Goal: Contribute content: Add original content to the website for others to see

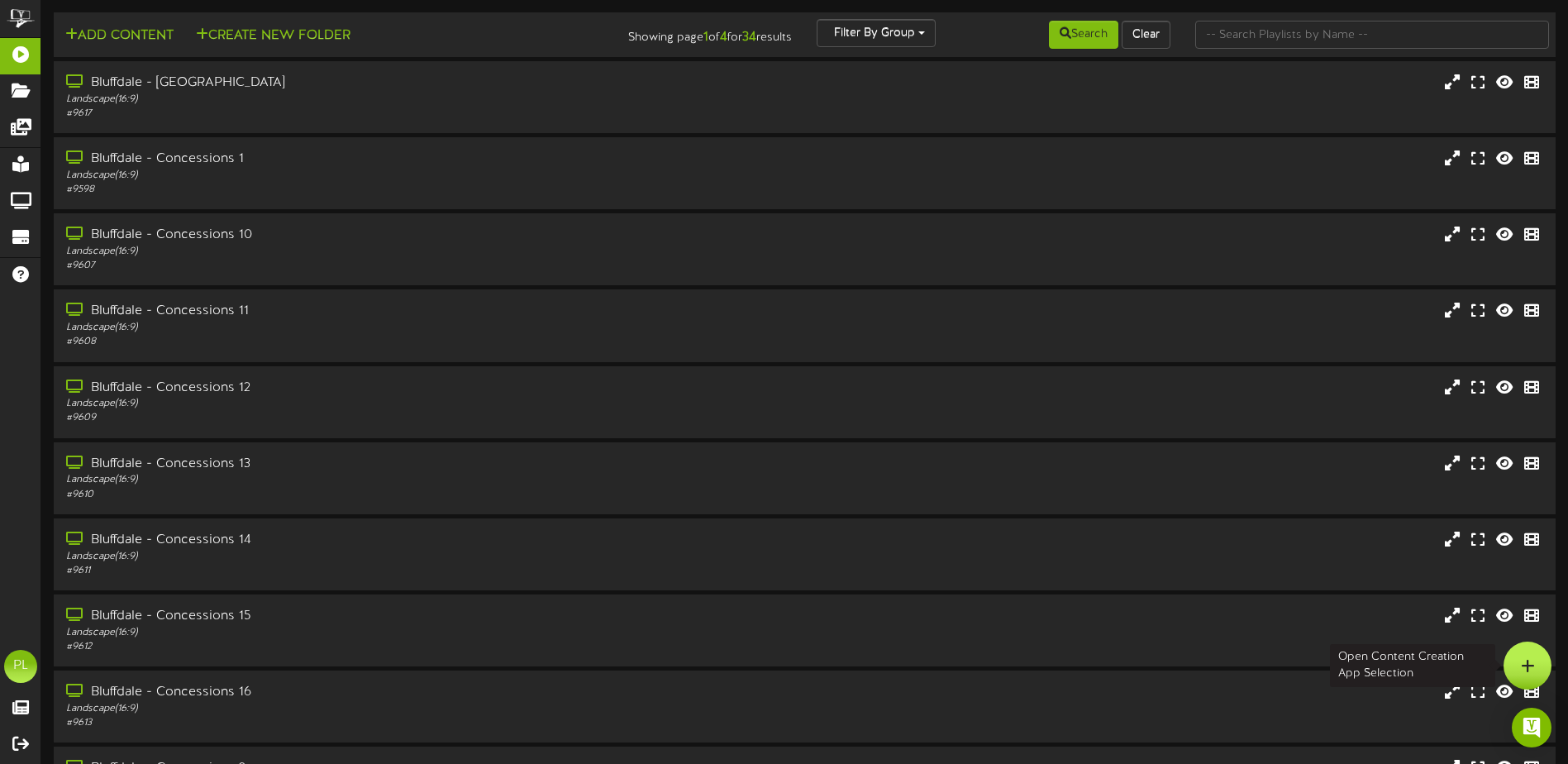
click at [1515, 666] on div at bounding box center [1526, 665] width 48 height 48
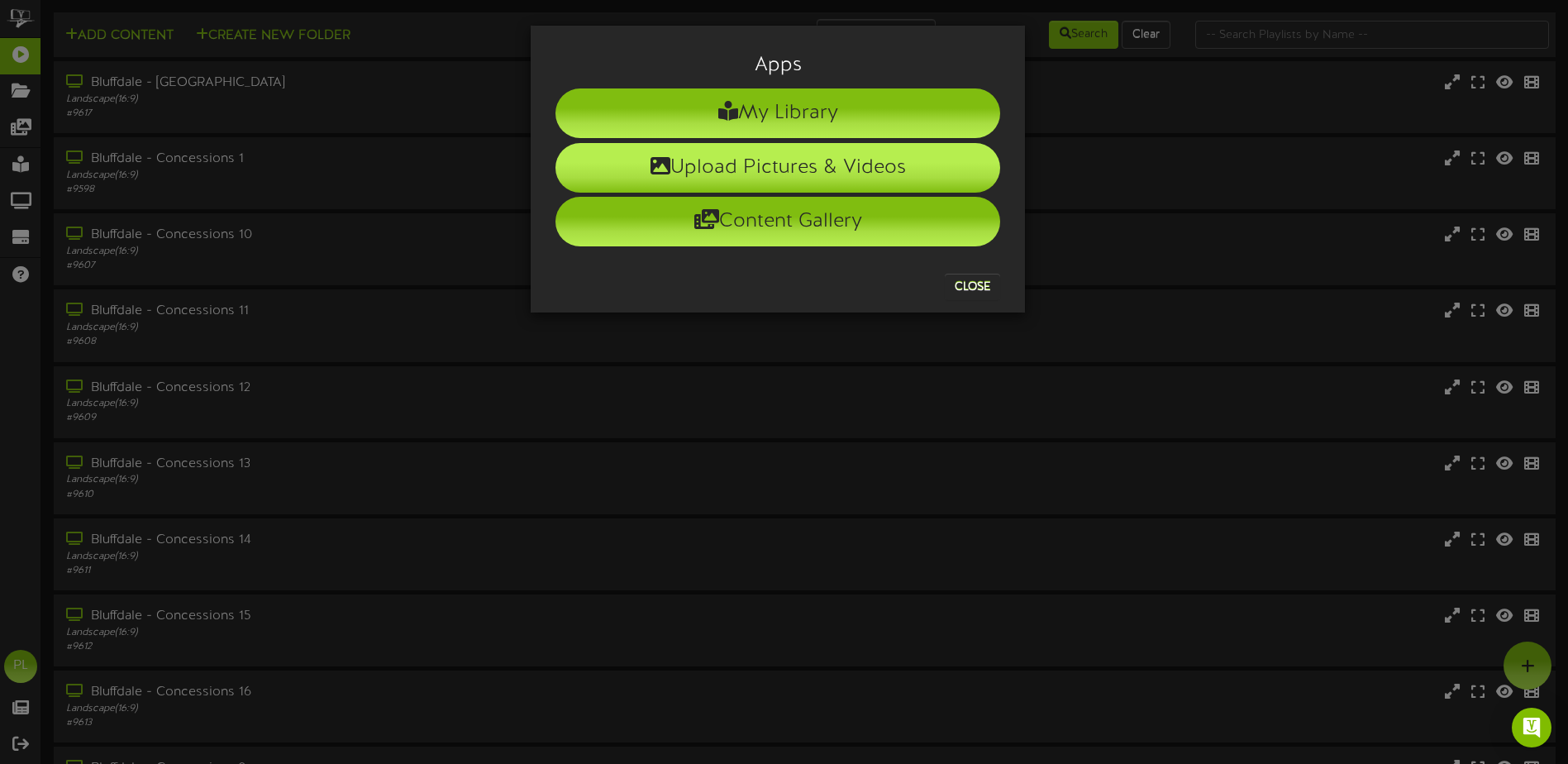
click at [833, 157] on li "Upload Pictures & Videos" at bounding box center [778, 167] width 445 height 50
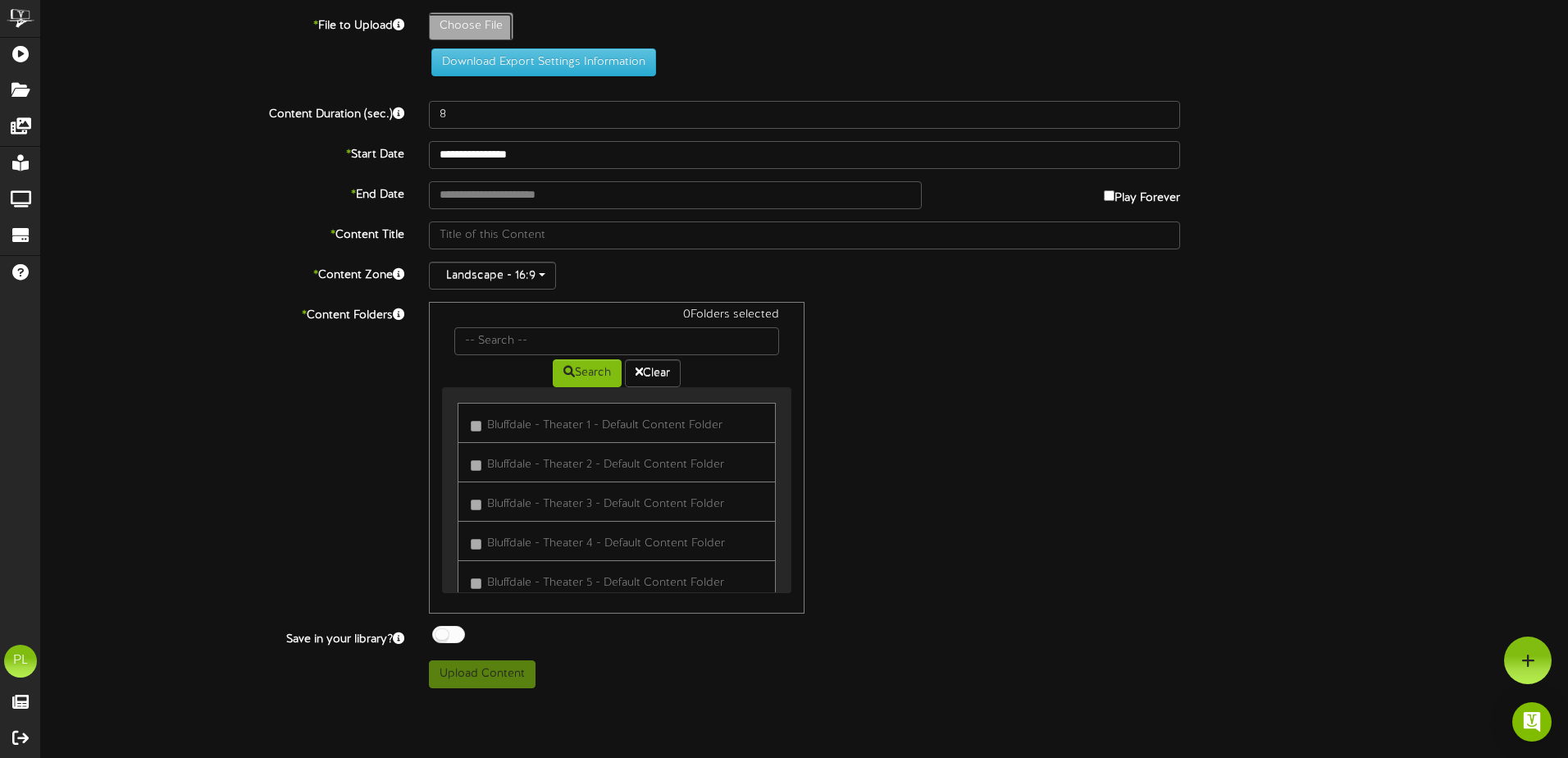
type input "**********"
type input "TronAres1"
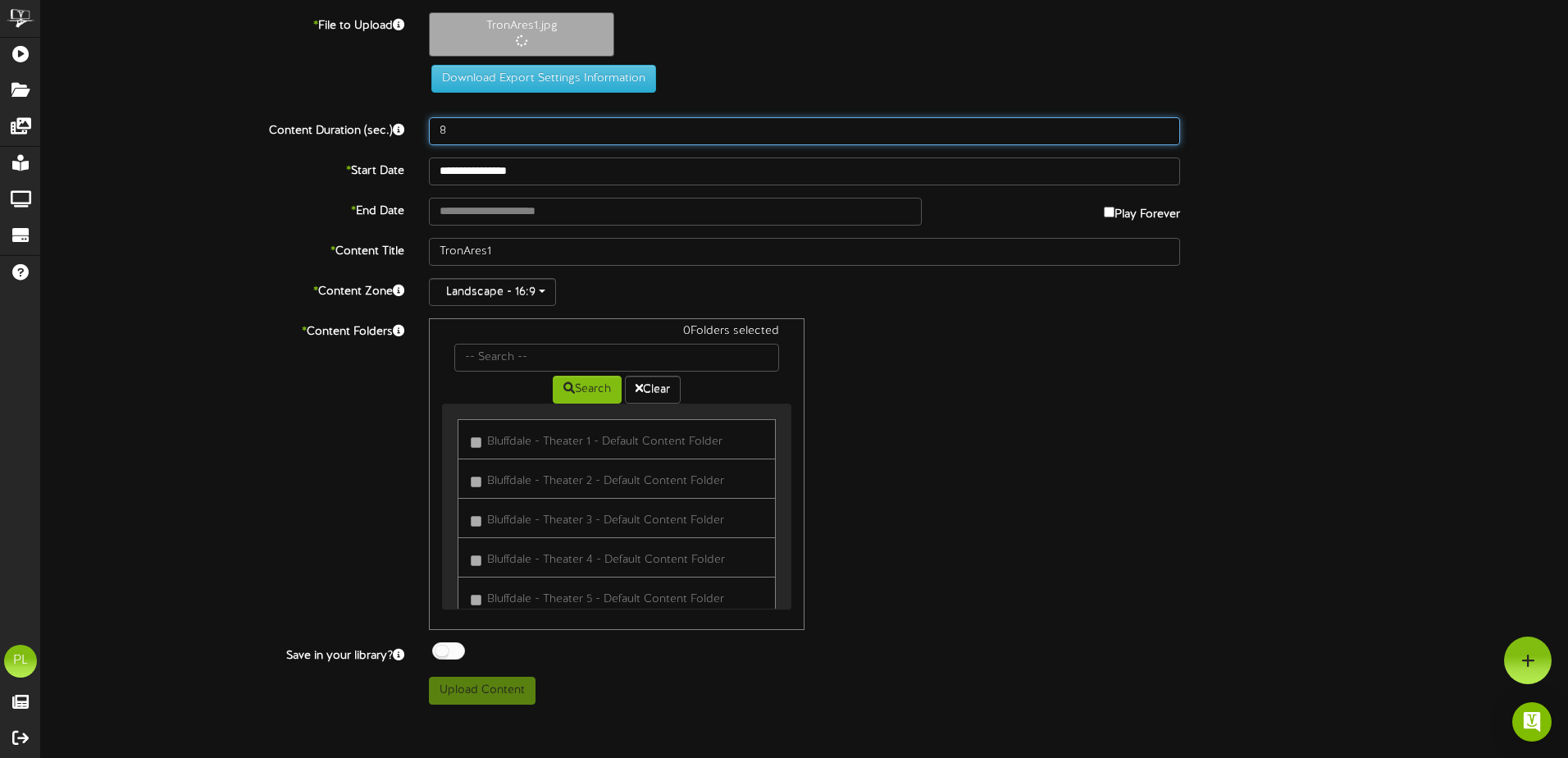
drag, startPoint x: 478, startPoint y: 135, endPoint x: 415, endPoint y: 120, distance: 64.8
click at [415, 120] on div "Content Duration (sec.) 8" at bounding box center [804, 131] width 1552 height 28
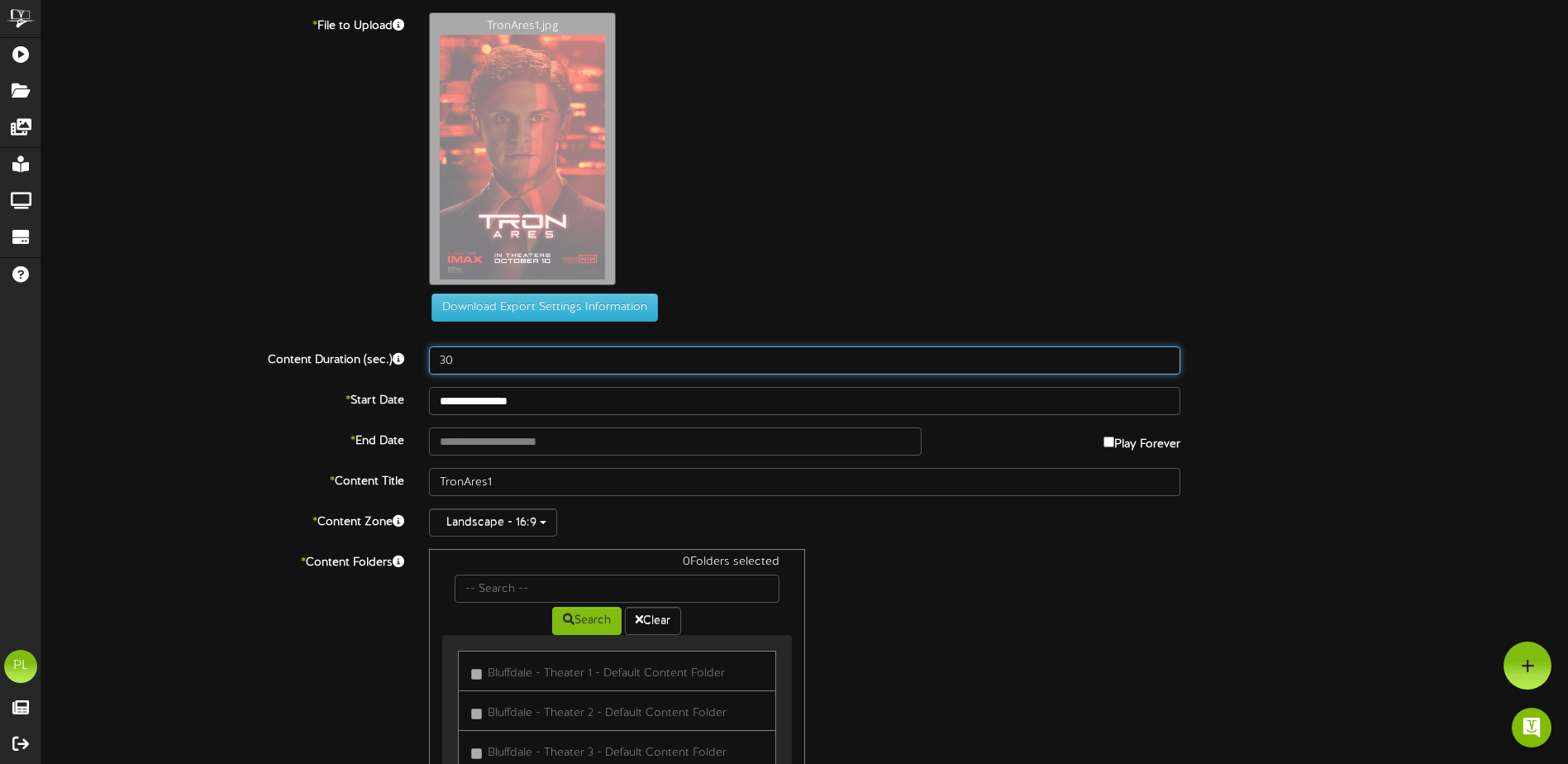
type input "30"
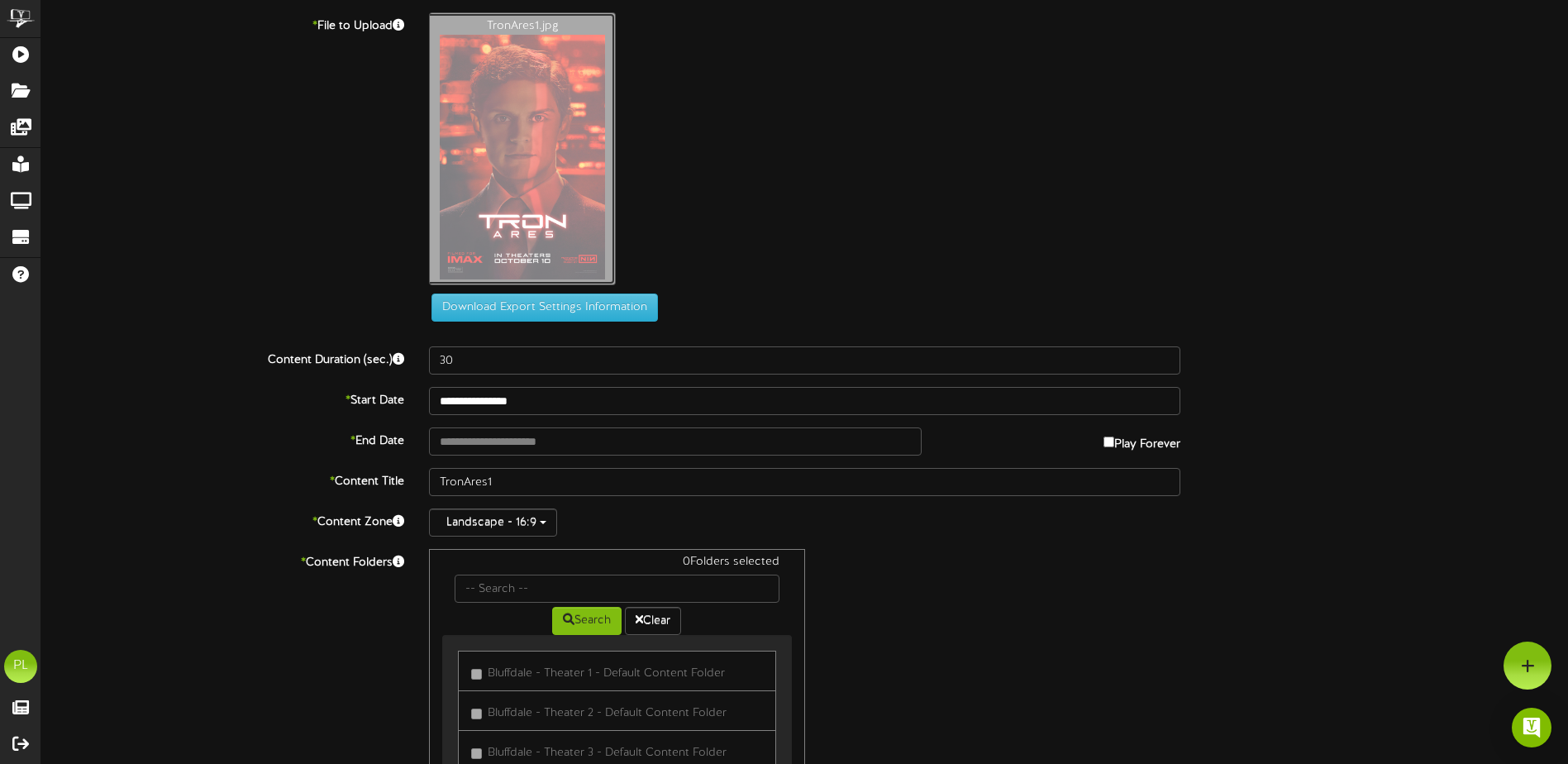
click at [562, 457] on div "**********" at bounding box center [804, 475] width 1526 height 926
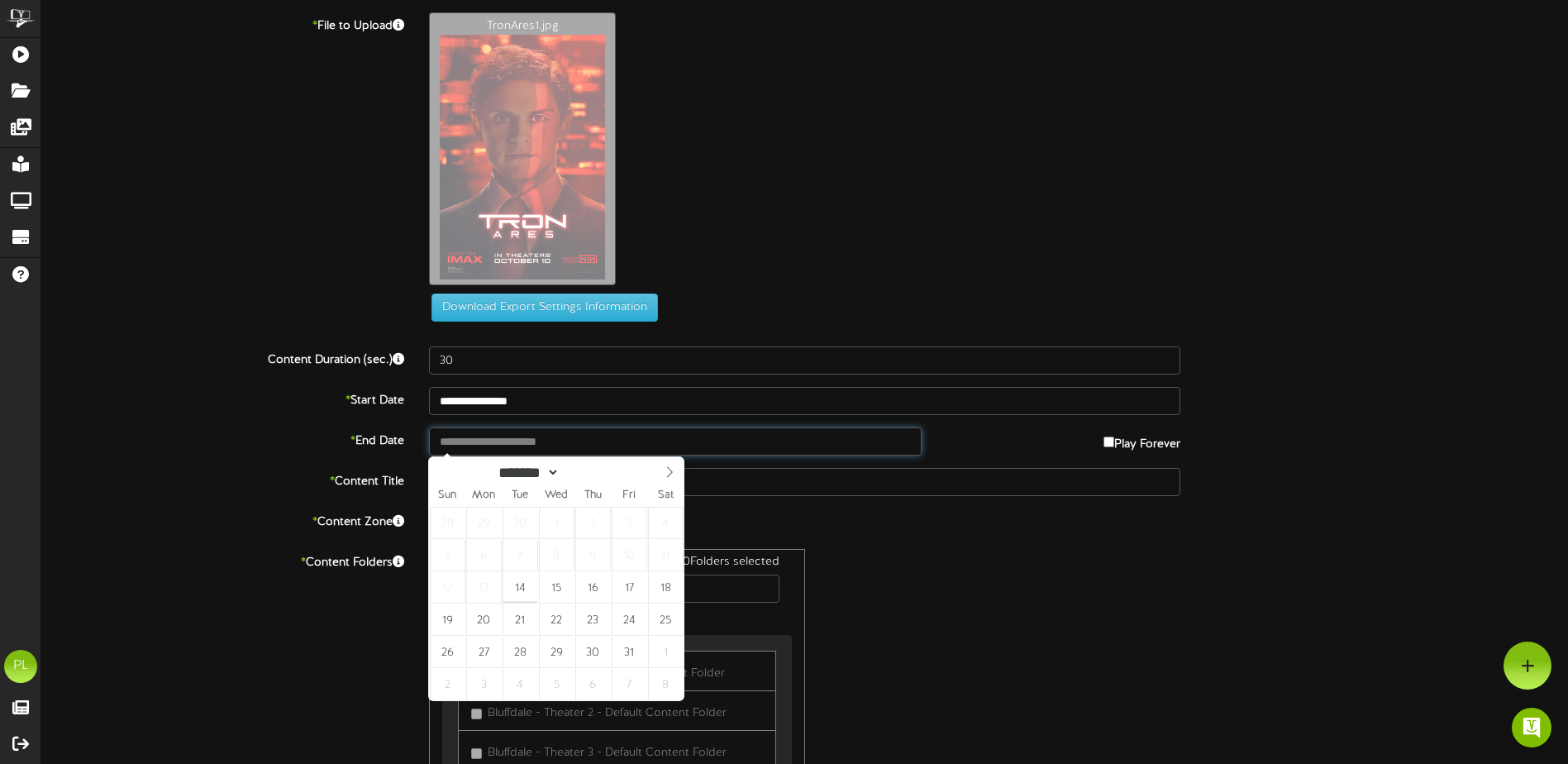
click at [566, 446] on input "text" at bounding box center [674, 441] width 493 height 28
type input "**********"
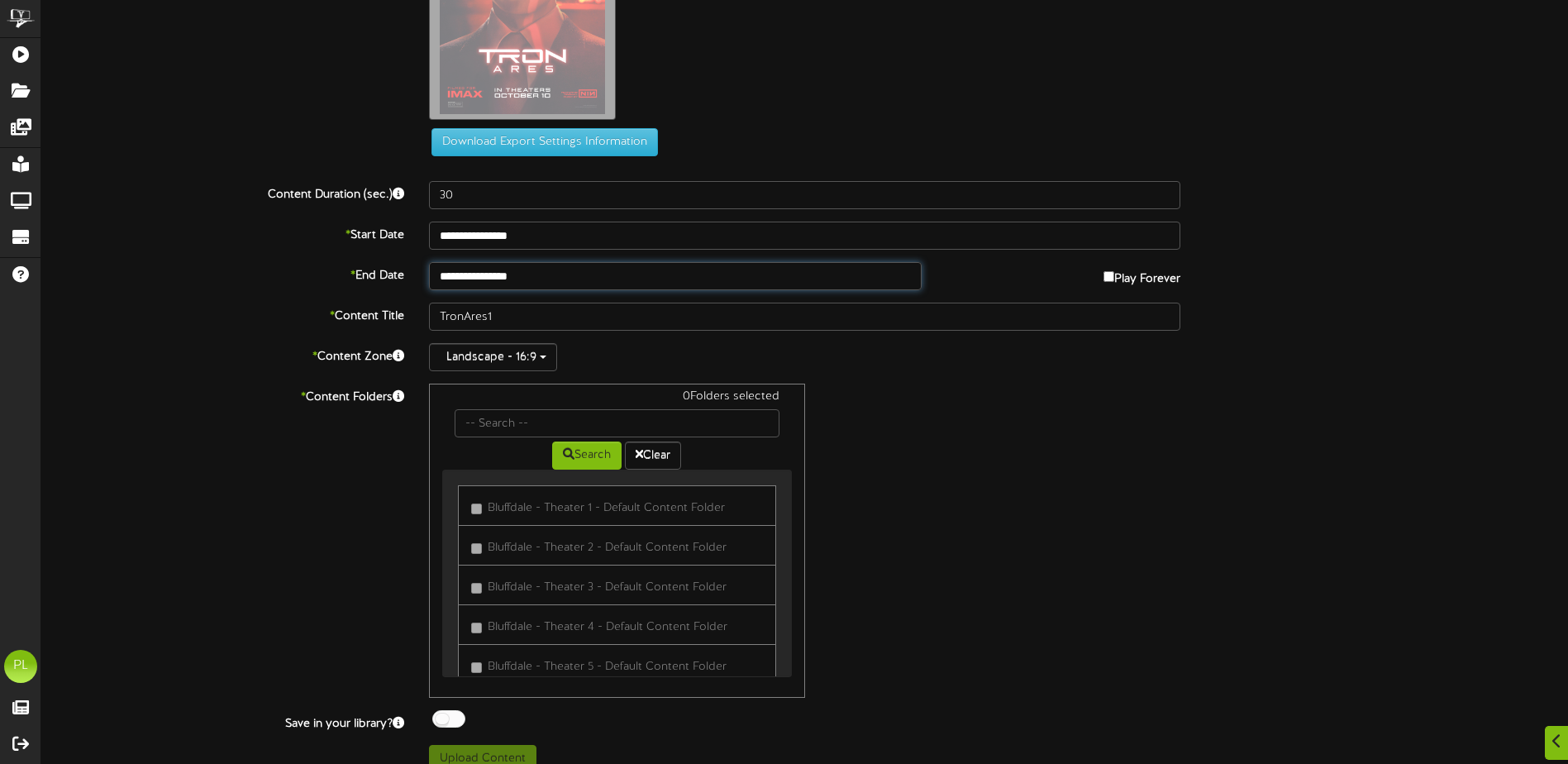
scroll to position [187, 0]
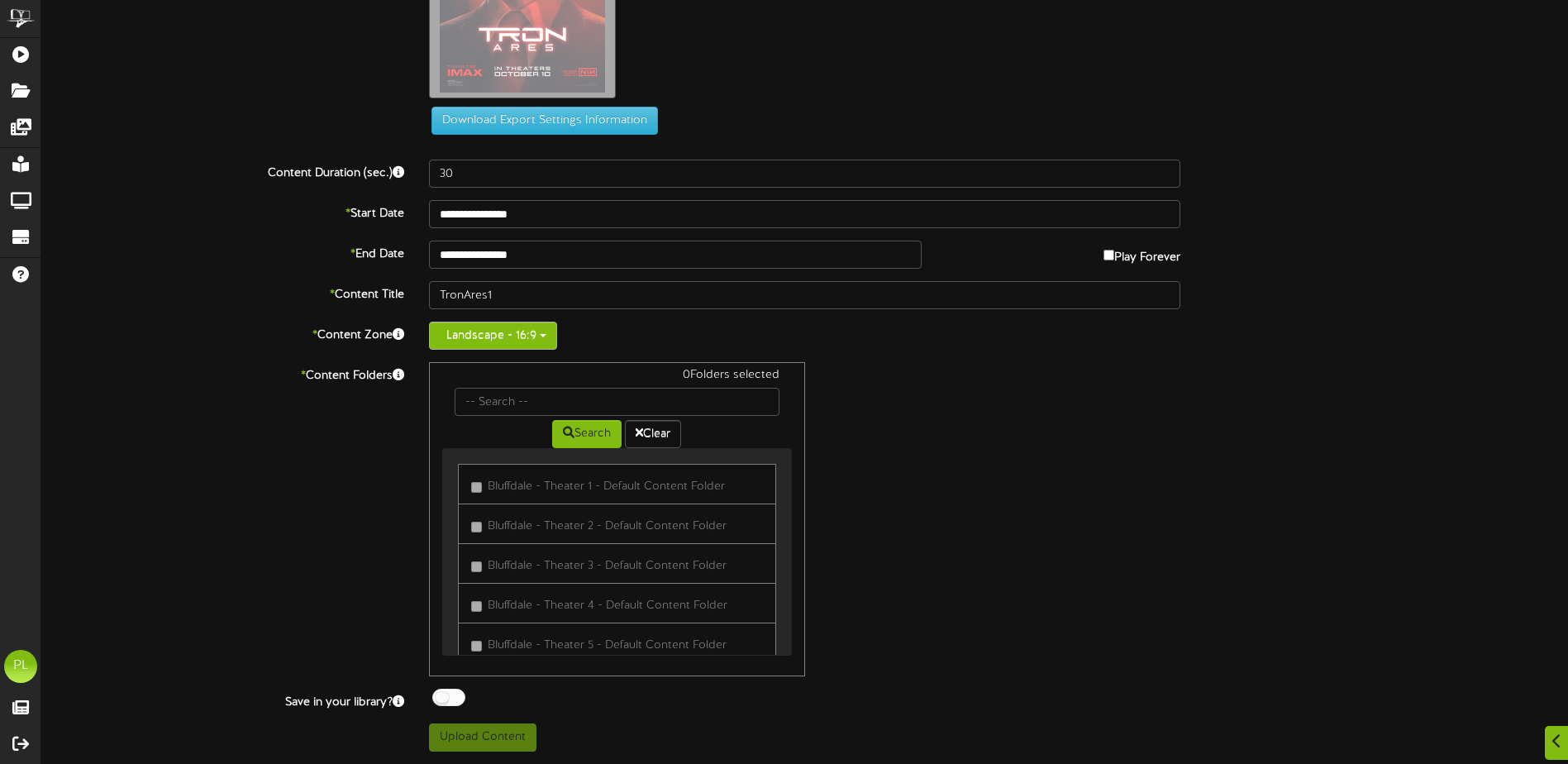
click at [475, 348] on button "Landscape - 16:9" at bounding box center [493, 335] width 128 height 28
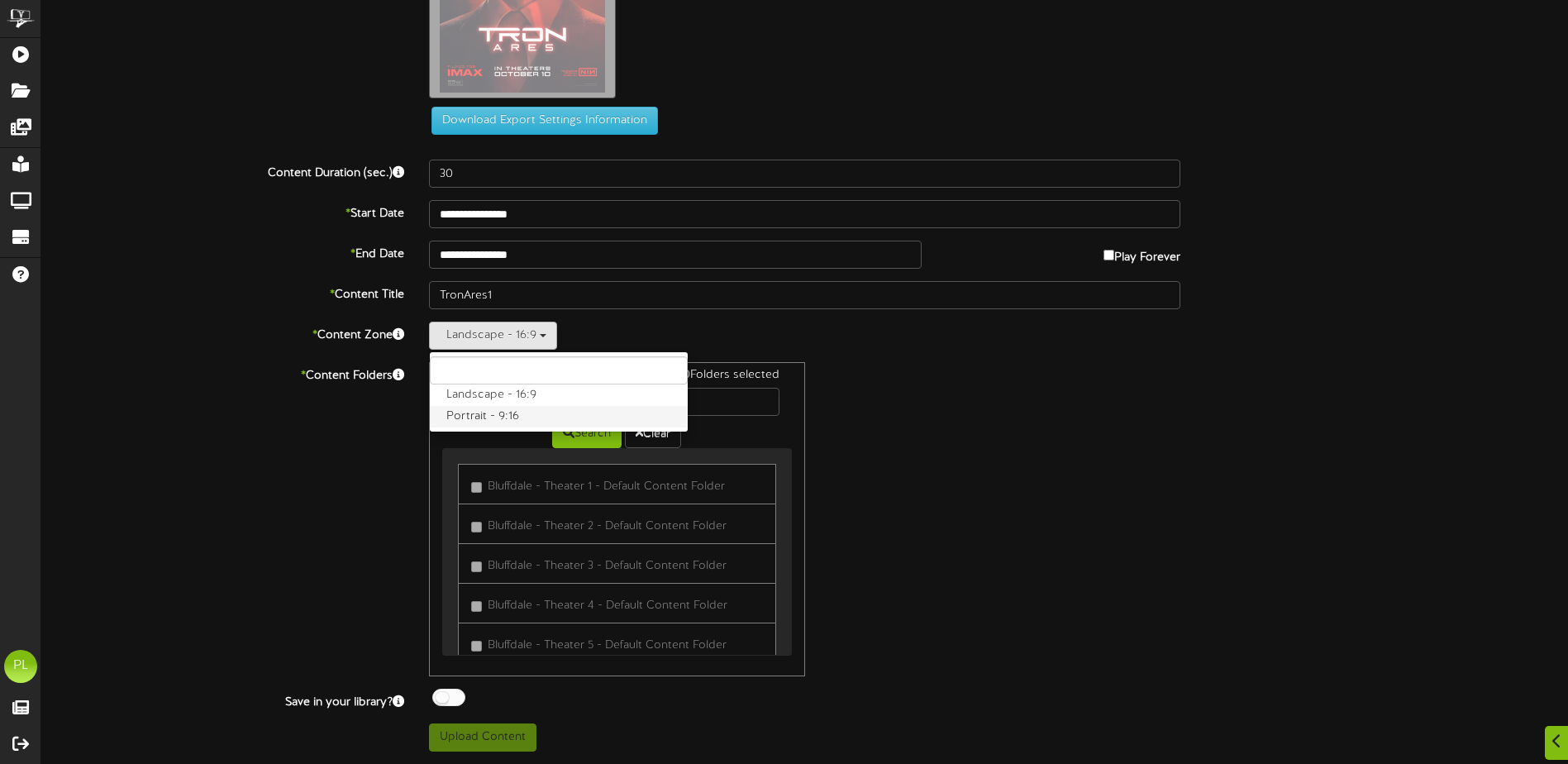
click at [478, 414] on label "Portrait - 9:16" at bounding box center [558, 417] width 257 height 21
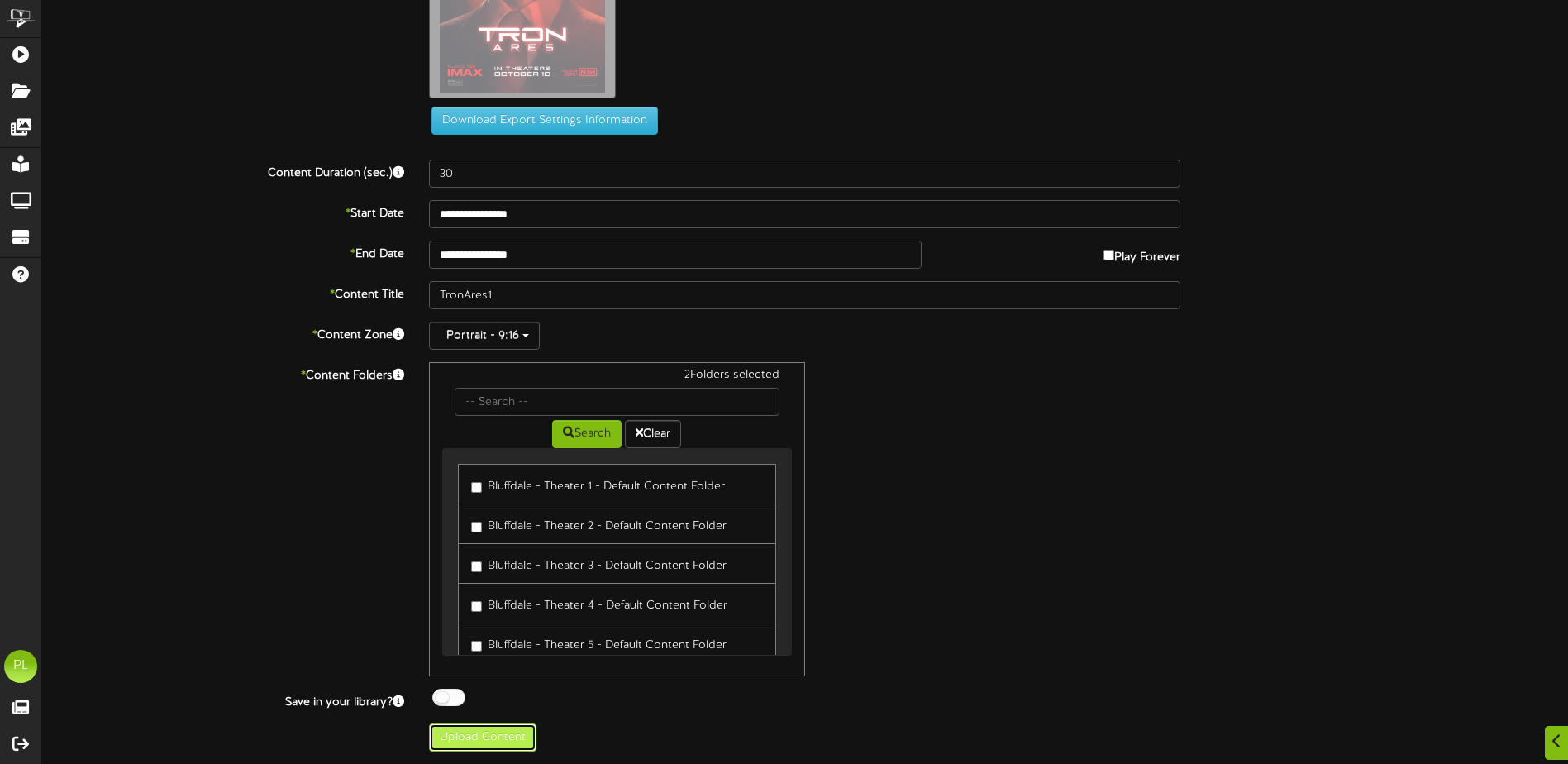
click at [502, 734] on button "Upload Content" at bounding box center [482, 737] width 108 height 28
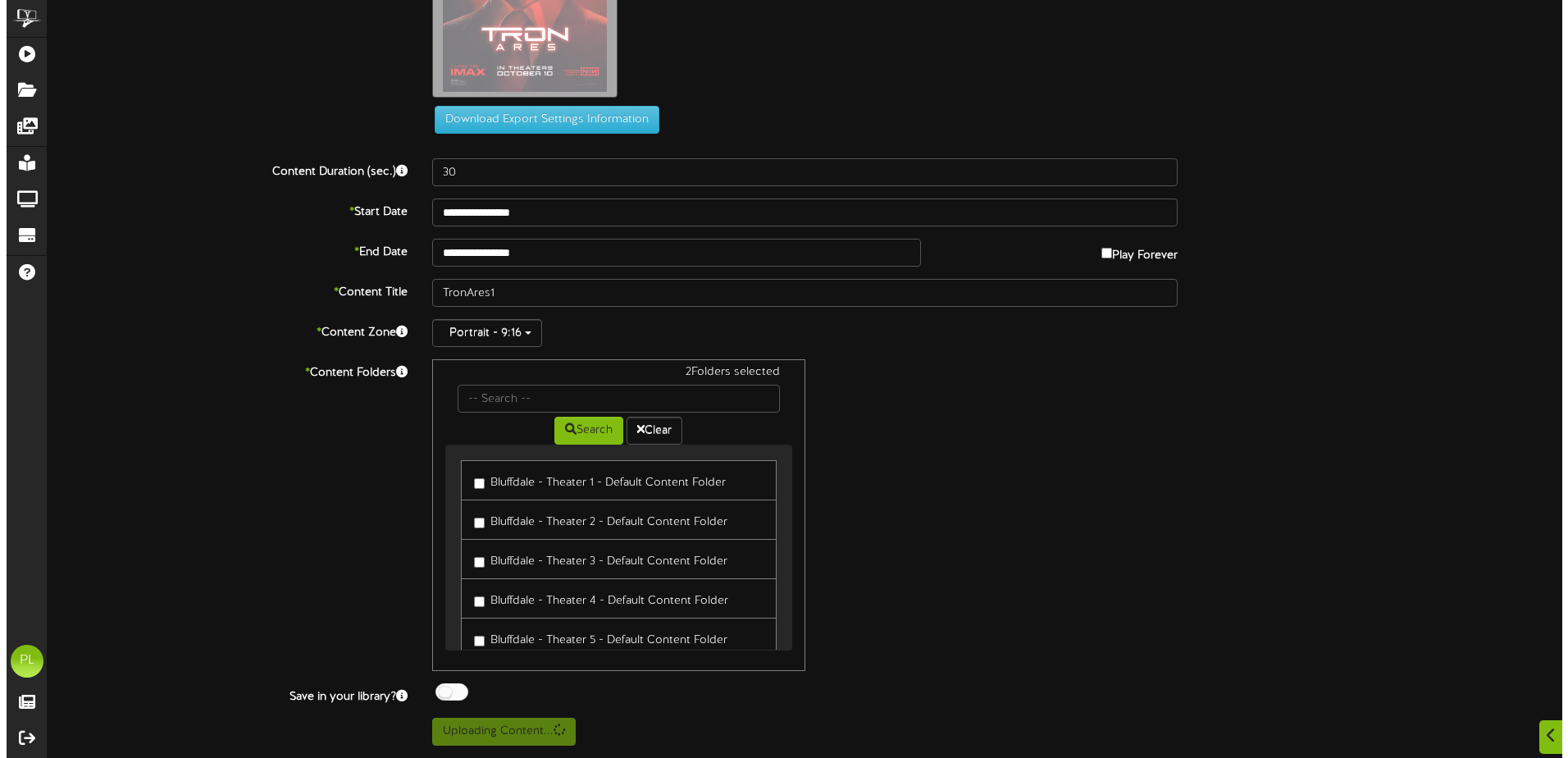
scroll to position [0, 0]
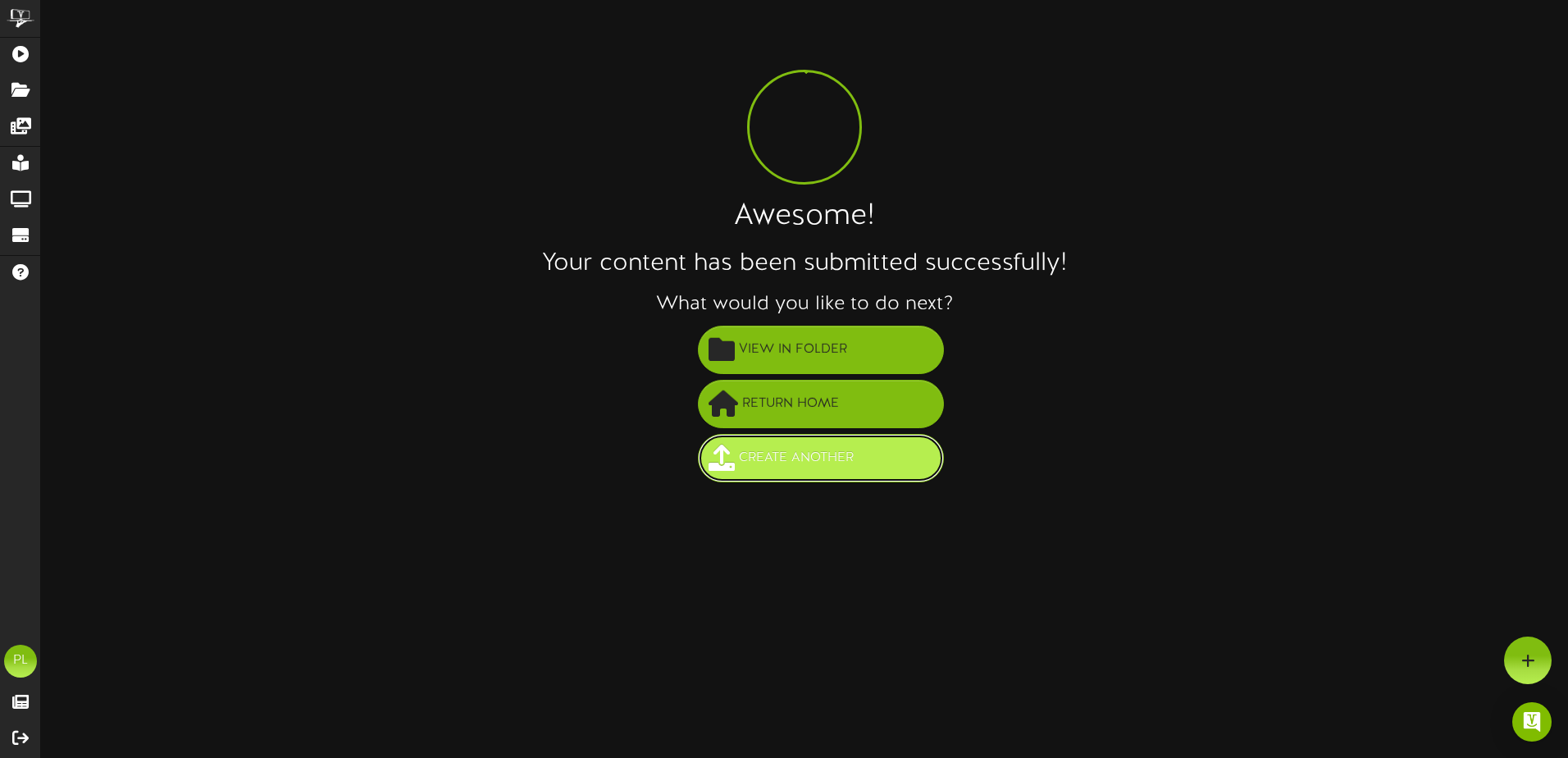
click at [897, 455] on button "Create Another" at bounding box center [821, 458] width 246 height 48
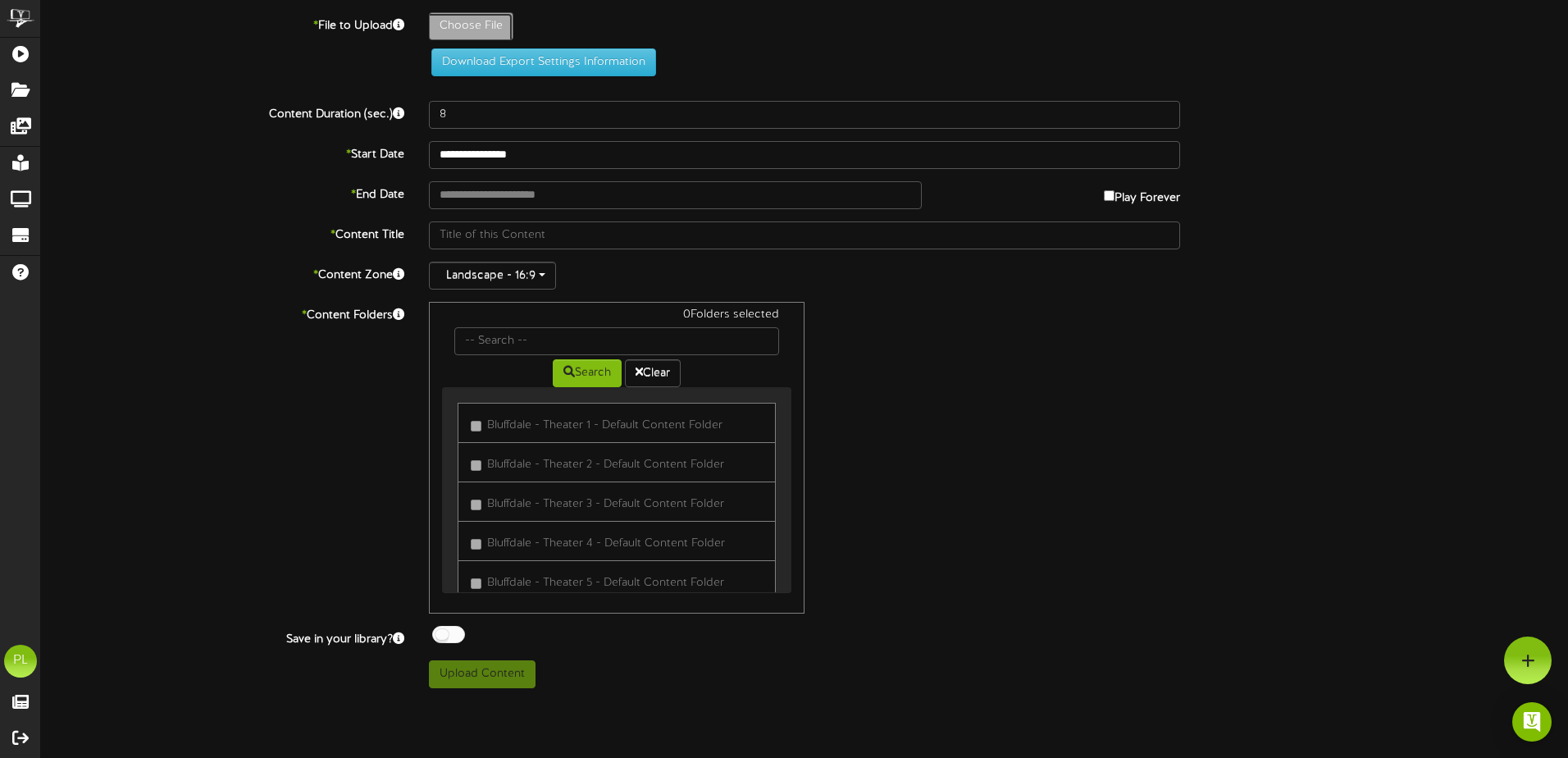
type input "**********"
type input "TronAres2"
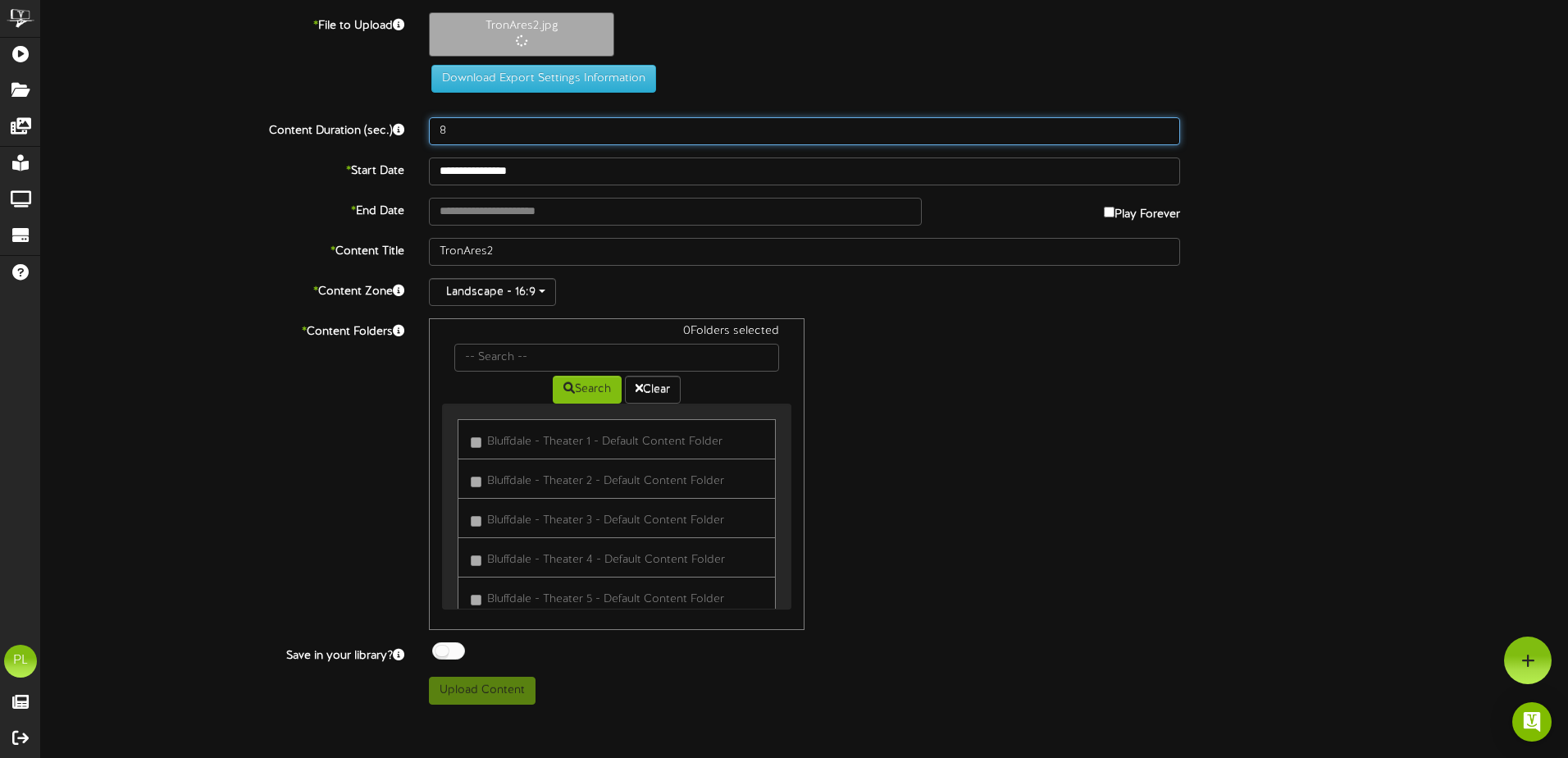
drag, startPoint x: 454, startPoint y: 129, endPoint x: 390, endPoint y: 129, distance: 64.0
click at [390, 129] on div "Content Duration (sec.) 8" at bounding box center [804, 131] width 1552 height 28
type input "30"
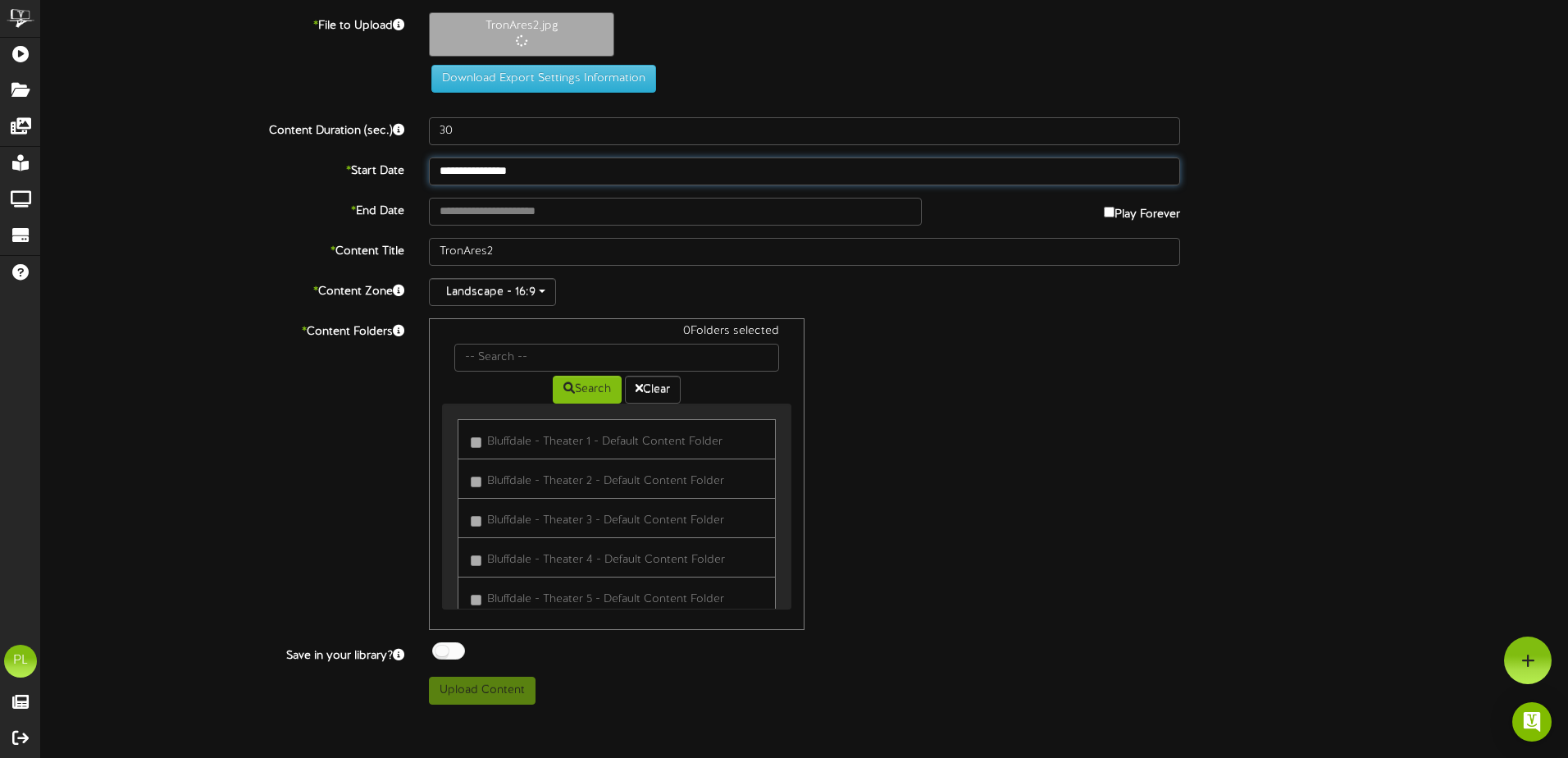
click at [576, 178] on div "**********" at bounding box center [805, 359] width 1527 height 692
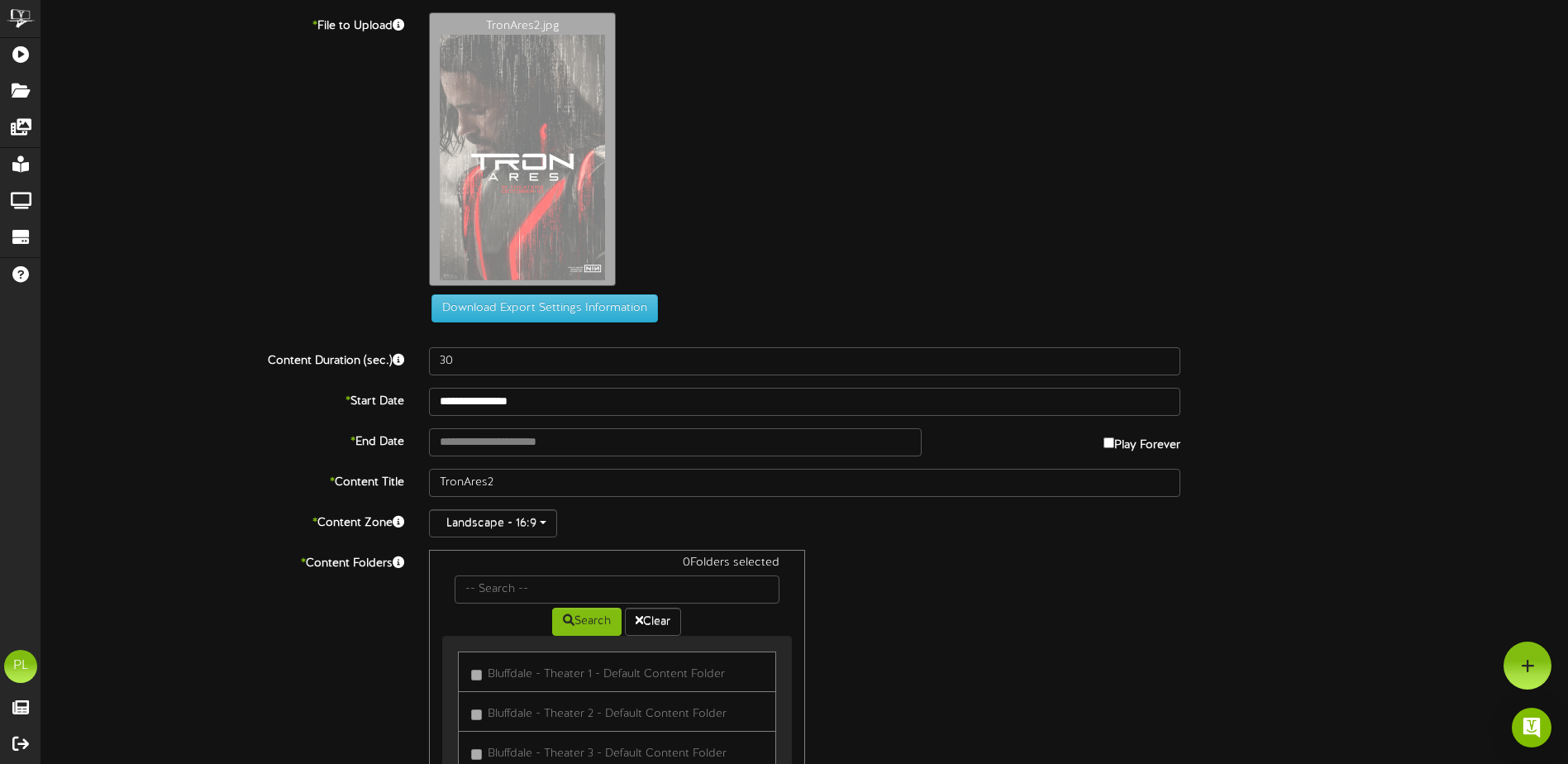
click at [890, 551] on div "0 Folders selected Search Clear Bluffdale - Theater 1 - Default Content Folder" at bounding box center [804, 707] width 776 height 314
click at [808, 442] on input "text" at bounding box center [674, 442] width 493 height 28
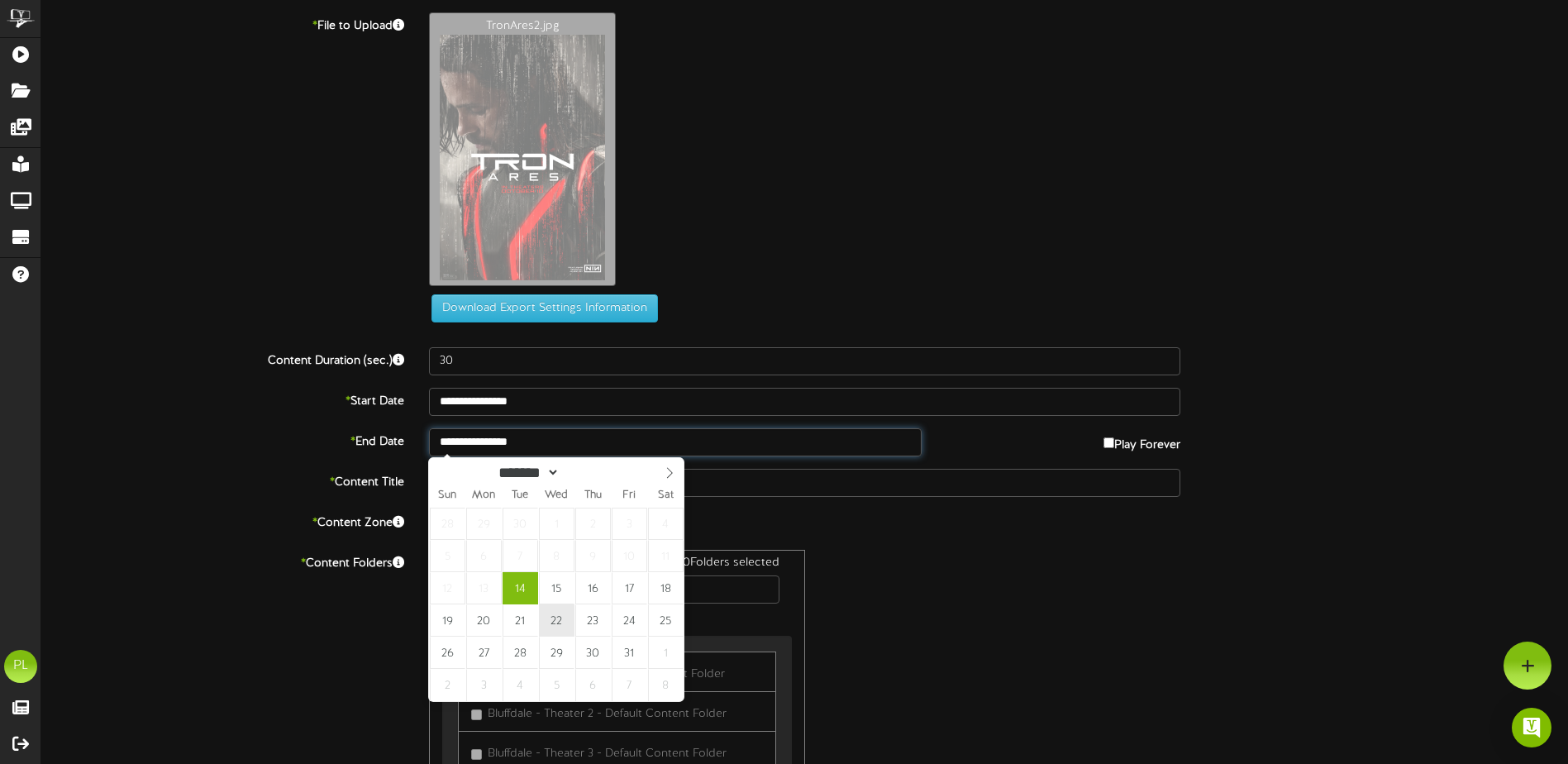
type input "**********"
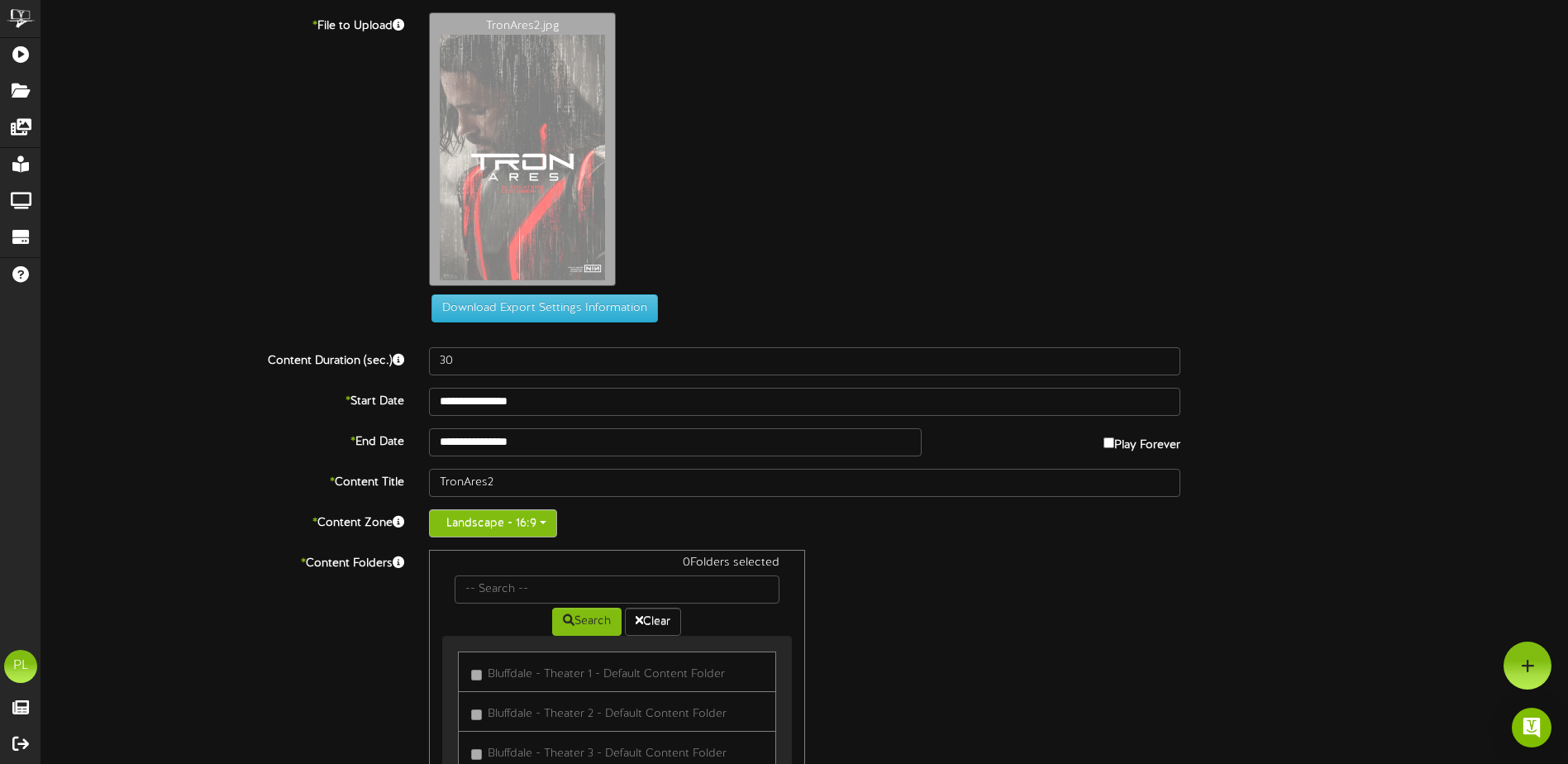
drag, startPoint x: 529, startPoint y: 523, endPoint x: 517, endPoint y: 535, distance: 17.0
click at [529, 524] on button "Landscape - 16:9" at bounding box center [493, 523] width 128 height 28
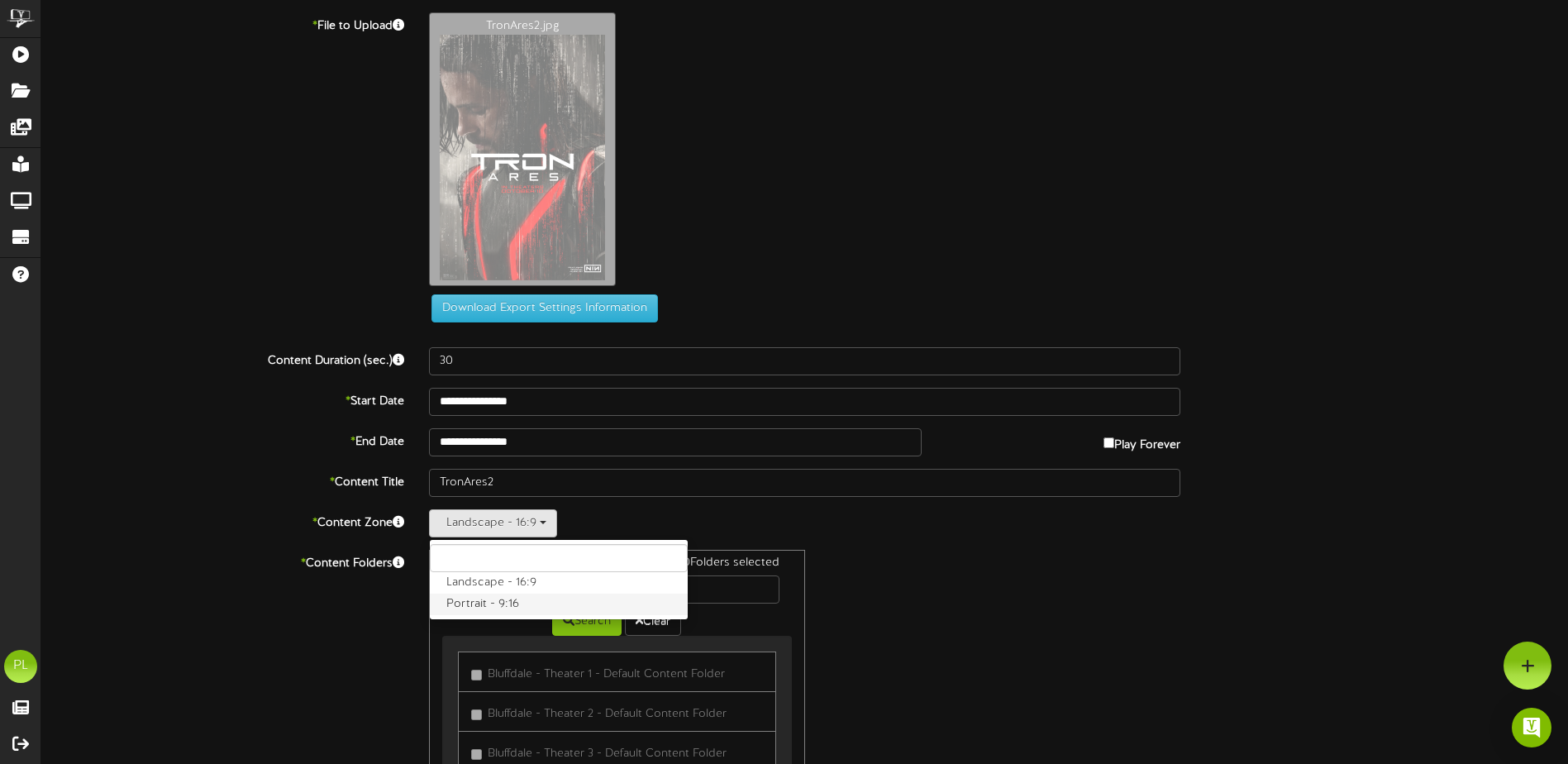
drag, startPoint x: 490, startPoint y: 603, endPoint x: 815, endPoint y: 594, distance: 325.1
click at [490, 603] on label "Portrait - 9:16" at bounding box center [558, 605] width 257 height 21
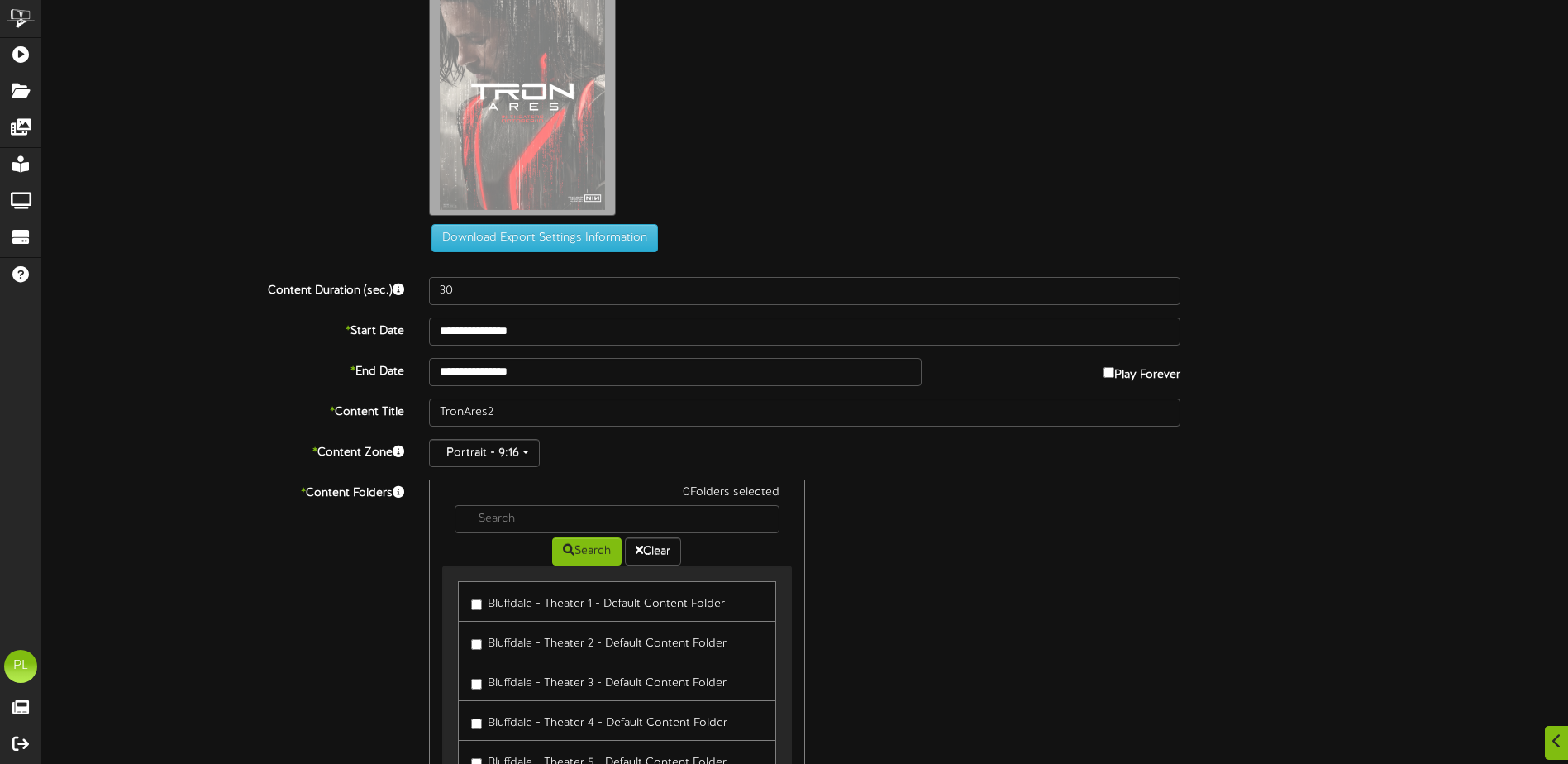
scroll to position [165, 0]
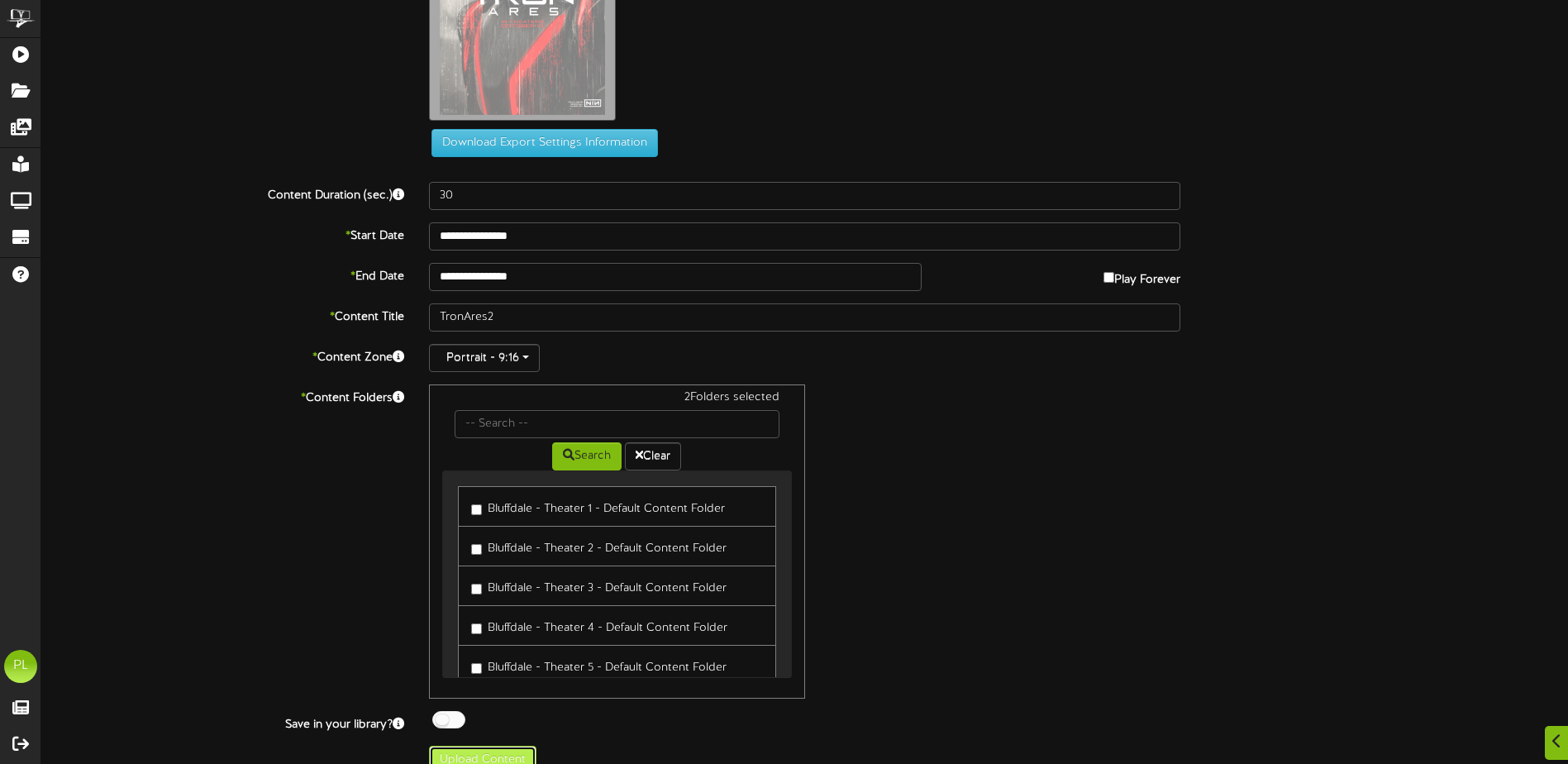
click at [495, 756] on button "Upload Content" at bounding box center [482, 759] width 108 height 28
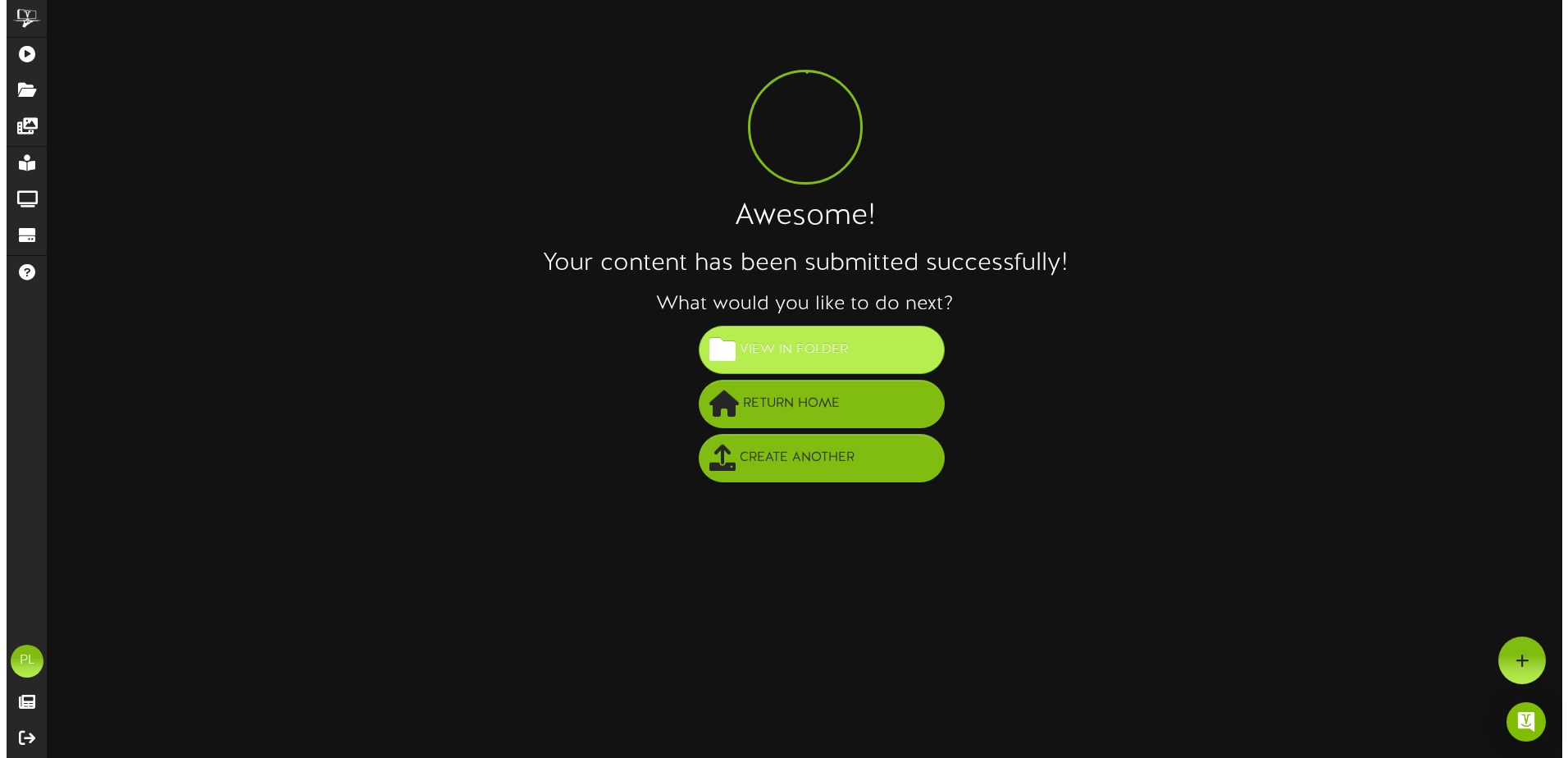
scroll to position [0, 0]
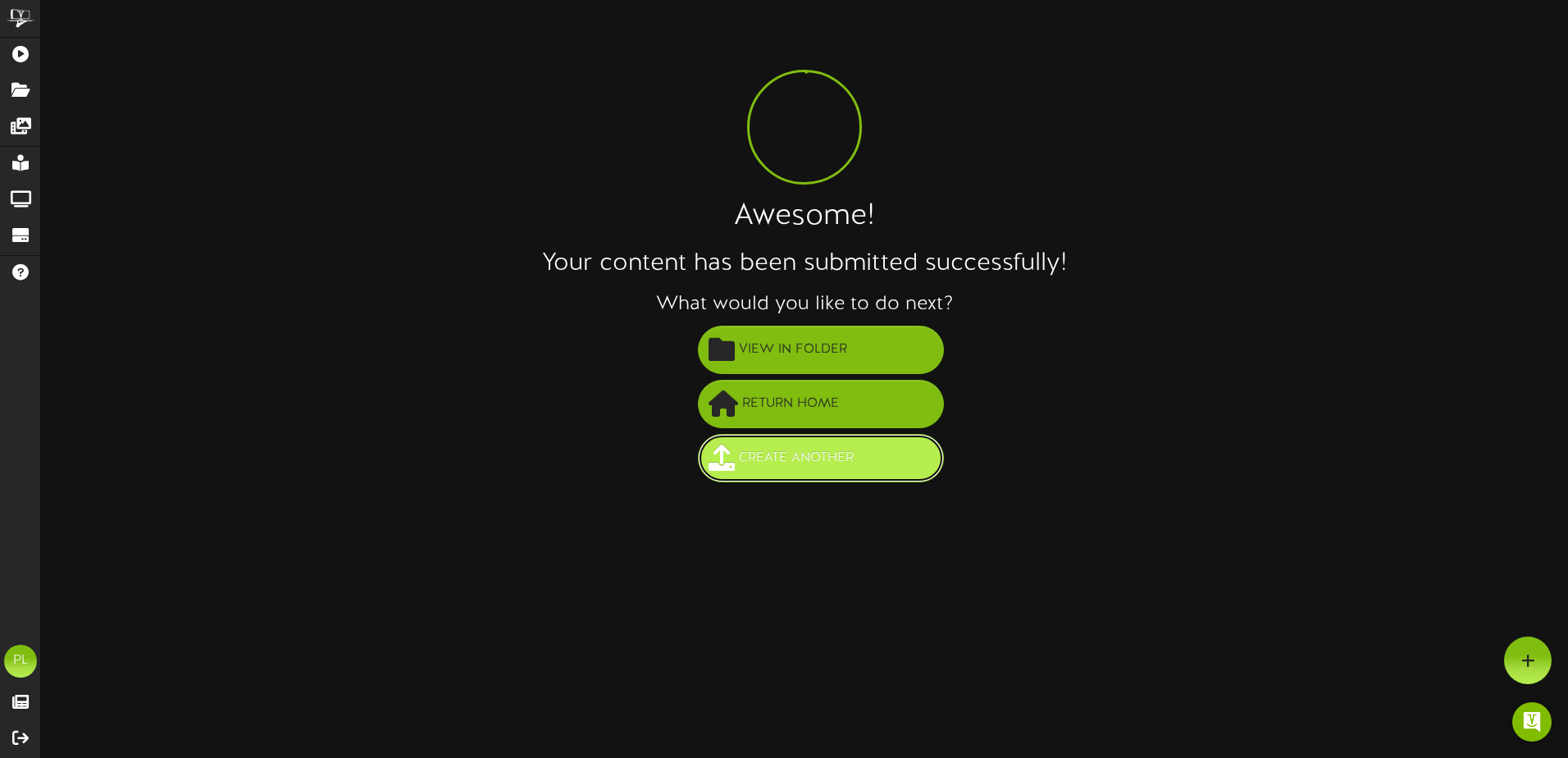
click at [874, 447] on button "Create Another" at bounding box center [821, 458] width 246 height 48
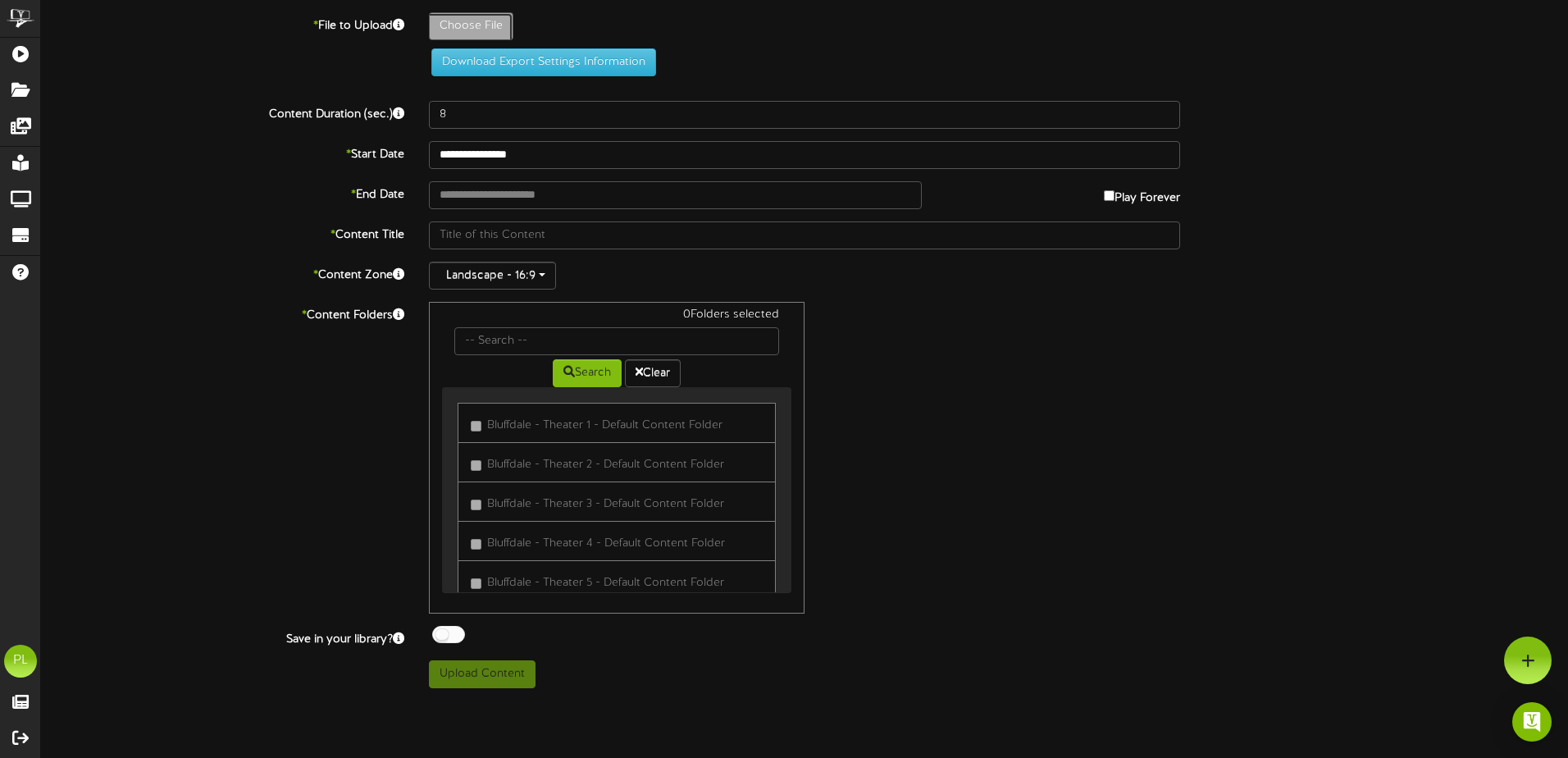
type input "**********"
type input "TronAres3"
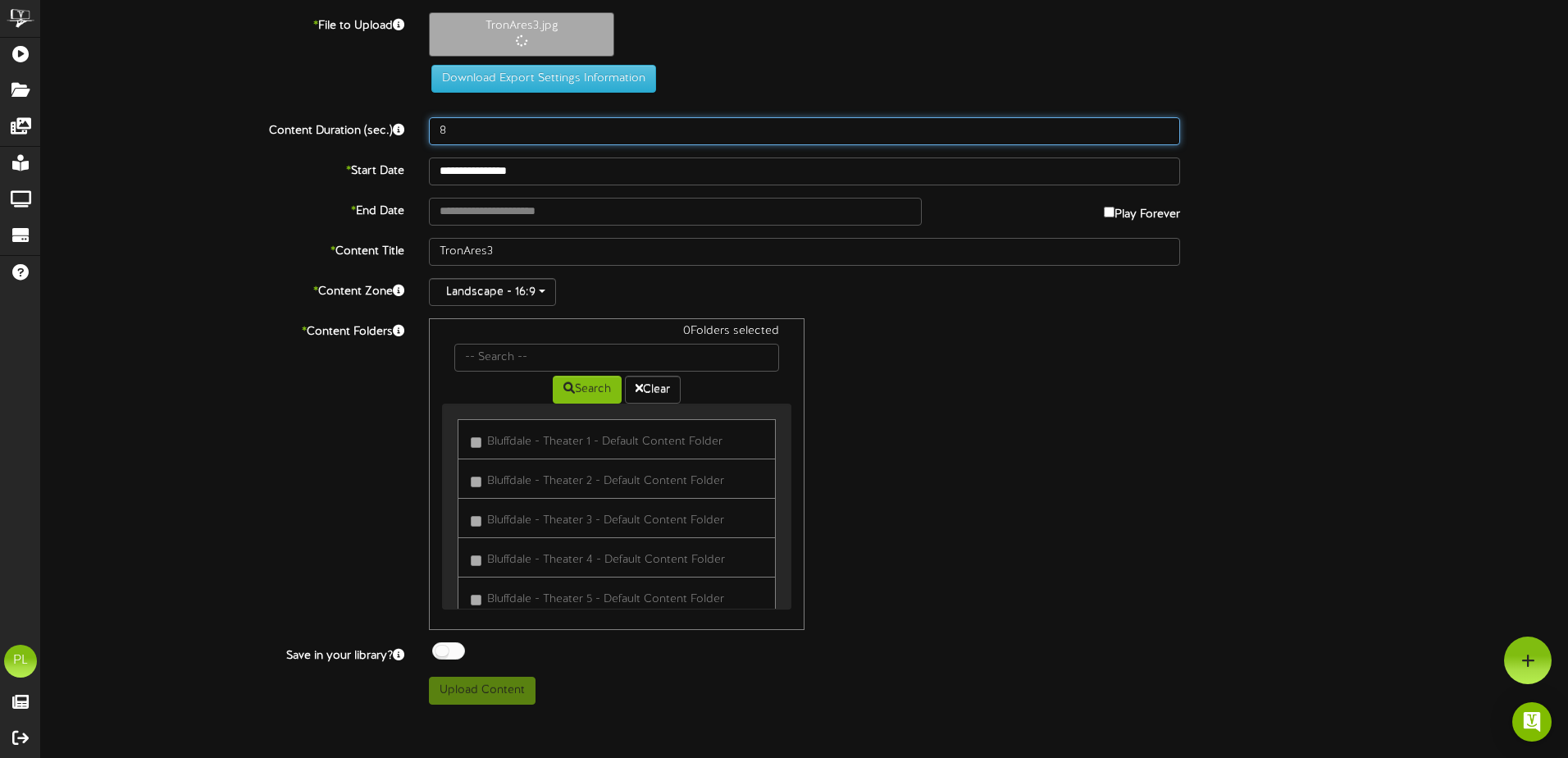
drag, startPoint x: 462, startPoint y: 143, endPoint x: 406, endPoint y: 134, distance: 56.7
click at [406, 134] on div "Content Duration (sec.) 8" at bounding box center [804, 131] width 1552 height 28
type input "30"
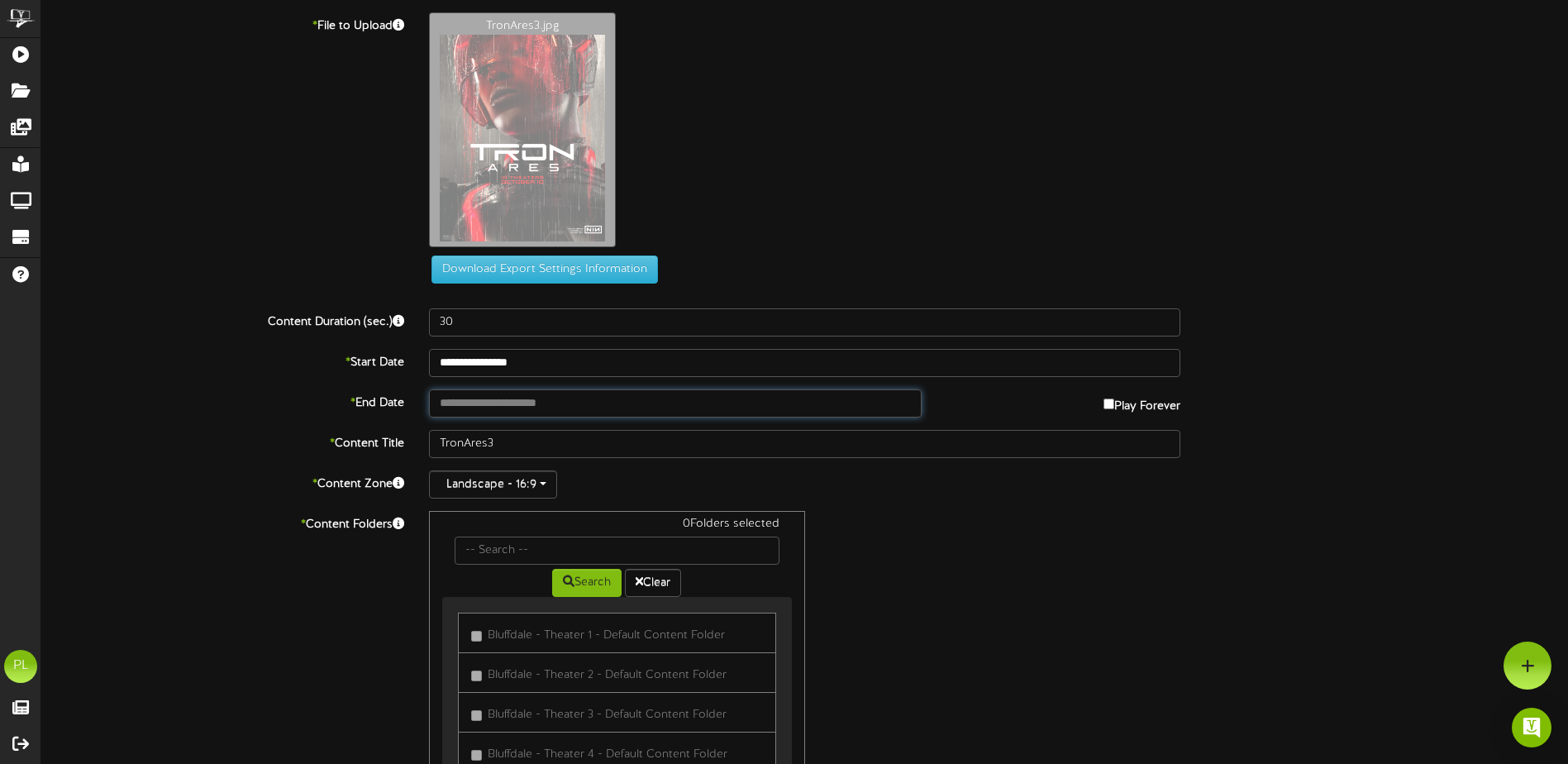
click at [620, 408] on input "text" at bounding box center [674, 403] width 493 height 28
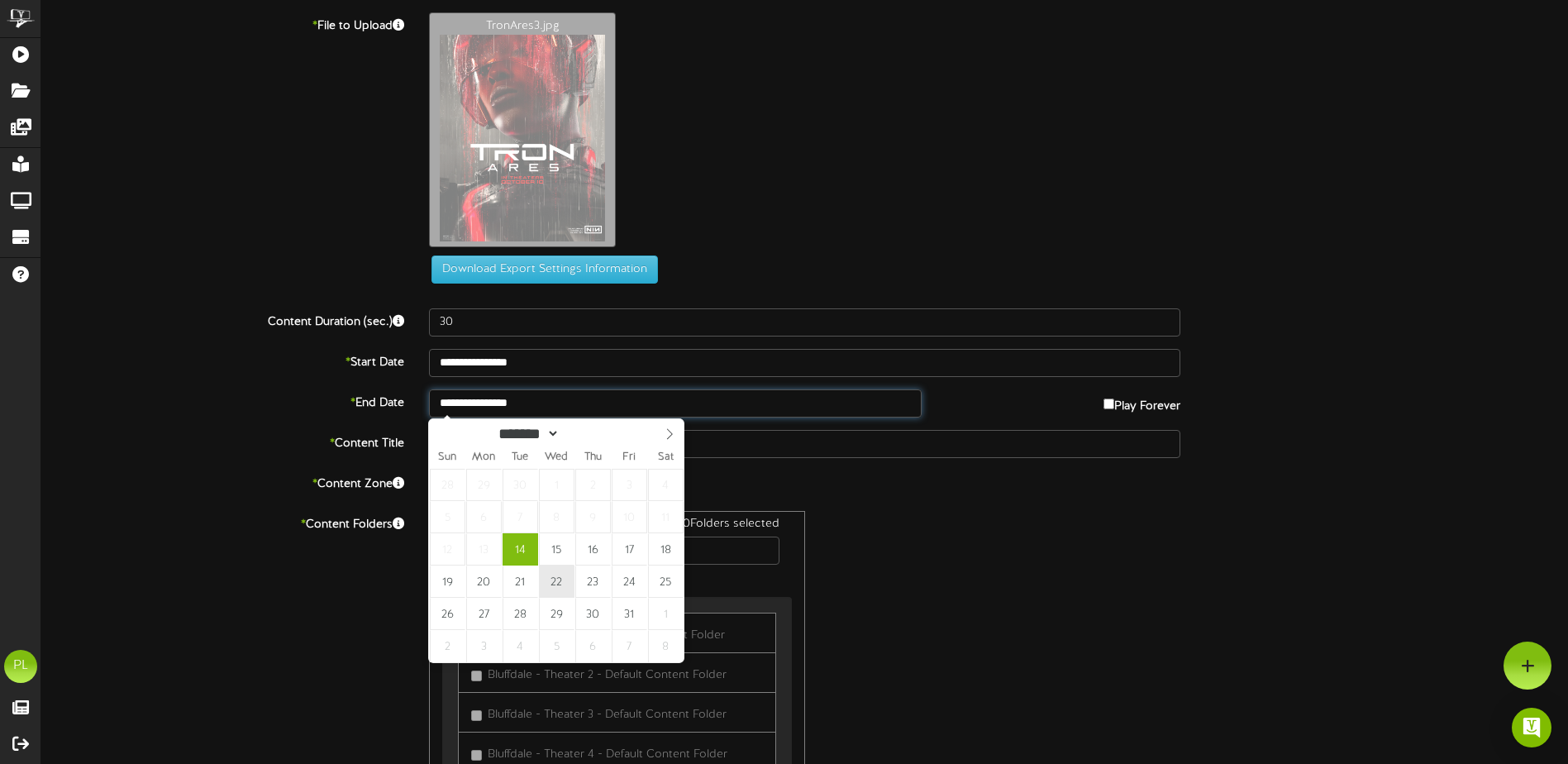
type input "**********"
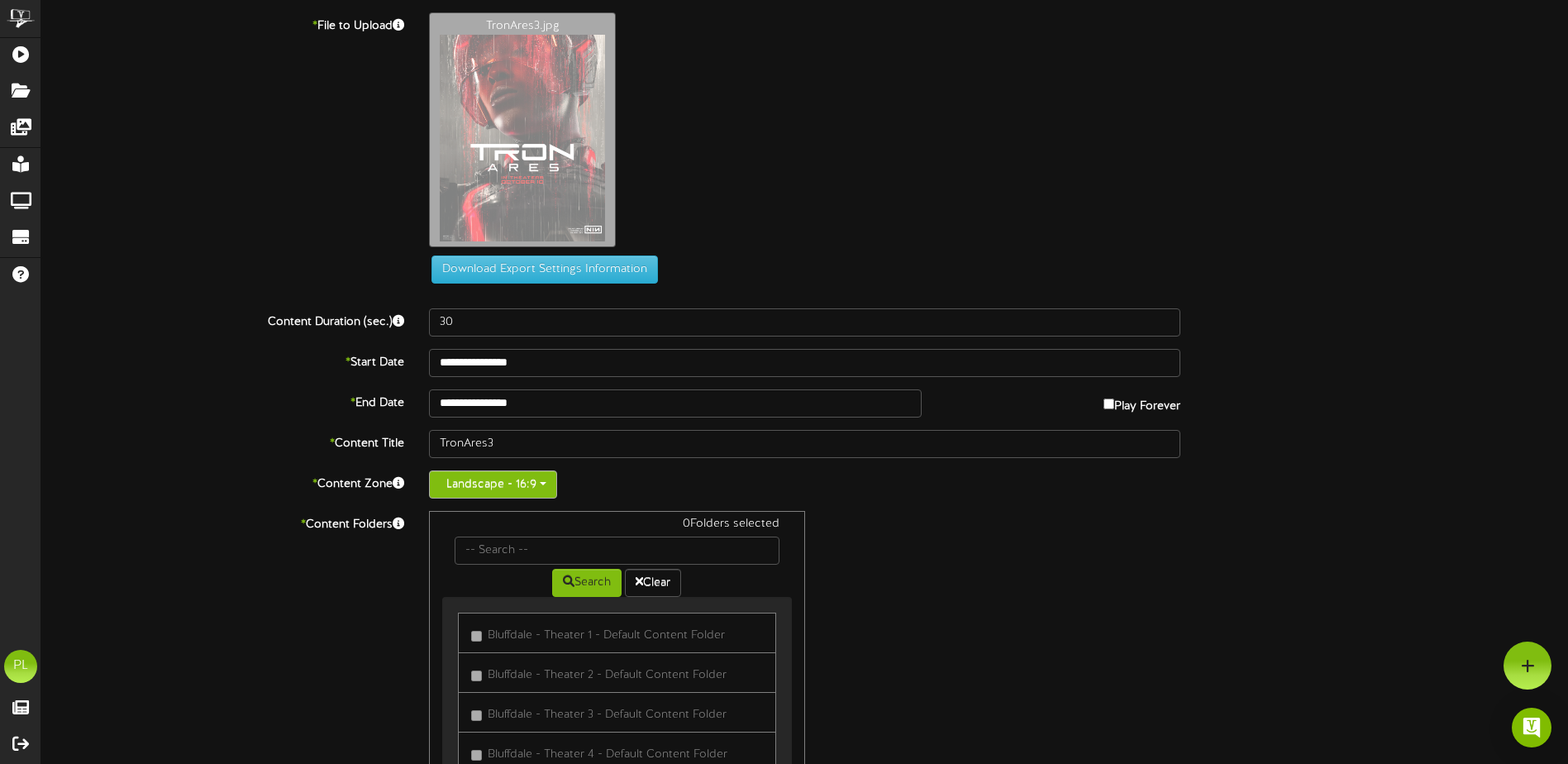
click at [531, 492] on button "Landscape - 16:9" at bounding box center [493, 484] width 128 height 28
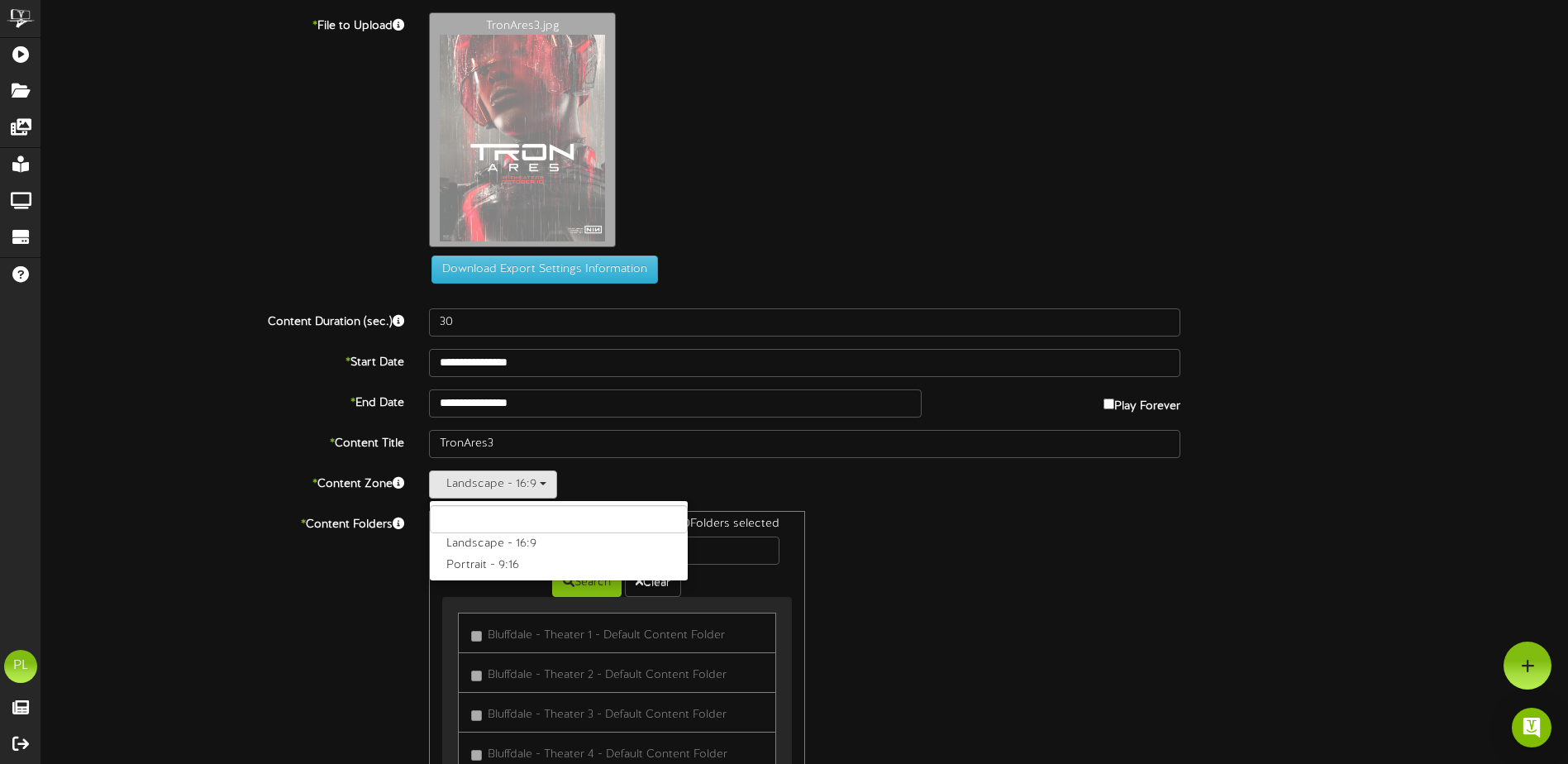
drag, startPoint x: 479, startPoint y: 563, endPoint x: 492, endPoint y: 564, distance: 13.0
click at [481, 563] on label "Portrait - 9:16" at bounding box center [558, 566] width 257 height 21
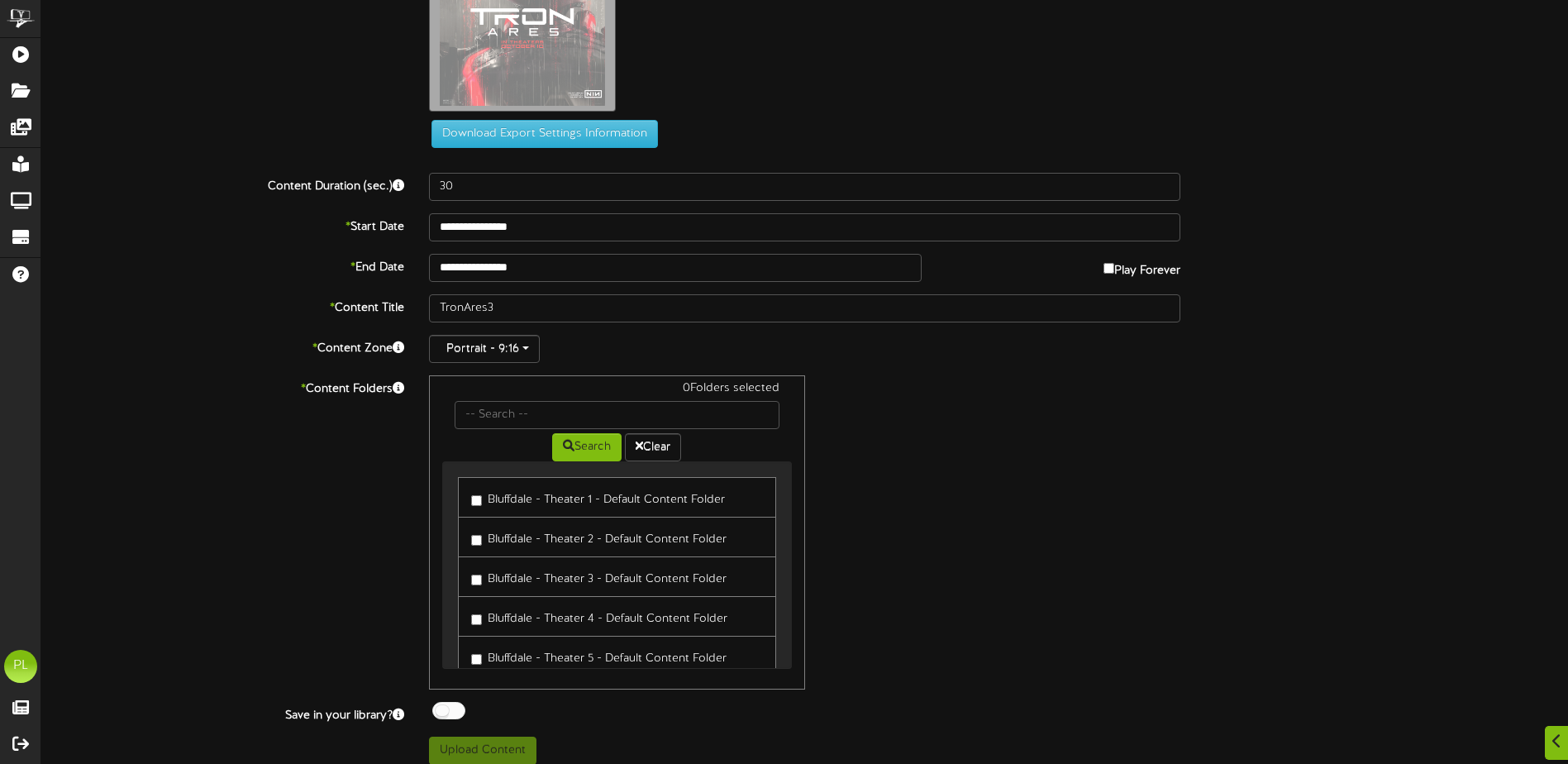
scroll to position [149, 0]
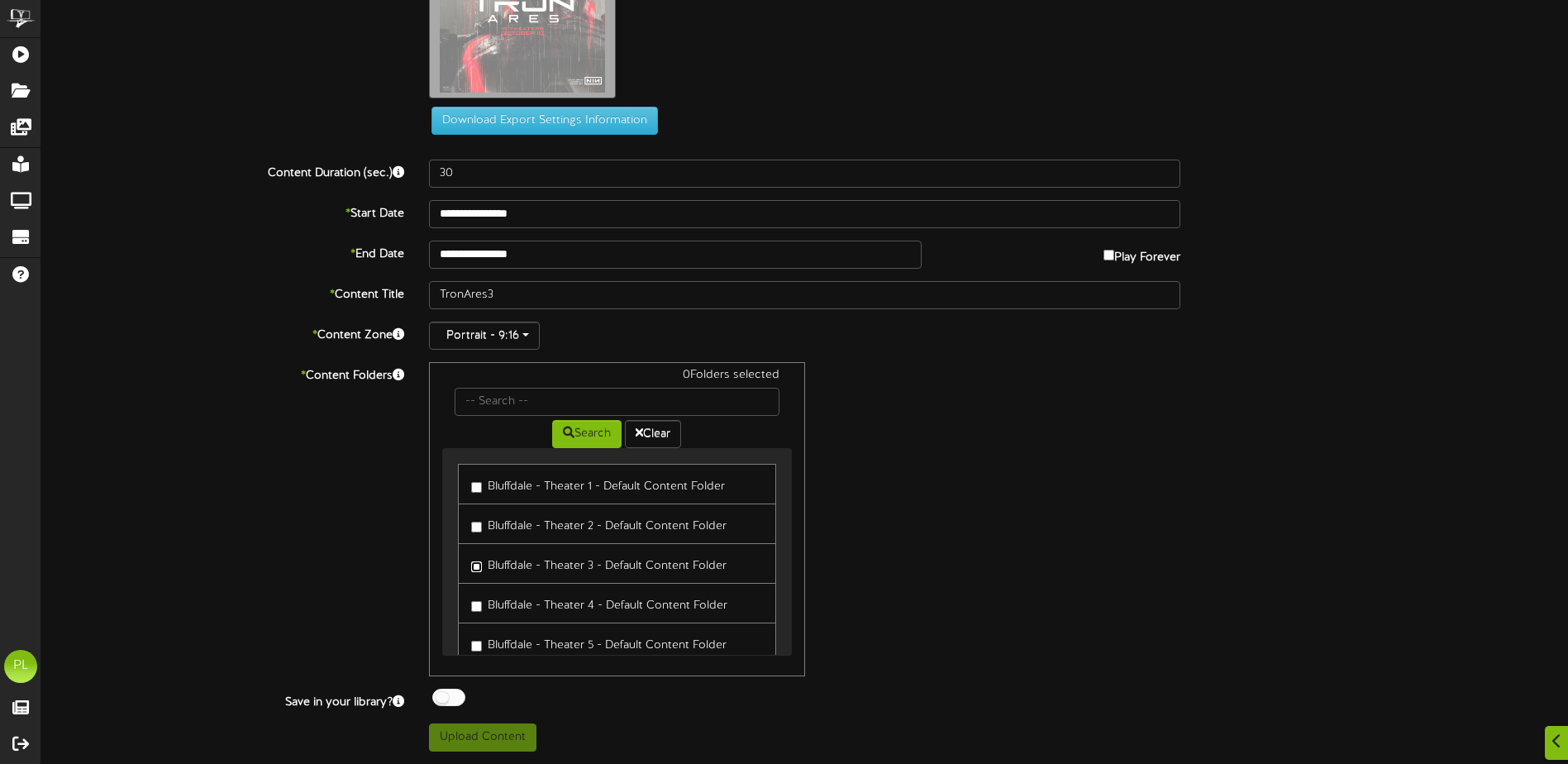
click at [478, 573] on label "Bluffdale - Theater 3 - Default Content Folder" at bounding box center [598, 563] width 256 height 22
click at [500, 739] on button "Upload Content" at bounding box center [482, 737] width 108 height 28
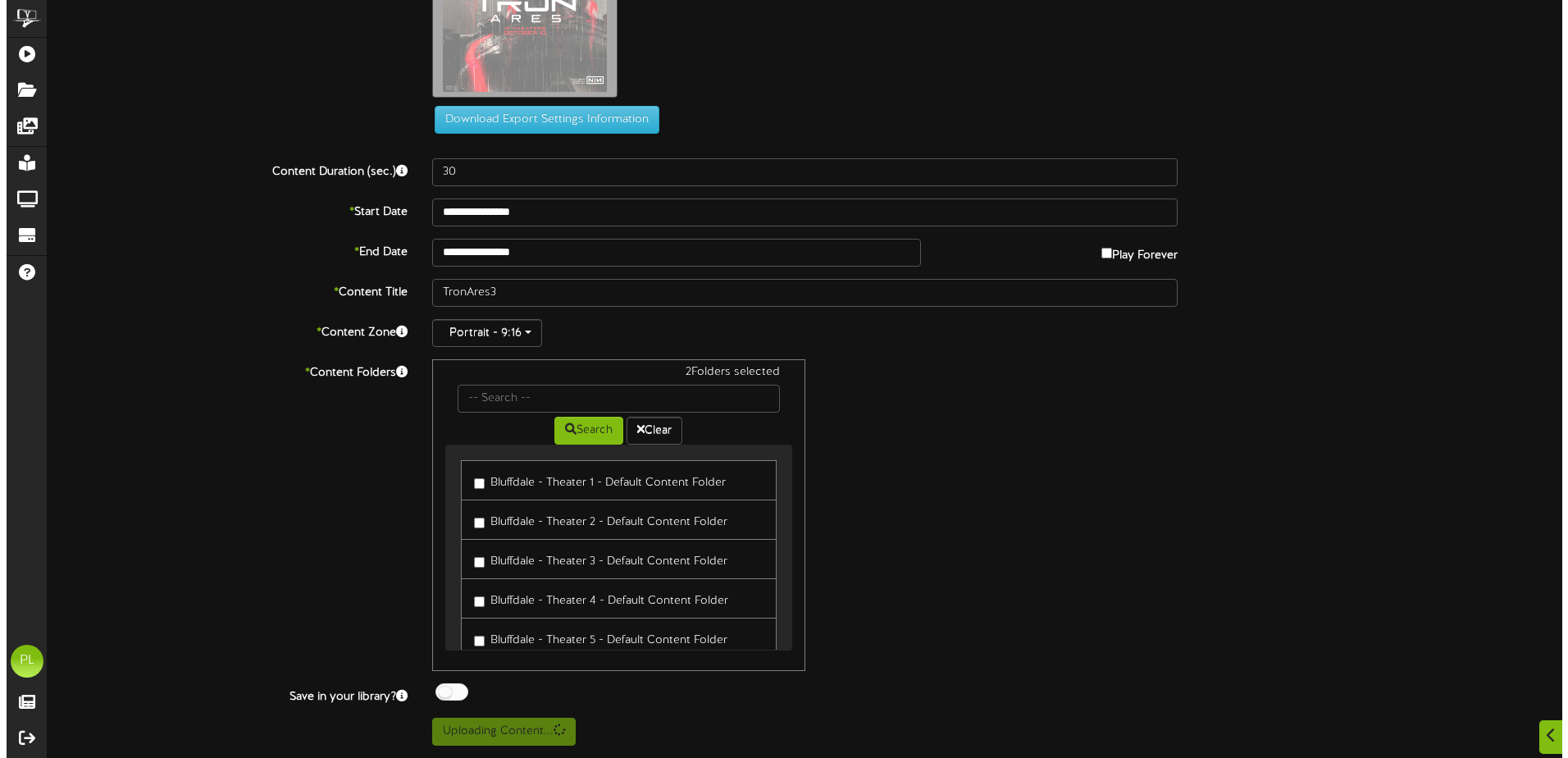
scroll to position [0, 0]
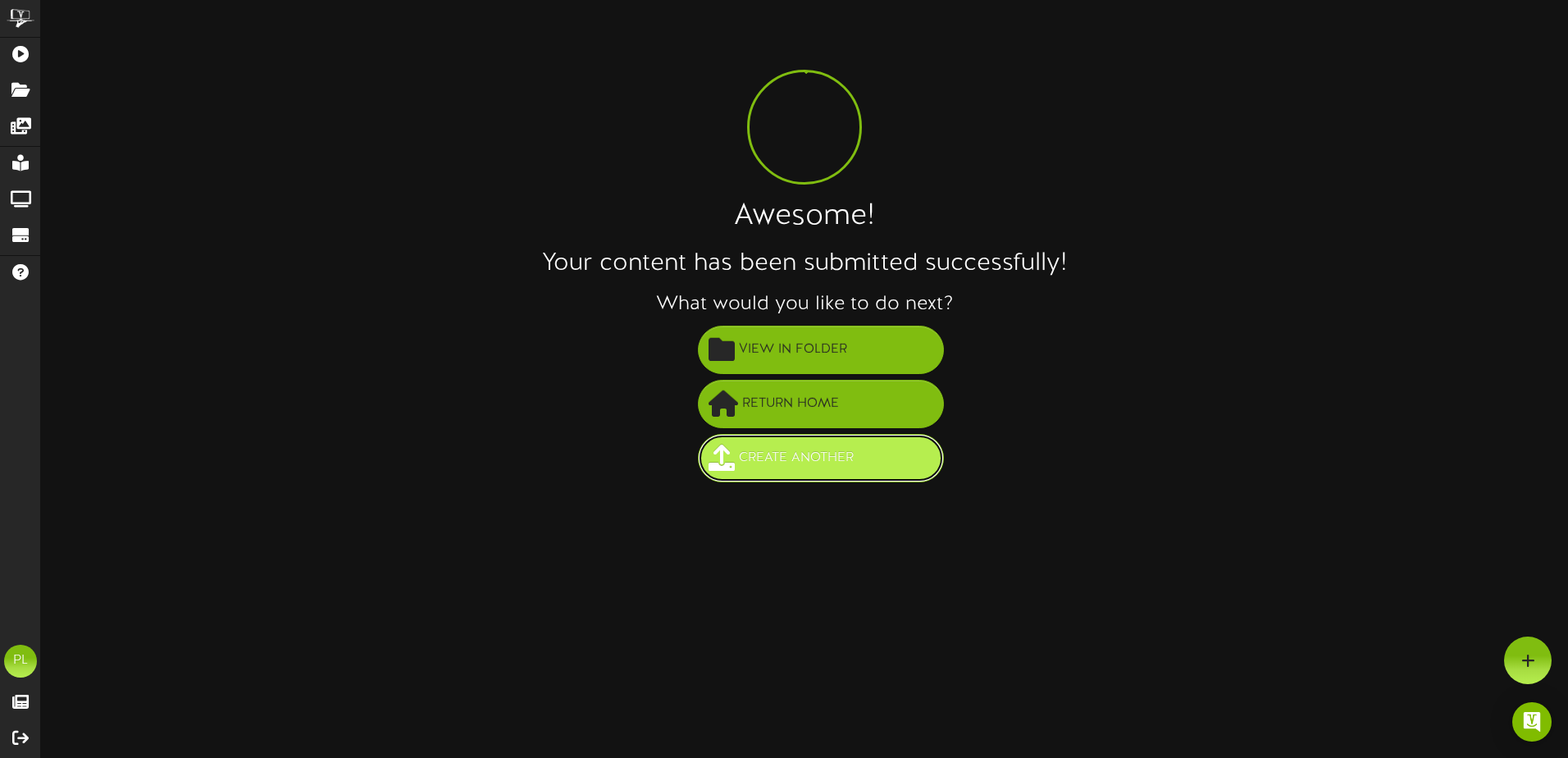
click at [828, 450] on span "Create Another" at bounding box center [797, 458] width 123 height 27
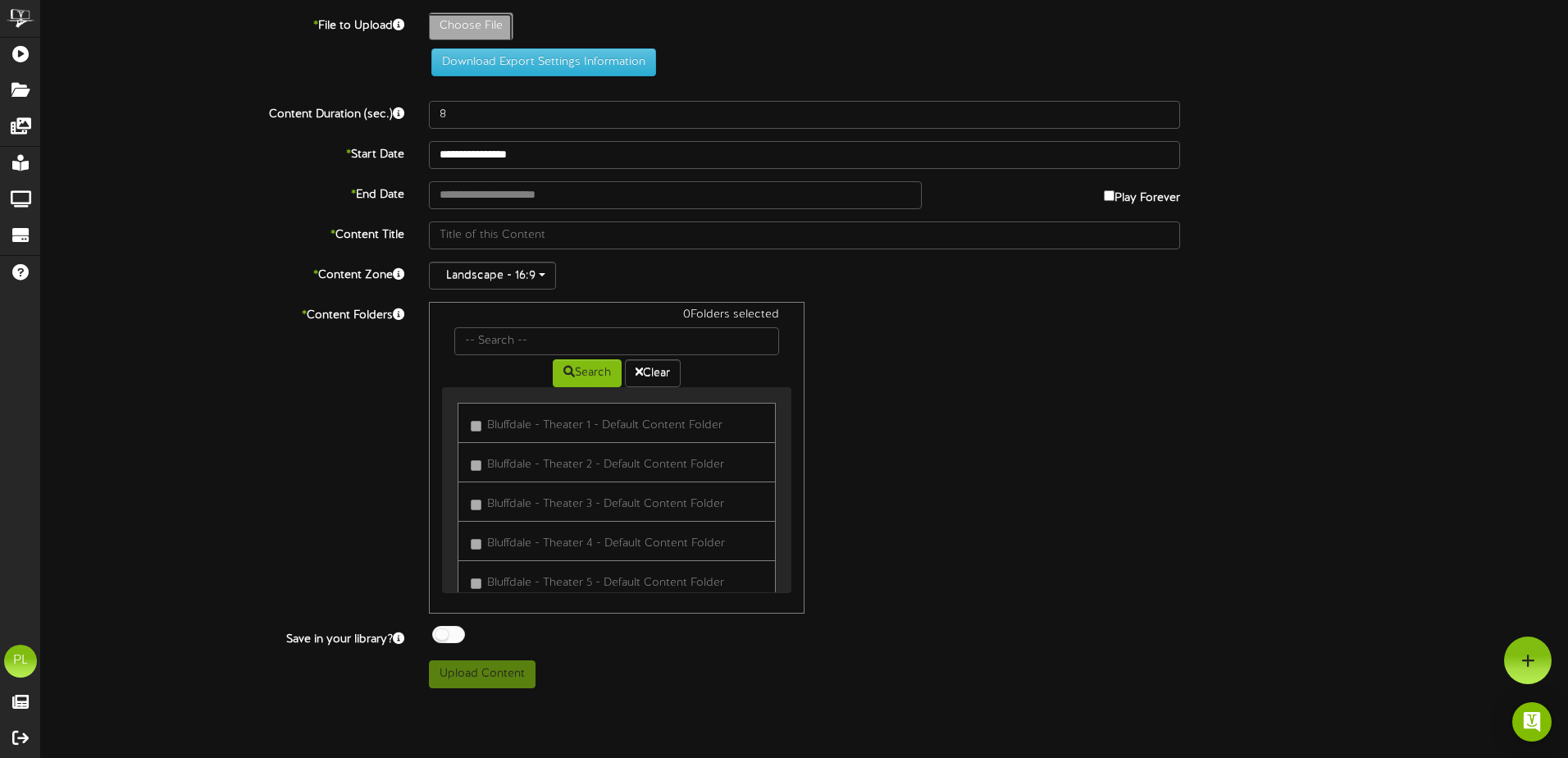
type input "**********"
type input "TronAres4"
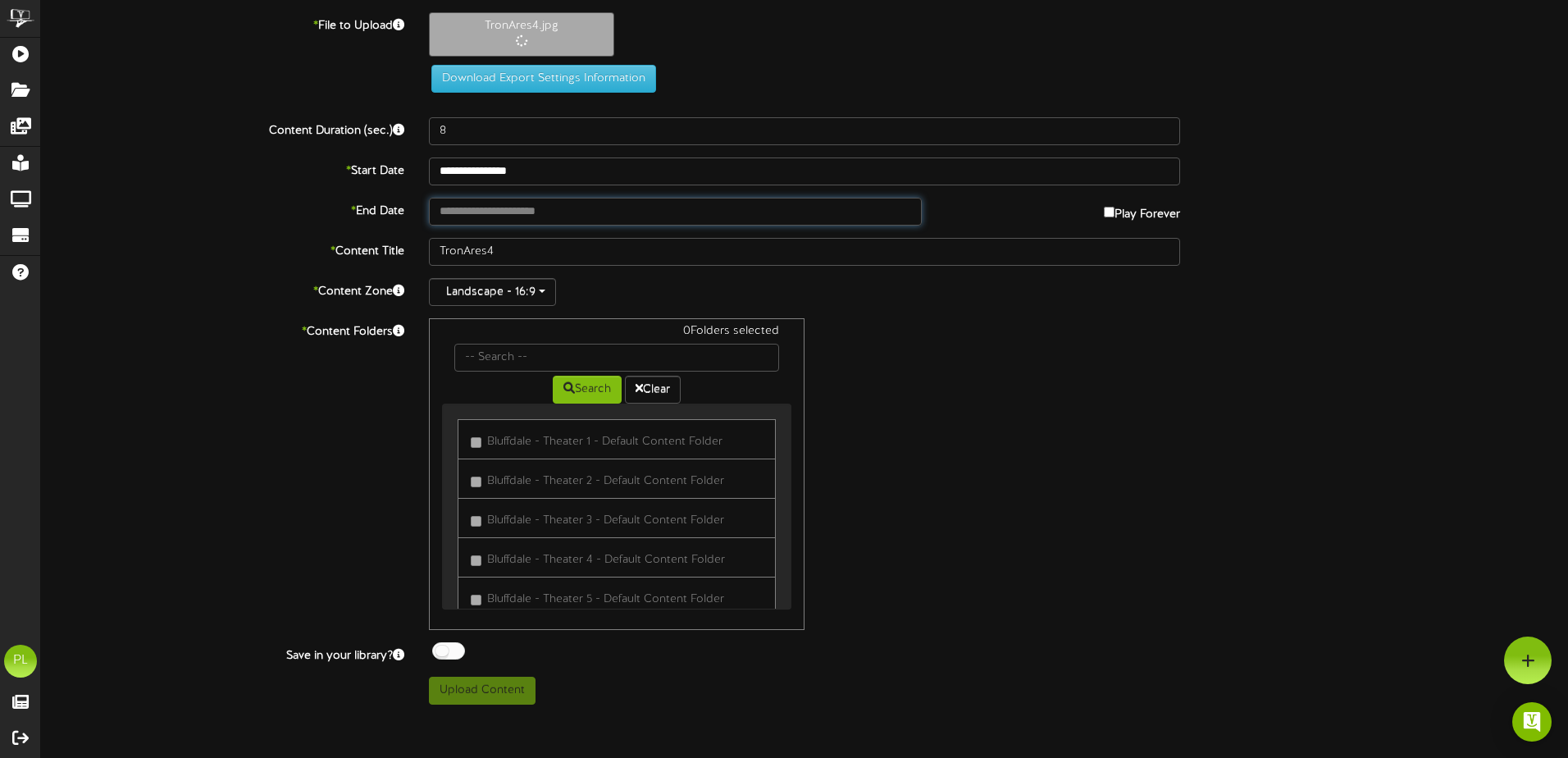
drag, startPoint x: 466, startPoint y: 210, endPoint x: 479, endPoint y: 218, distance: 15.3
click at [472, 215] on input "text" at bounding box center [675, 211] width 493 height 28
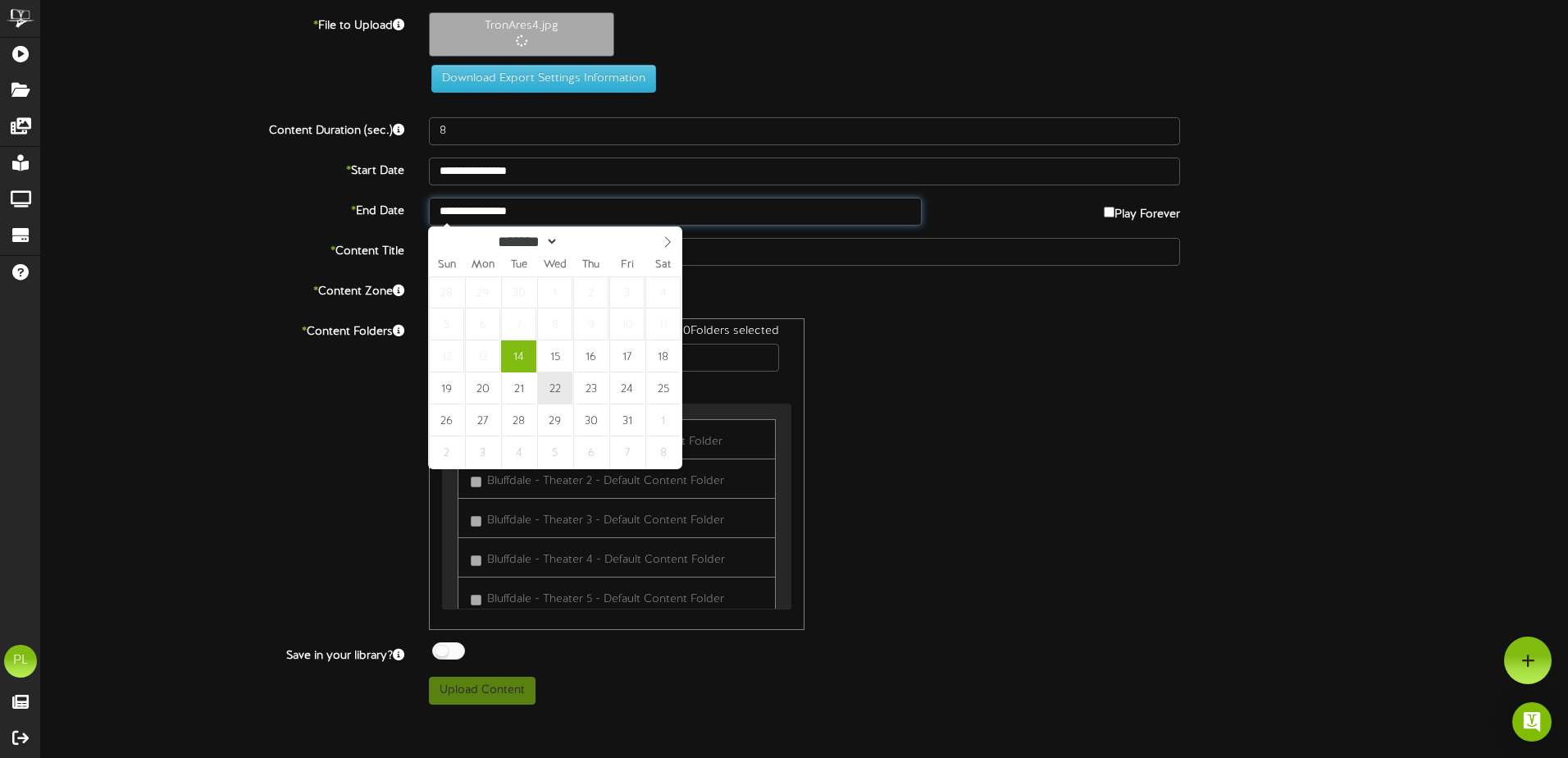
type input "**********"
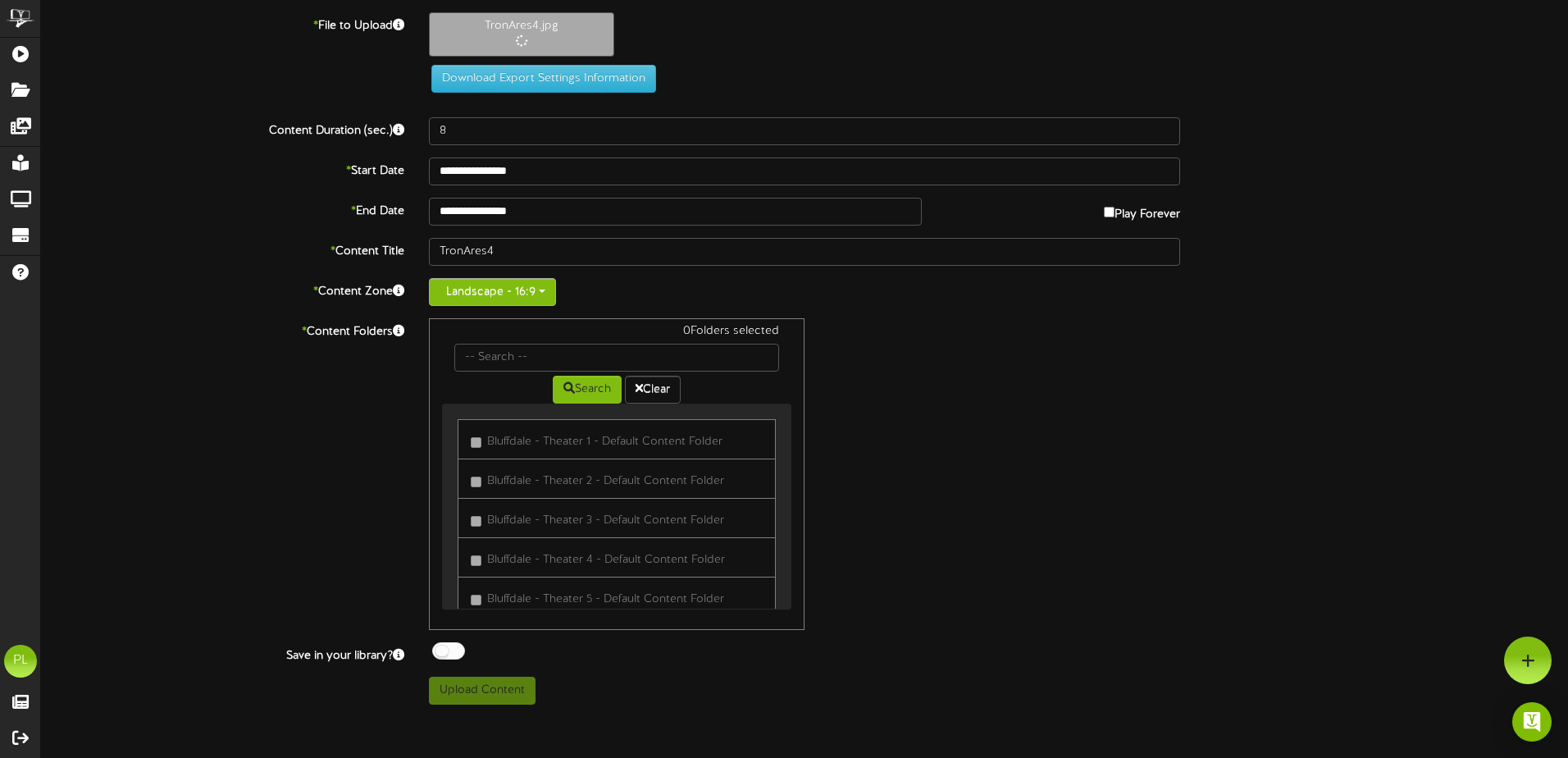
click at [527, 292] on button "Landscape - 16:9" at bounding box center [493, 291] width 127 height 28
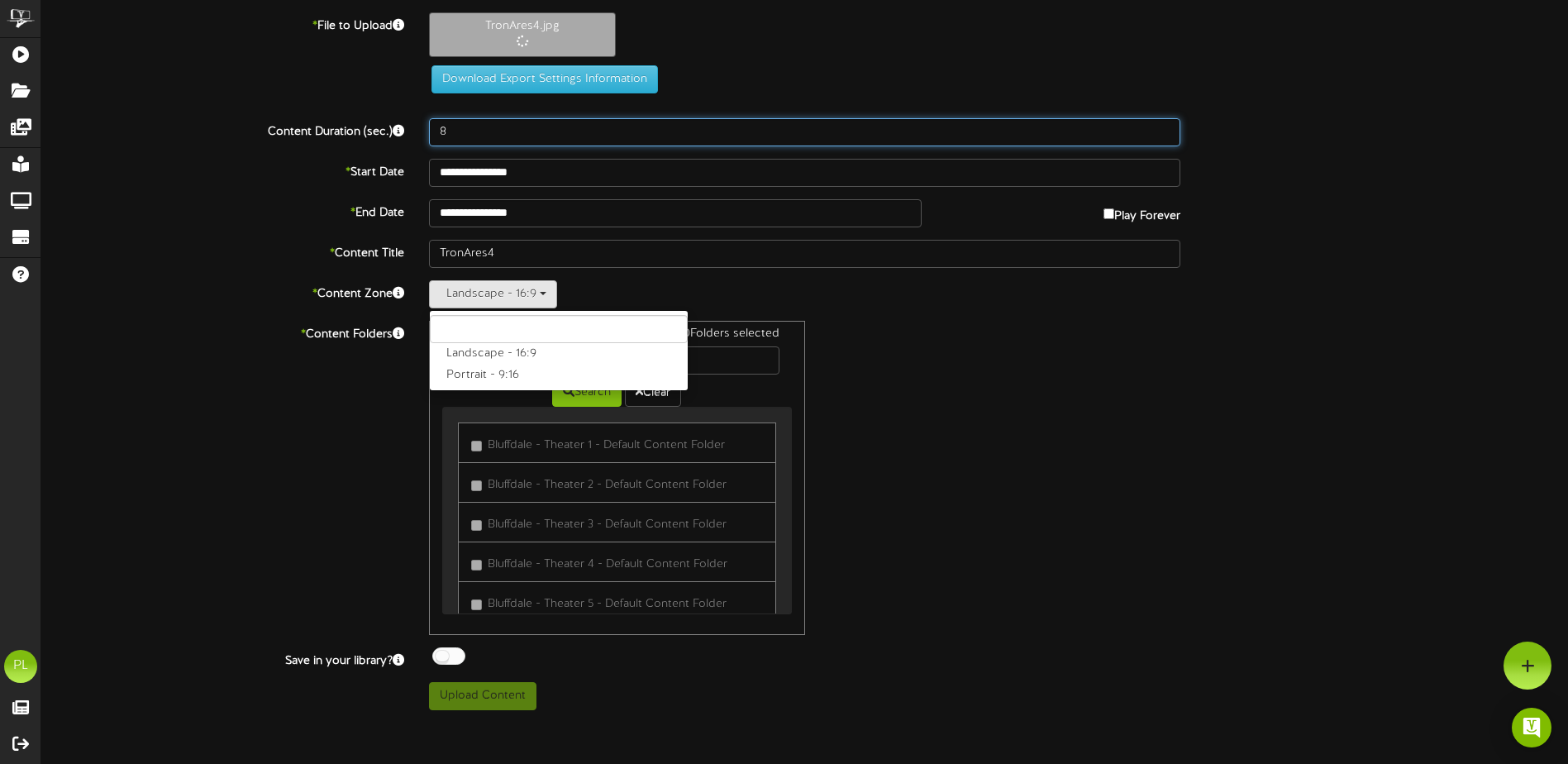
drag, startPoint x: 483, startPoint y: 374, endPoint x: 481, endPoint y: 398, distance: 24.1
click at [483, 376] on div "**********" at bounding box center [804, 362] width 1526 height 698
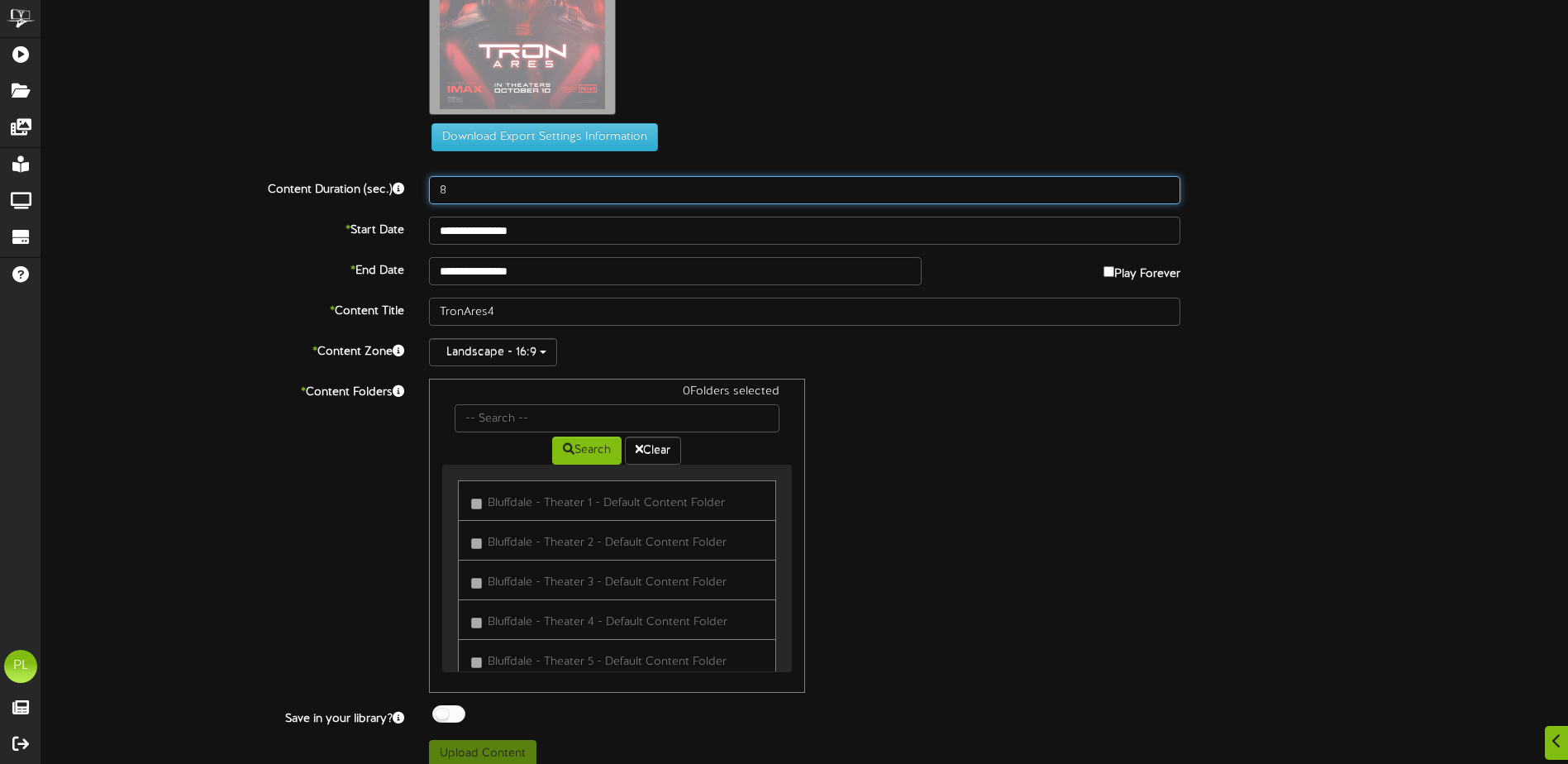
scroll to position [187, 0]
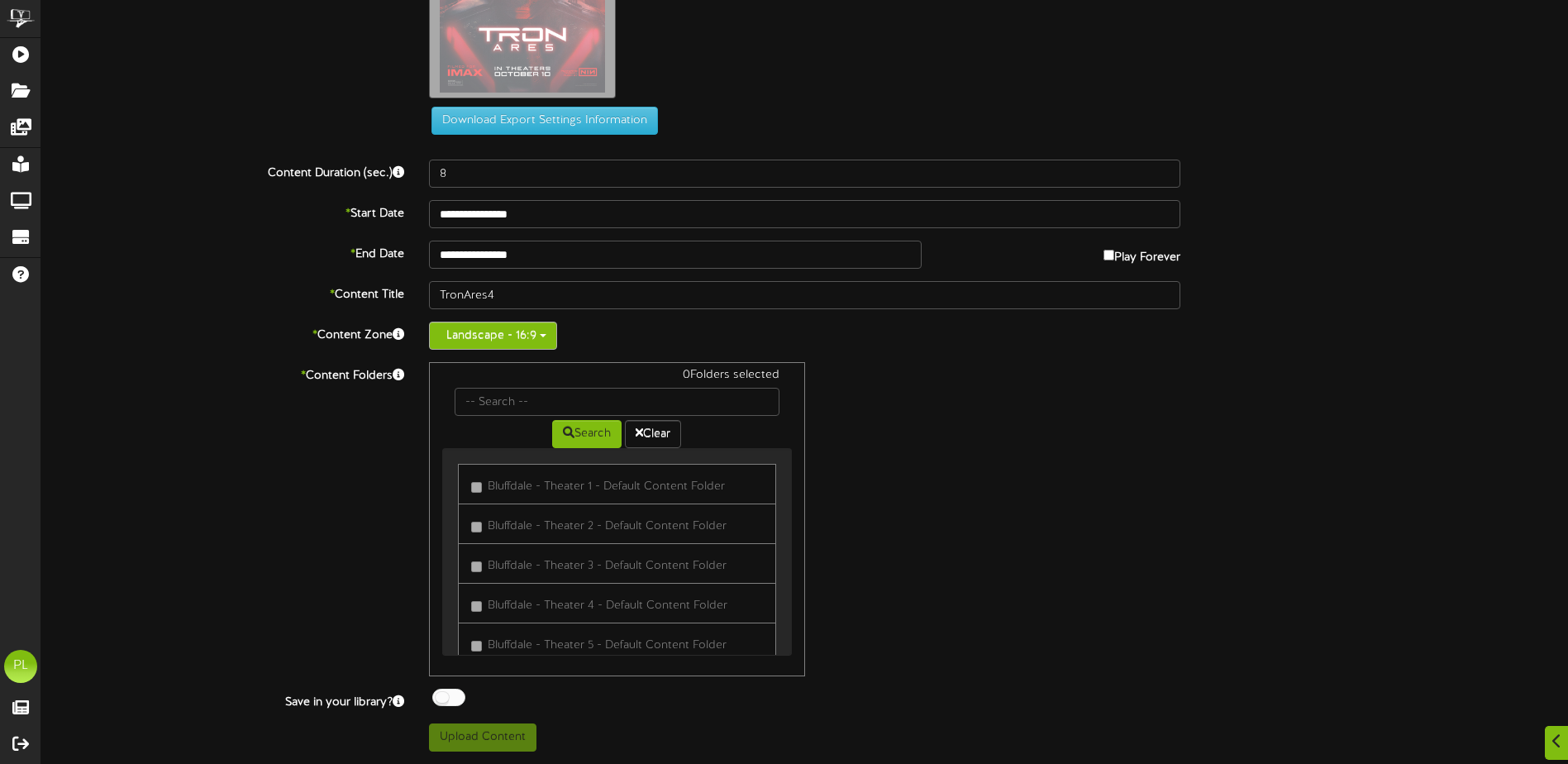
click at [520, 341] on button "Landscape - 16:9" at bounding box center [493, 335] width 128 height 28
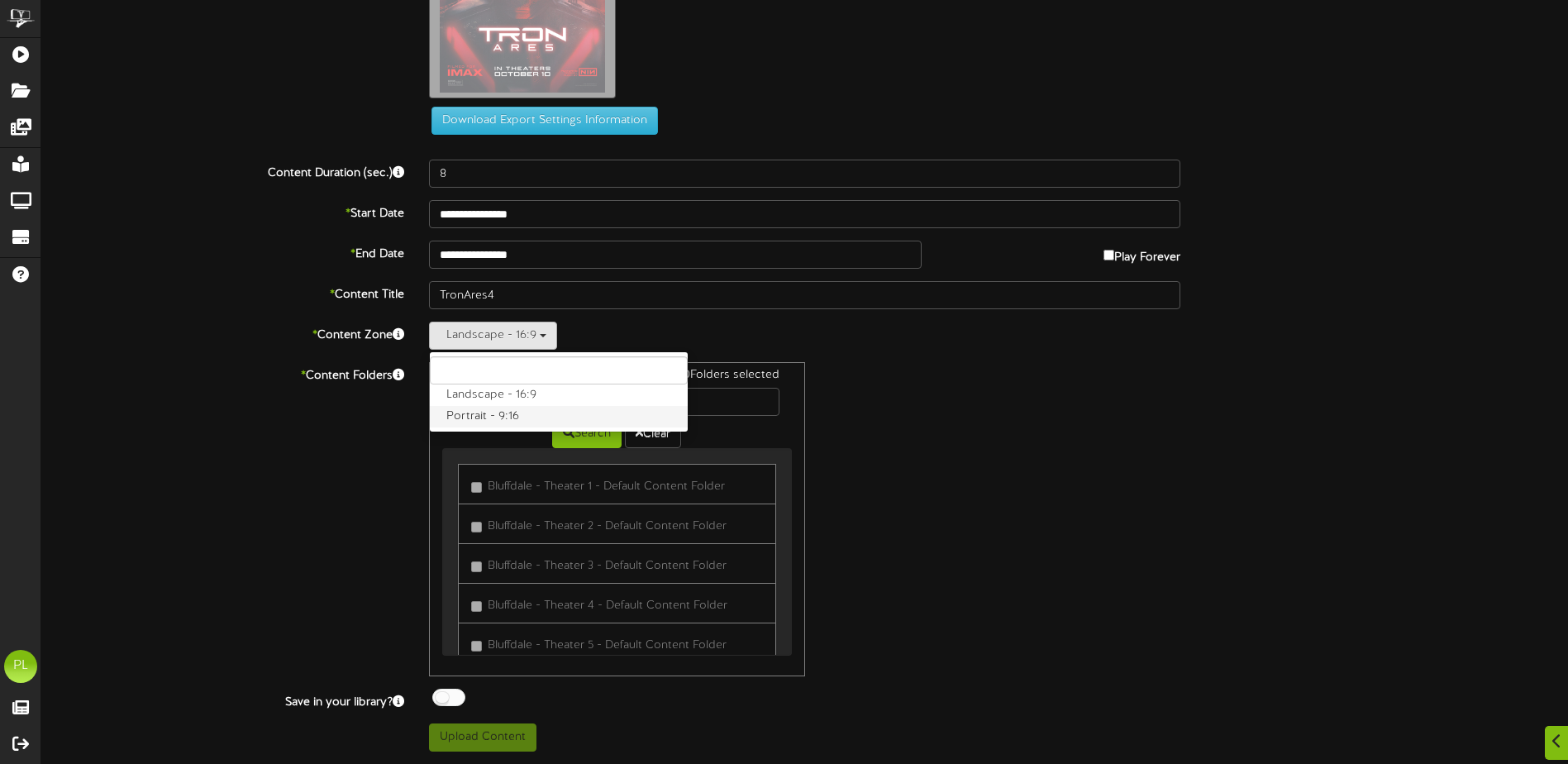
click at [492, 423] on label "Portrait - 9:16" at bounding box center [558, 417] width 257 height 21
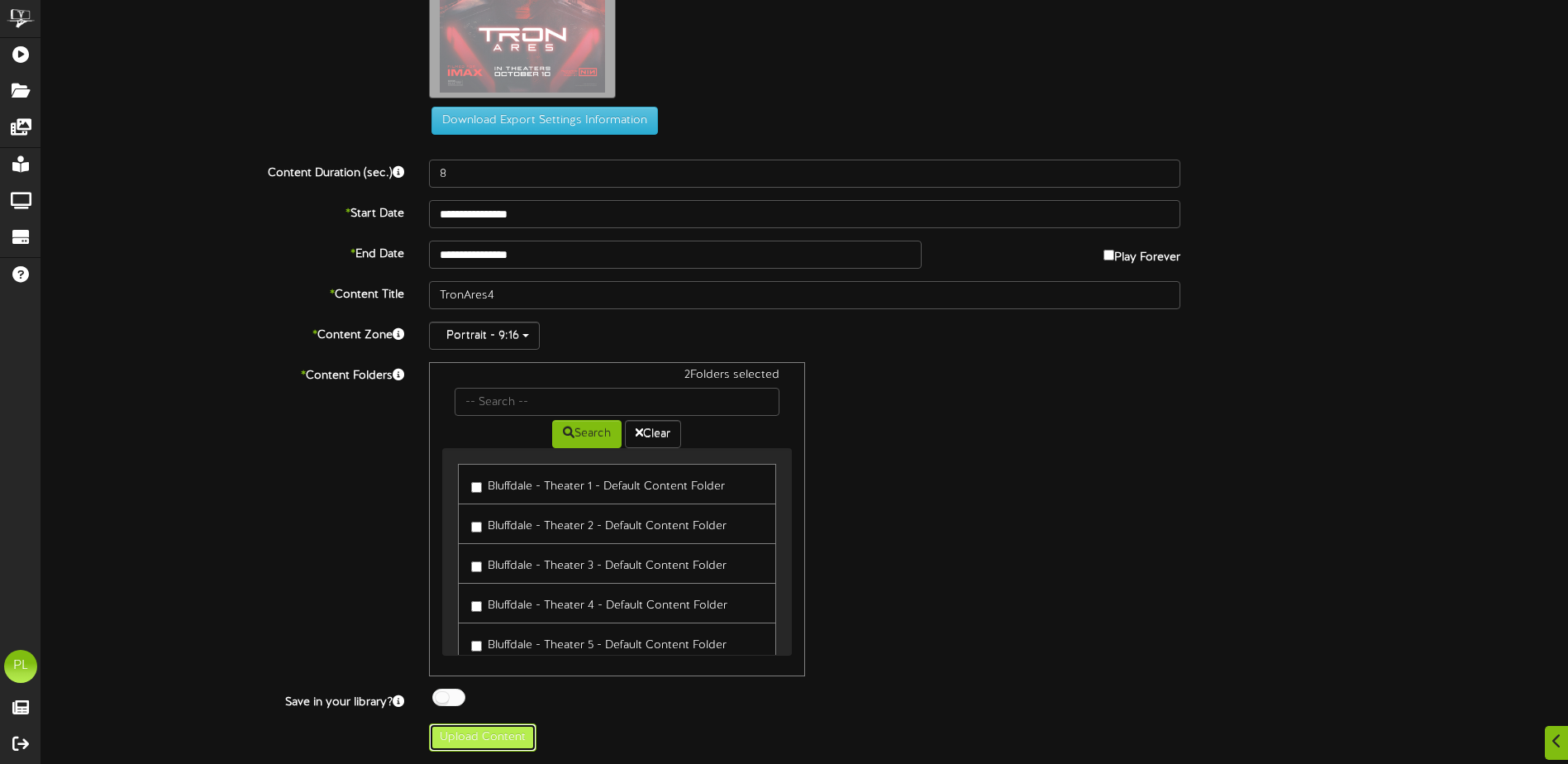
click at [509, 736] on button "Upload Content" at bounding box center [482, 737] width 108 height 28
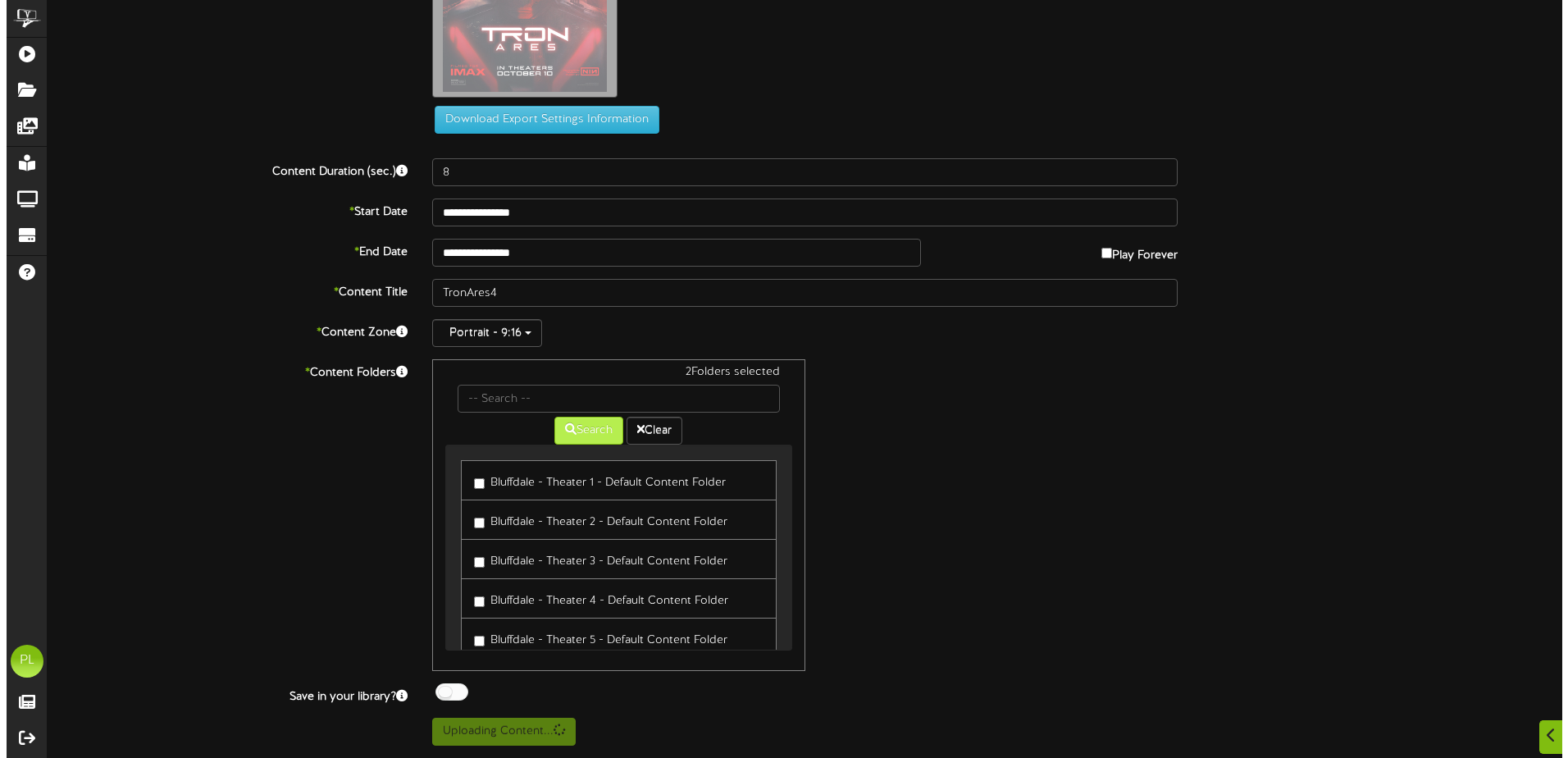
scroll to position [0, 0]
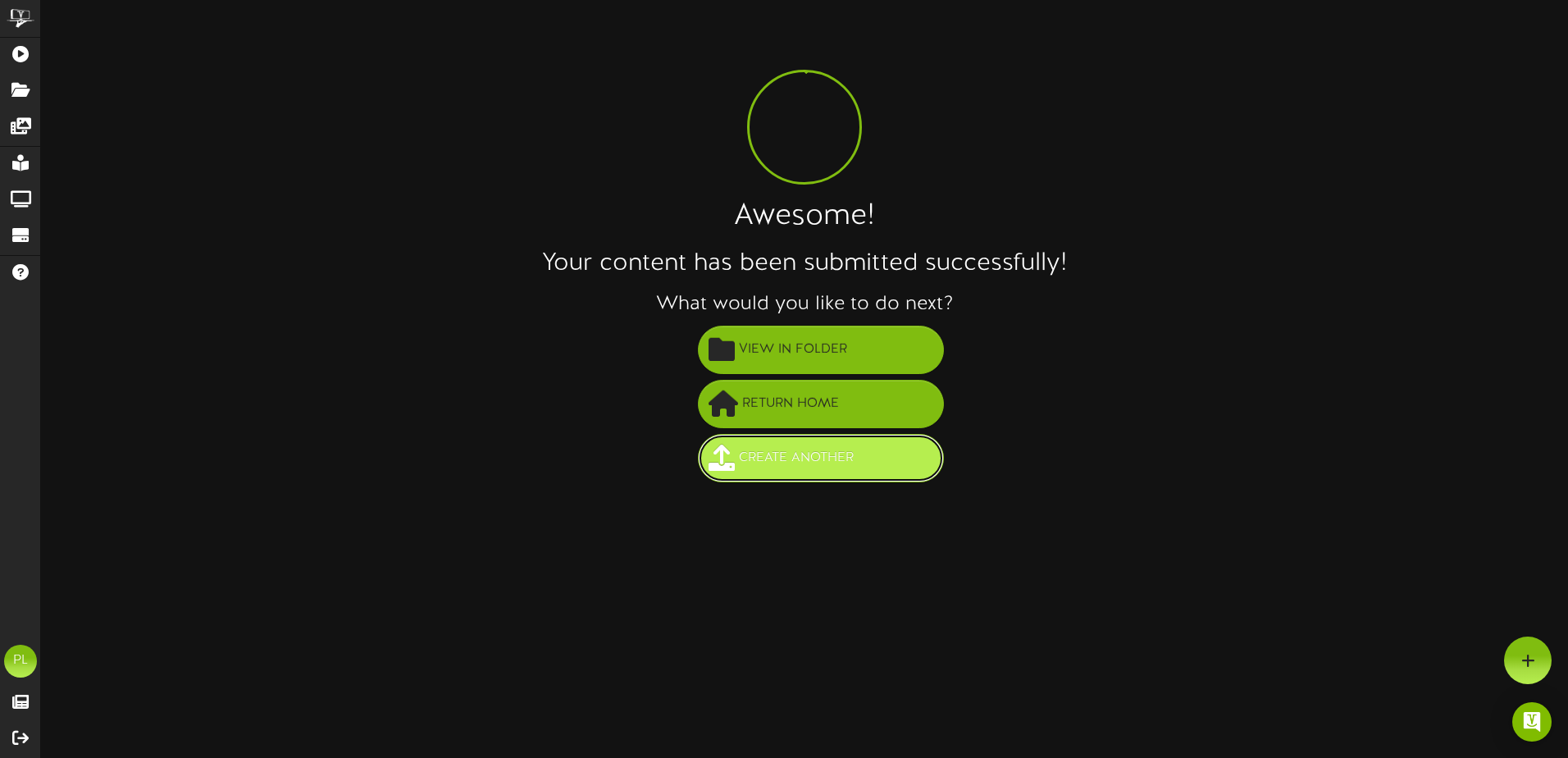
click at [857, 450] on span "Create Another" at bounding box center [797, 458] width 123 height 27
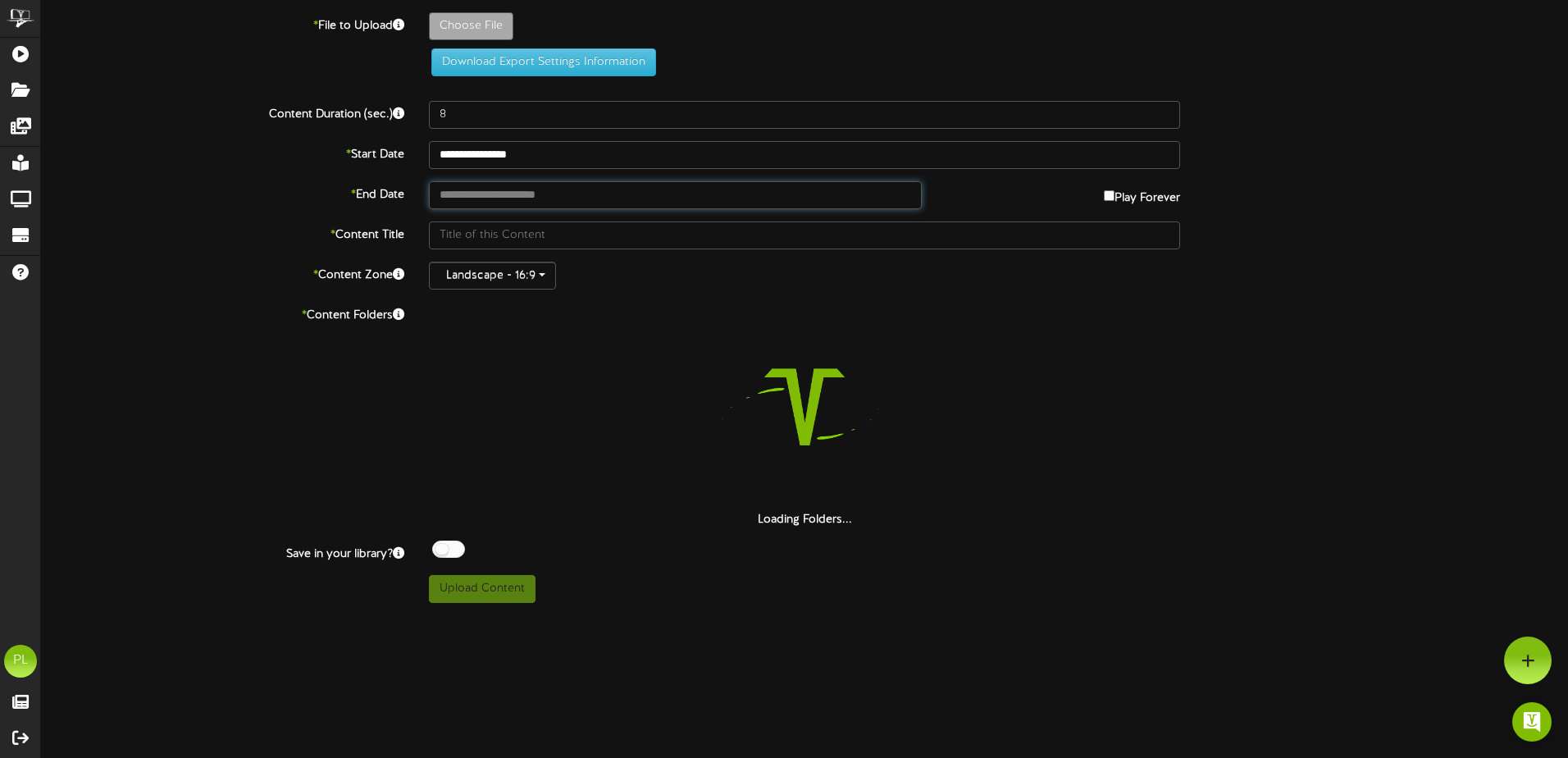
click at [549, 201] on input "text" at bounding box center [675, 195] width 493 height 28
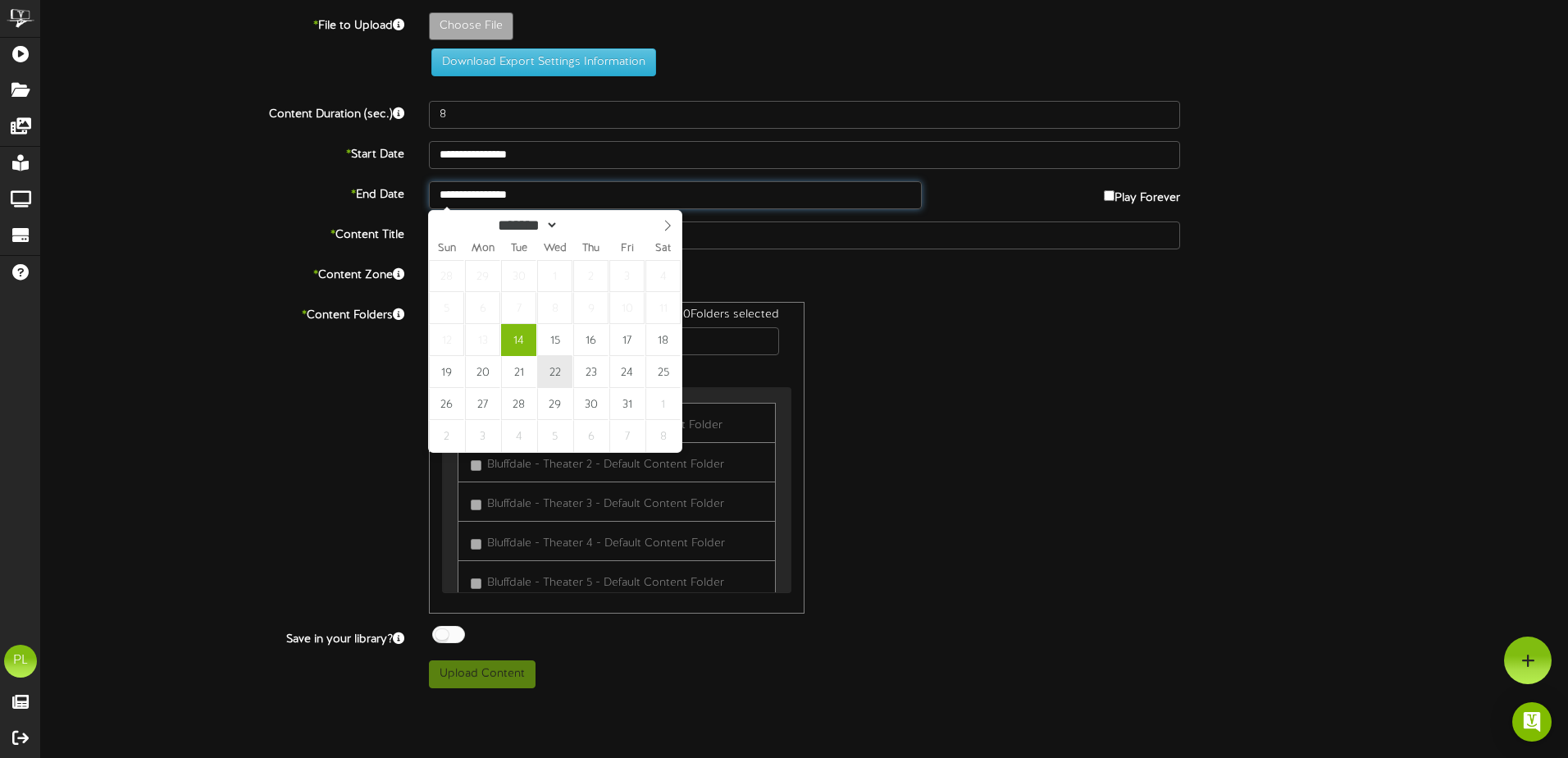
type input "**********"
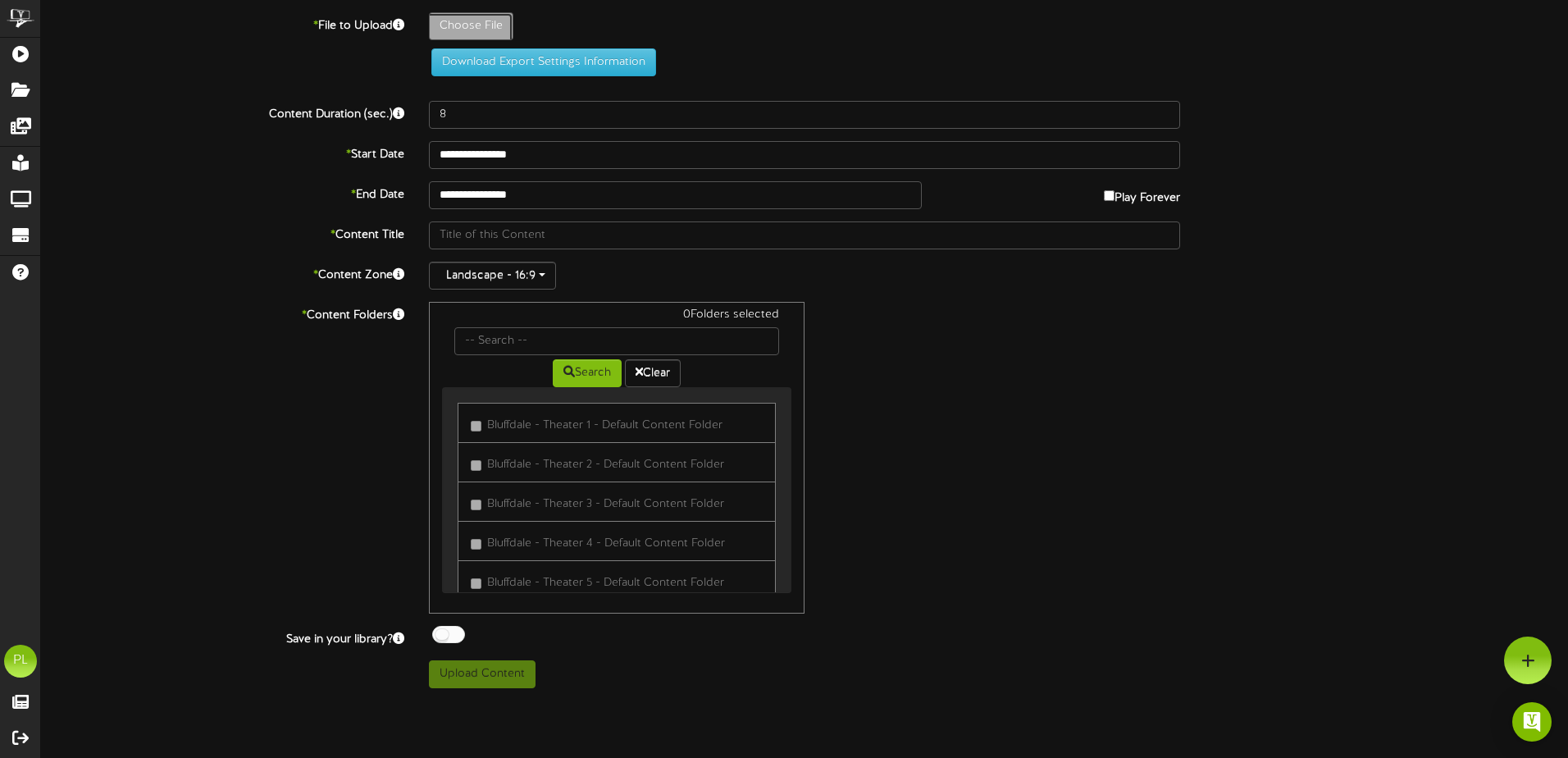
type input "**********"
type input "TronAres6"
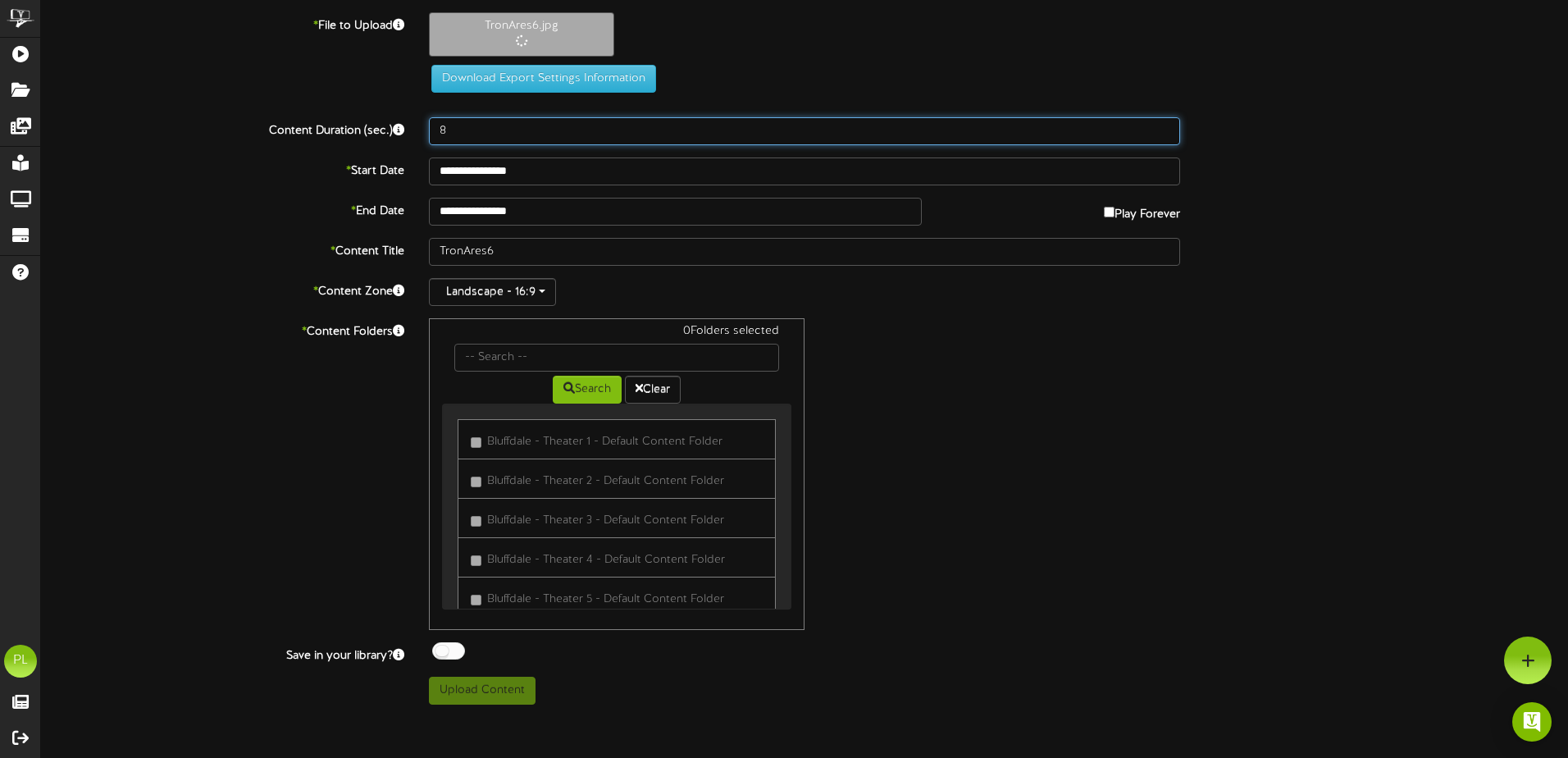
drag, startPoint x: 469, startPoint y: 128, endPoint x: 389, endPoint y: 136, distance: 80.4
click at [389, 136] on div "Content Duration (sec.) 8" at bounding box center [804, 131] width 1552 height 28
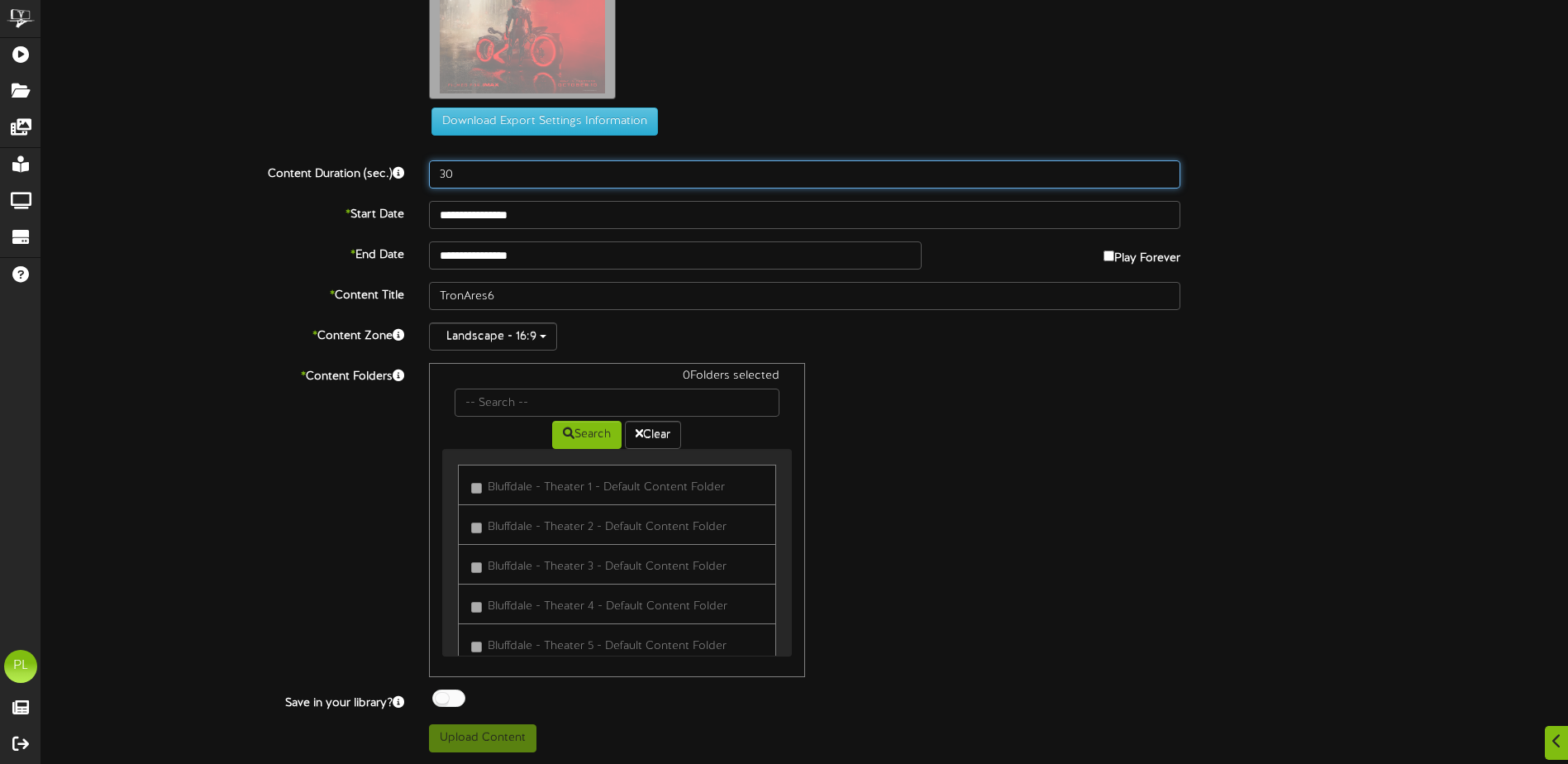
scroll to position [187, 0]
type input "30"
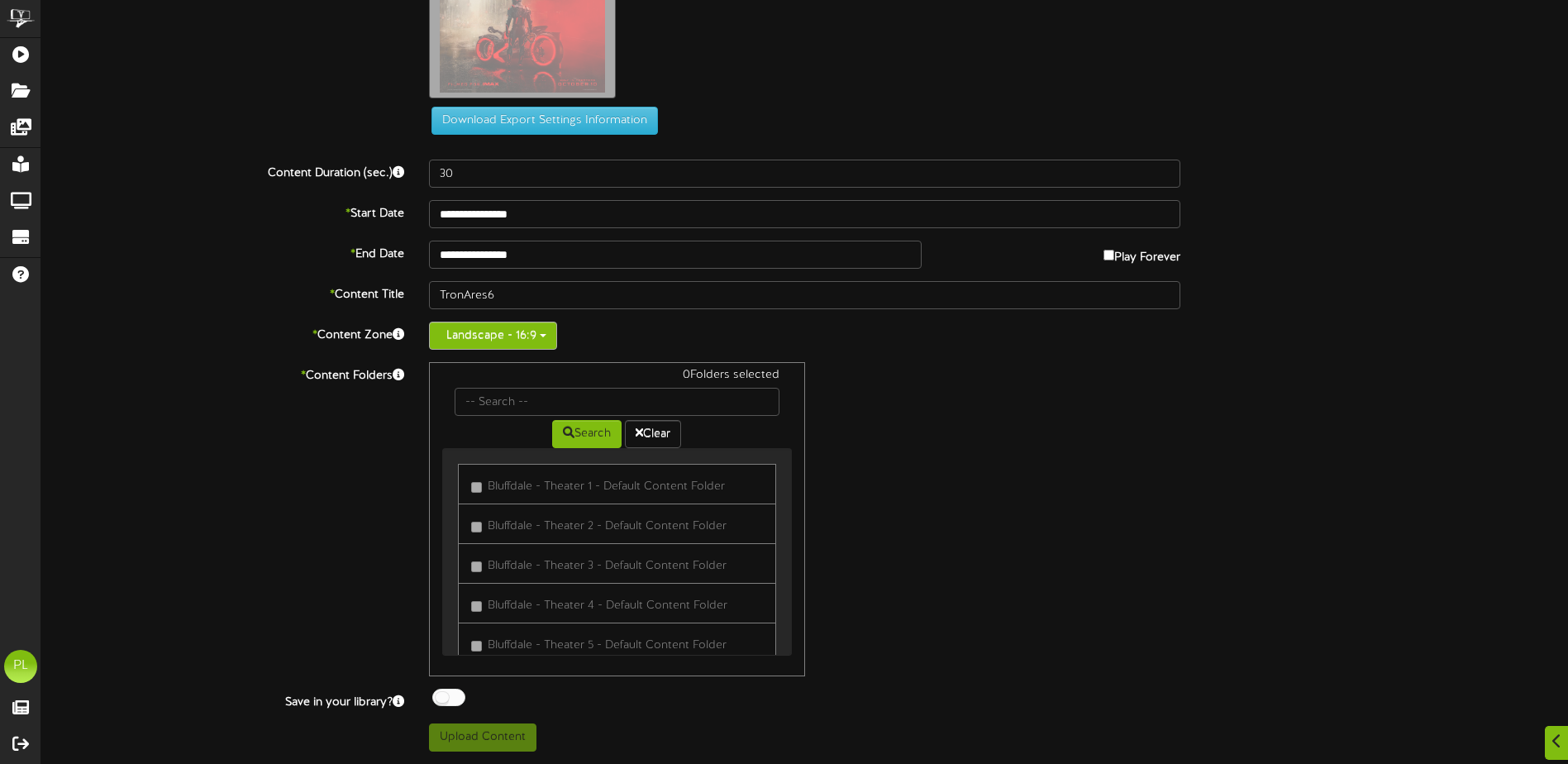
drag, startPoint x: 519, startPoint y: 326, endPoint x: 519, endPoint y: 335, distance: 9.0
click at [519, 326] on button "Landscape - 16:9" at bounding box center [493, 335] width 128 height 28
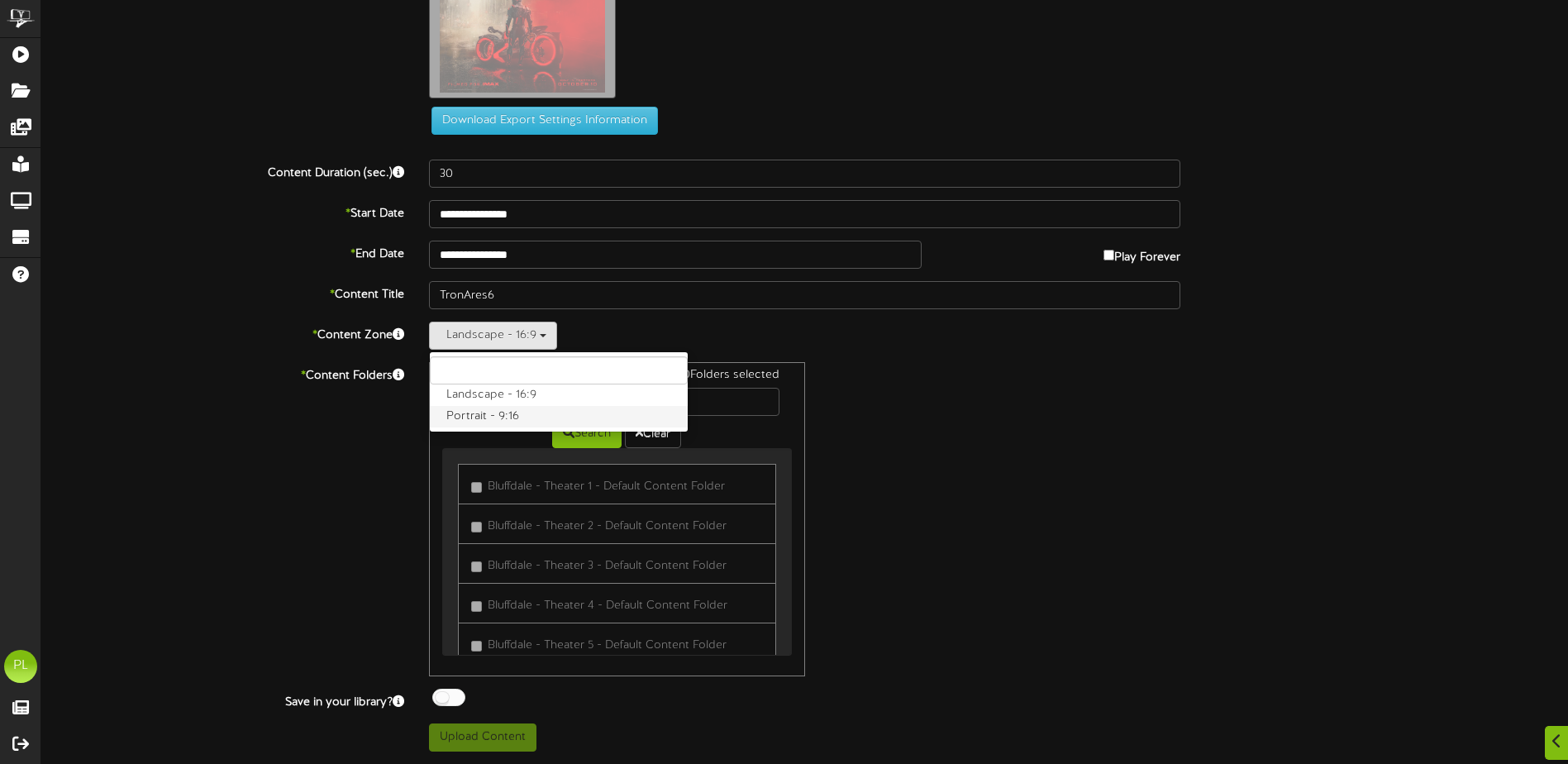
click at [498, 418] on label "Portrait - 9:16" at bounding box center [558, 417] width 257 height 21
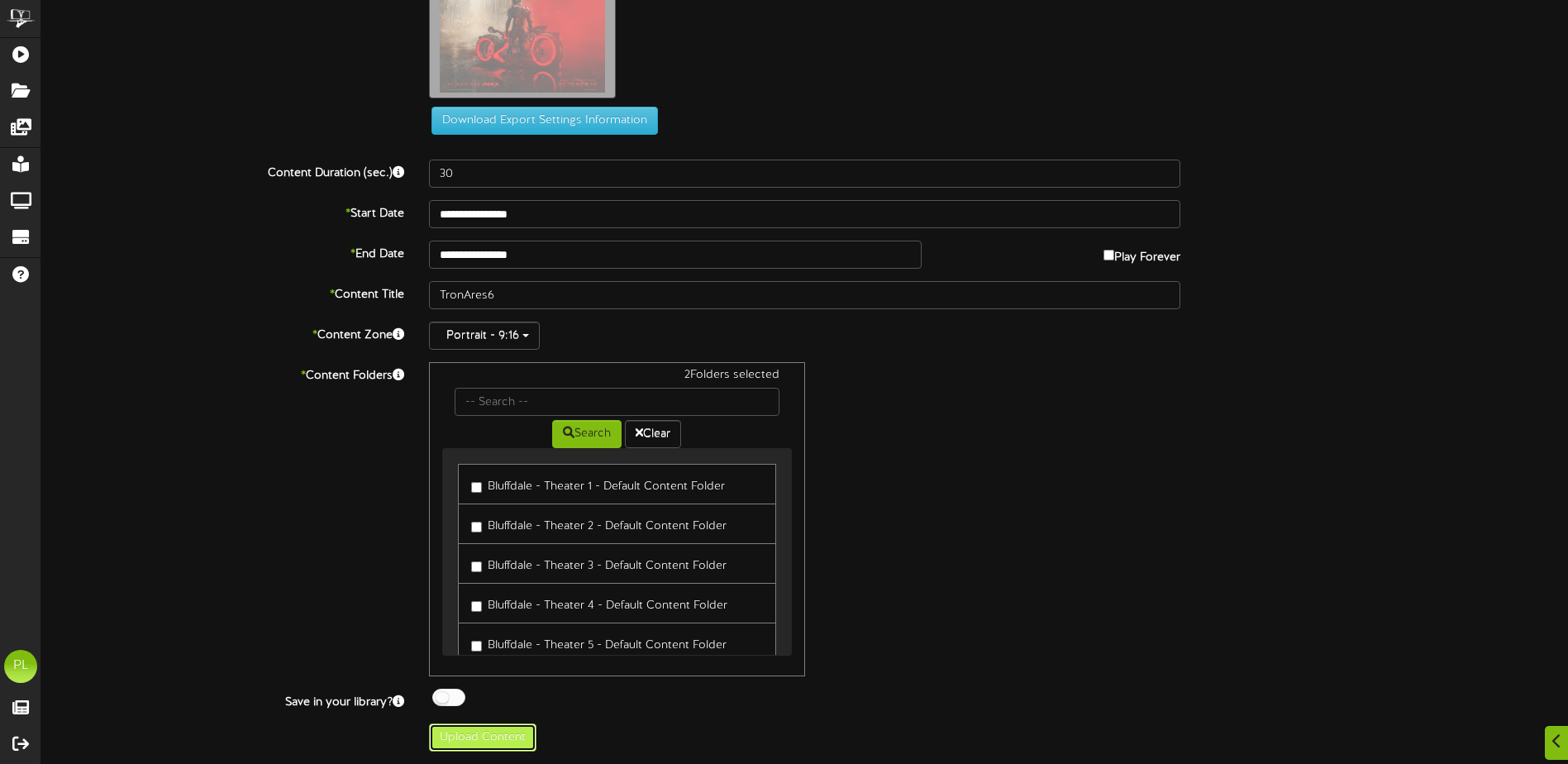
click at [495, 744] on button "Upload Content" at bounding box center [482, 737] width 108 height 28
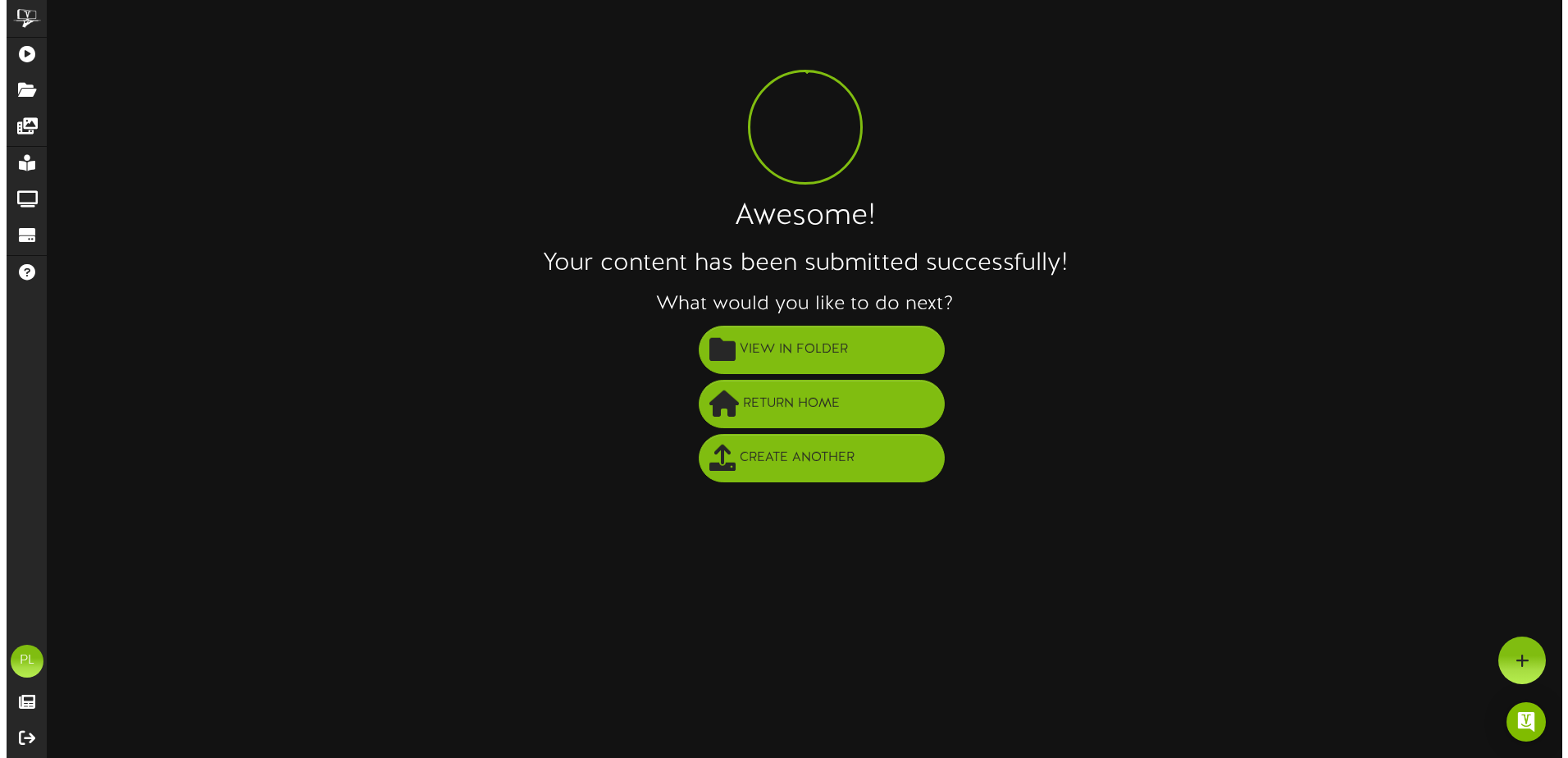
scroll to position [0, 0]
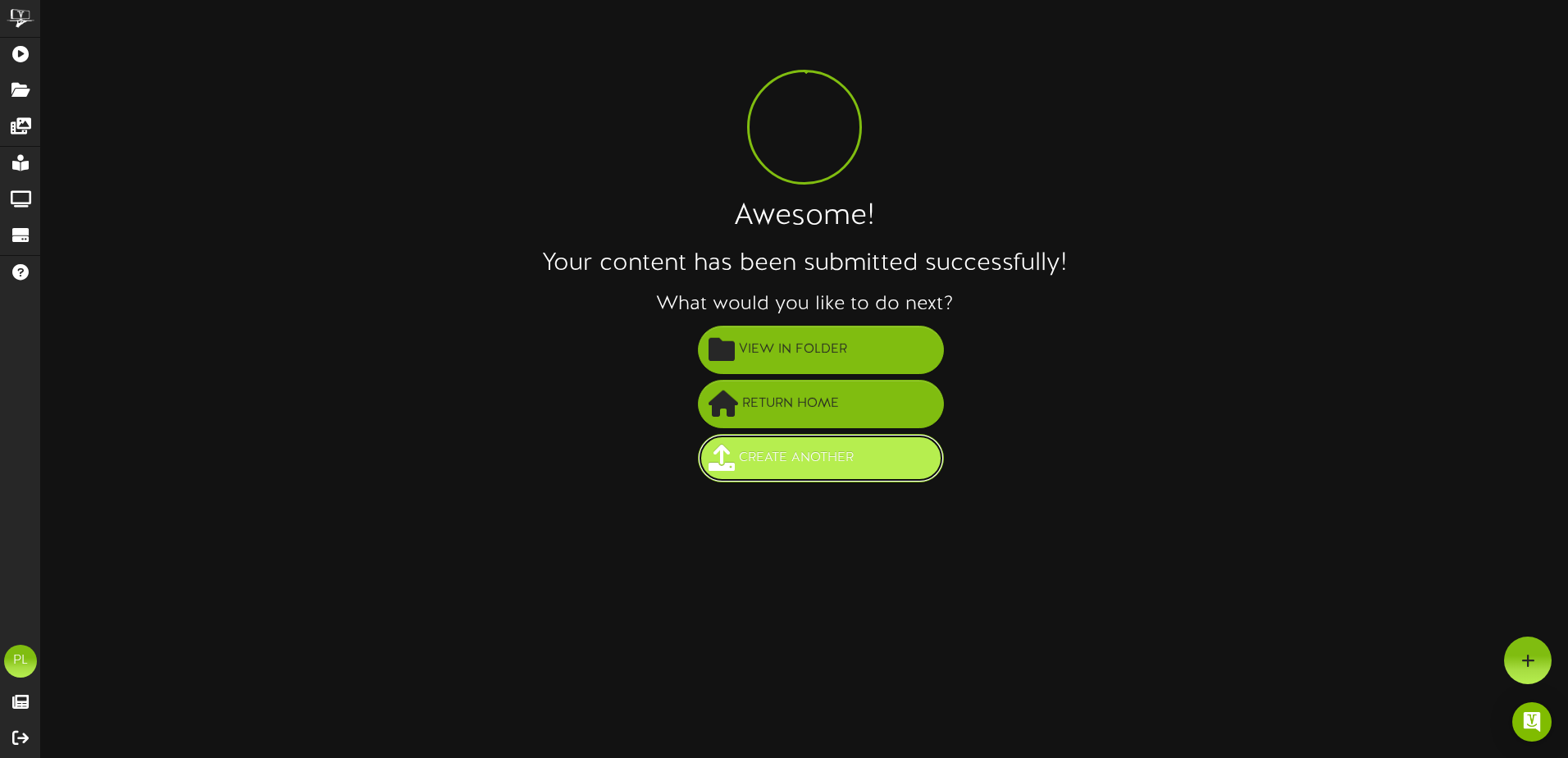
click at [790, 480] on button "Create Another" at bounding box center [821, 458] width 246 height 48
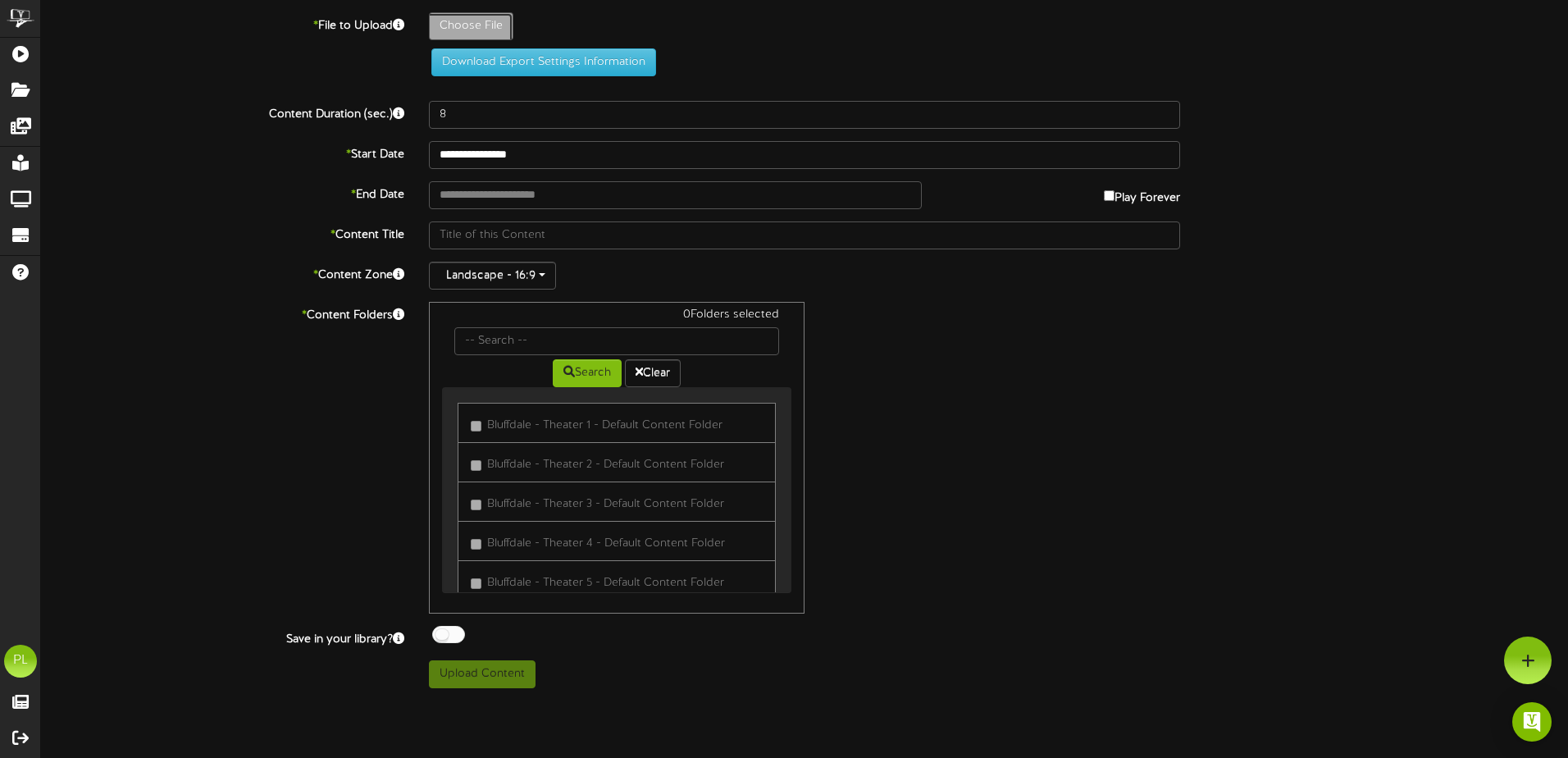
type input "**********"
type input "TronAres7"
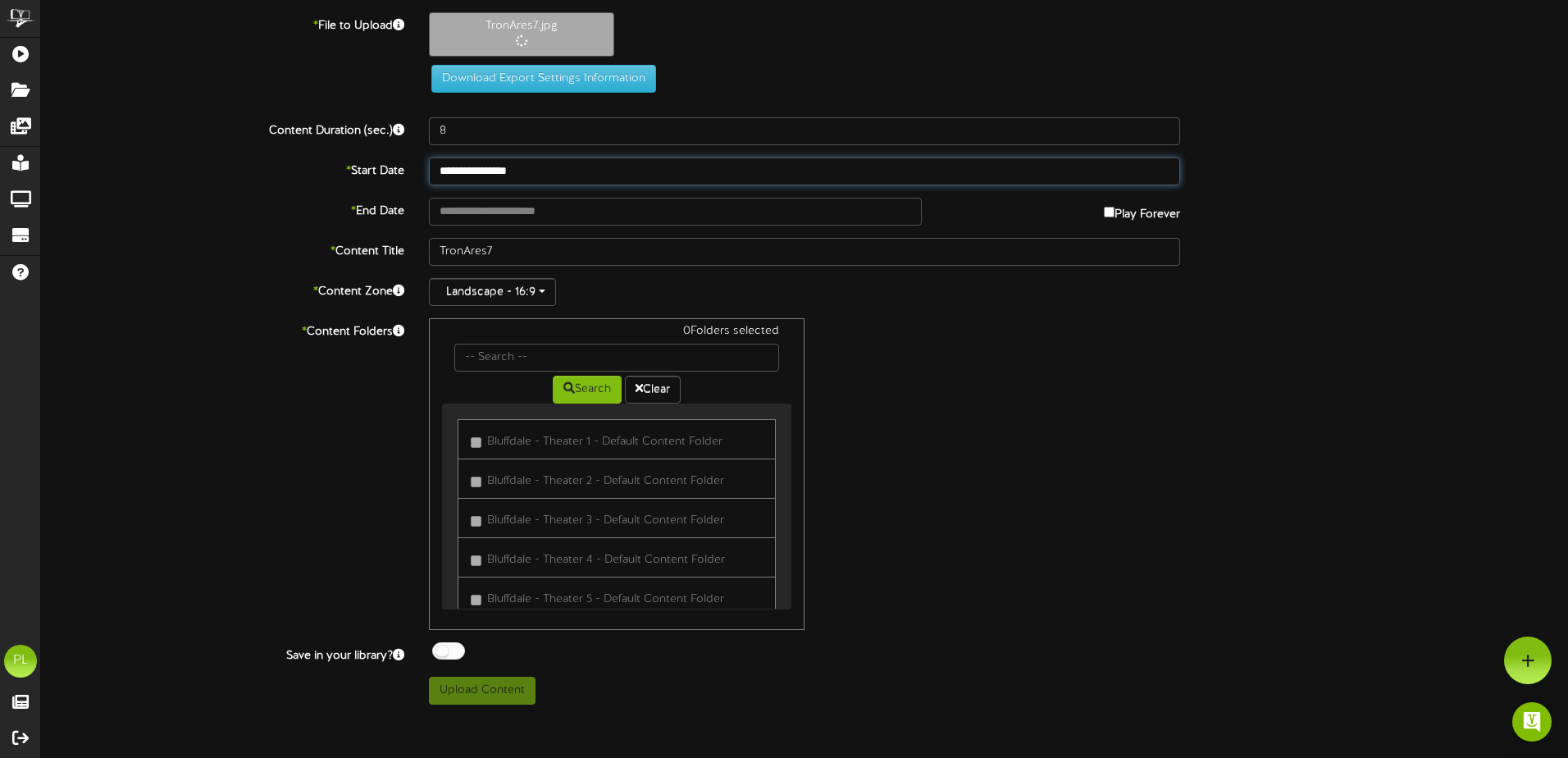
click at [472, 173] on input "**********" at bounding box center [804, 171] width 751 height 28
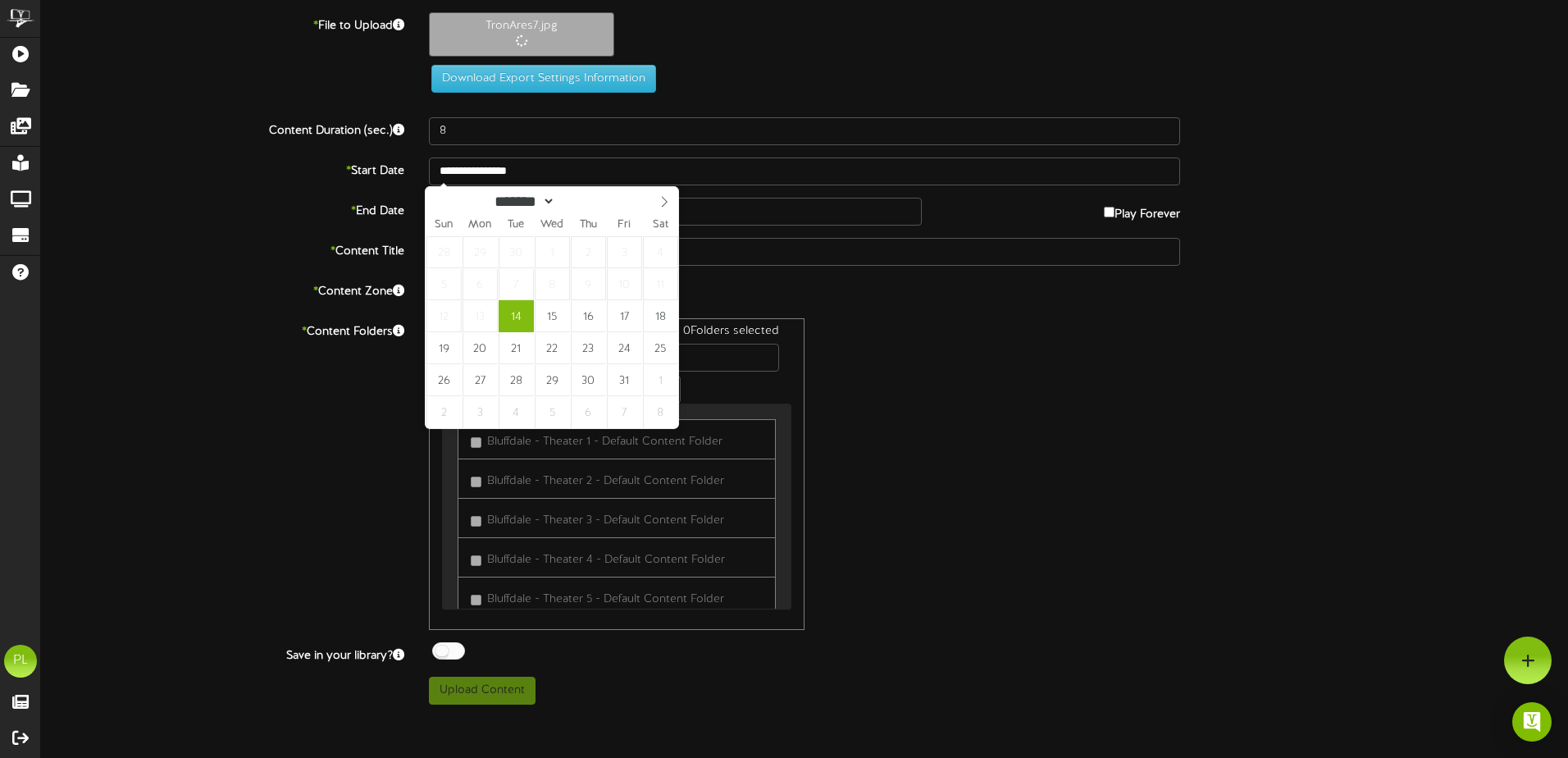
click at [806, 299] on div "Landscape - 16:9" at bounding box center [804, 291] width 751 height 28
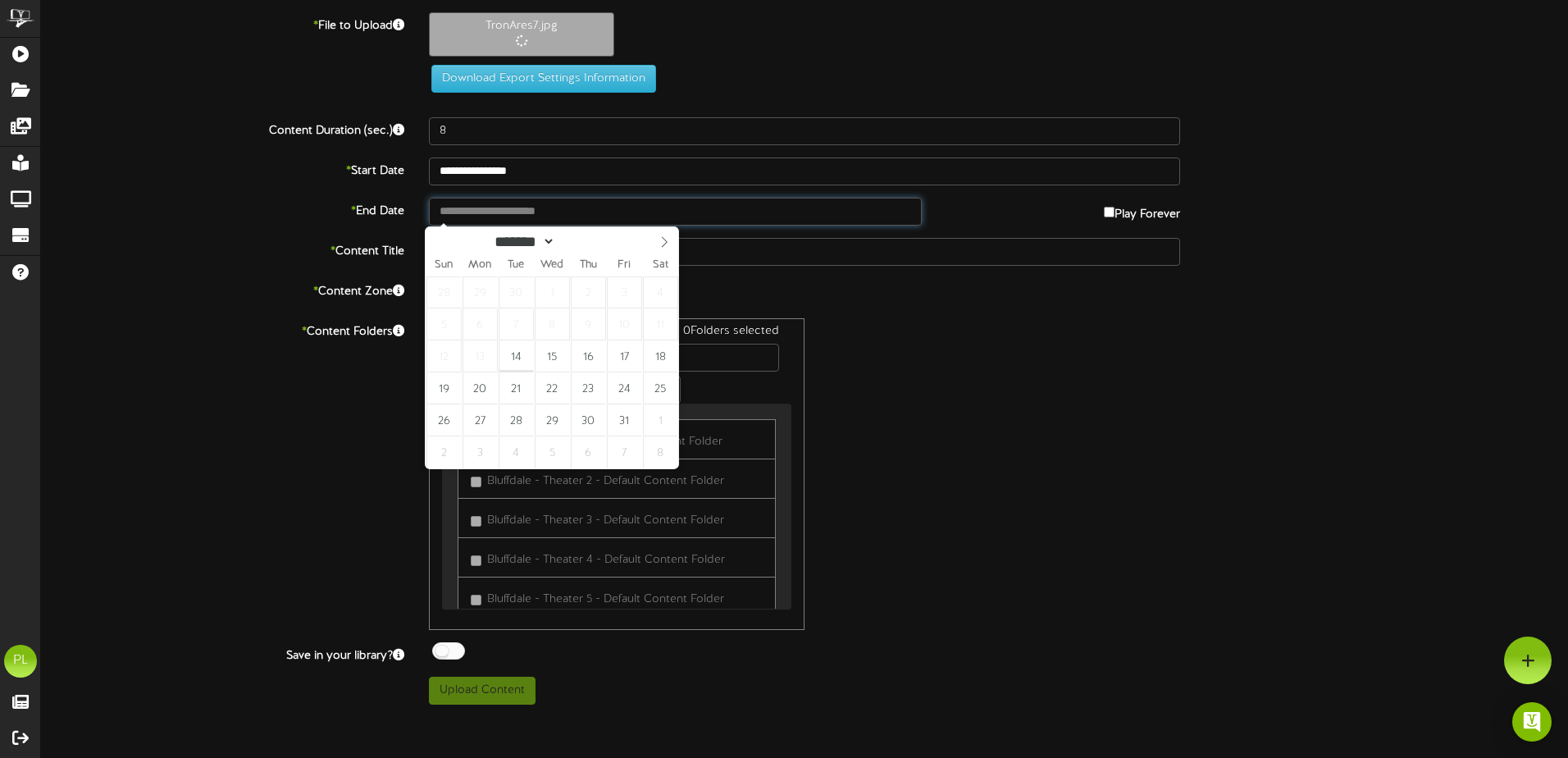
click at [745, 211] on input "text" at bounding box center [675, 211] width 493 height 28
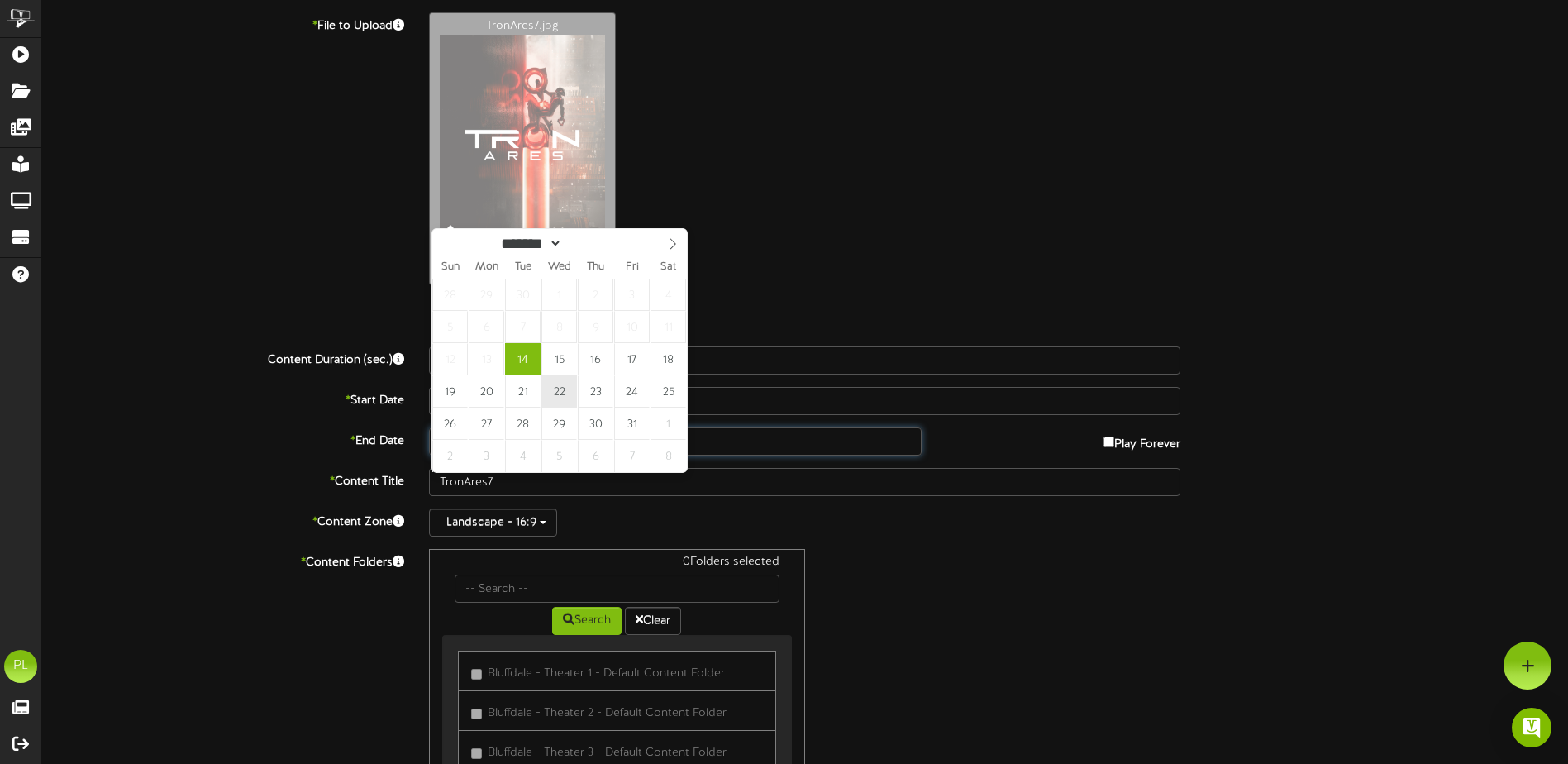
type input "**********"
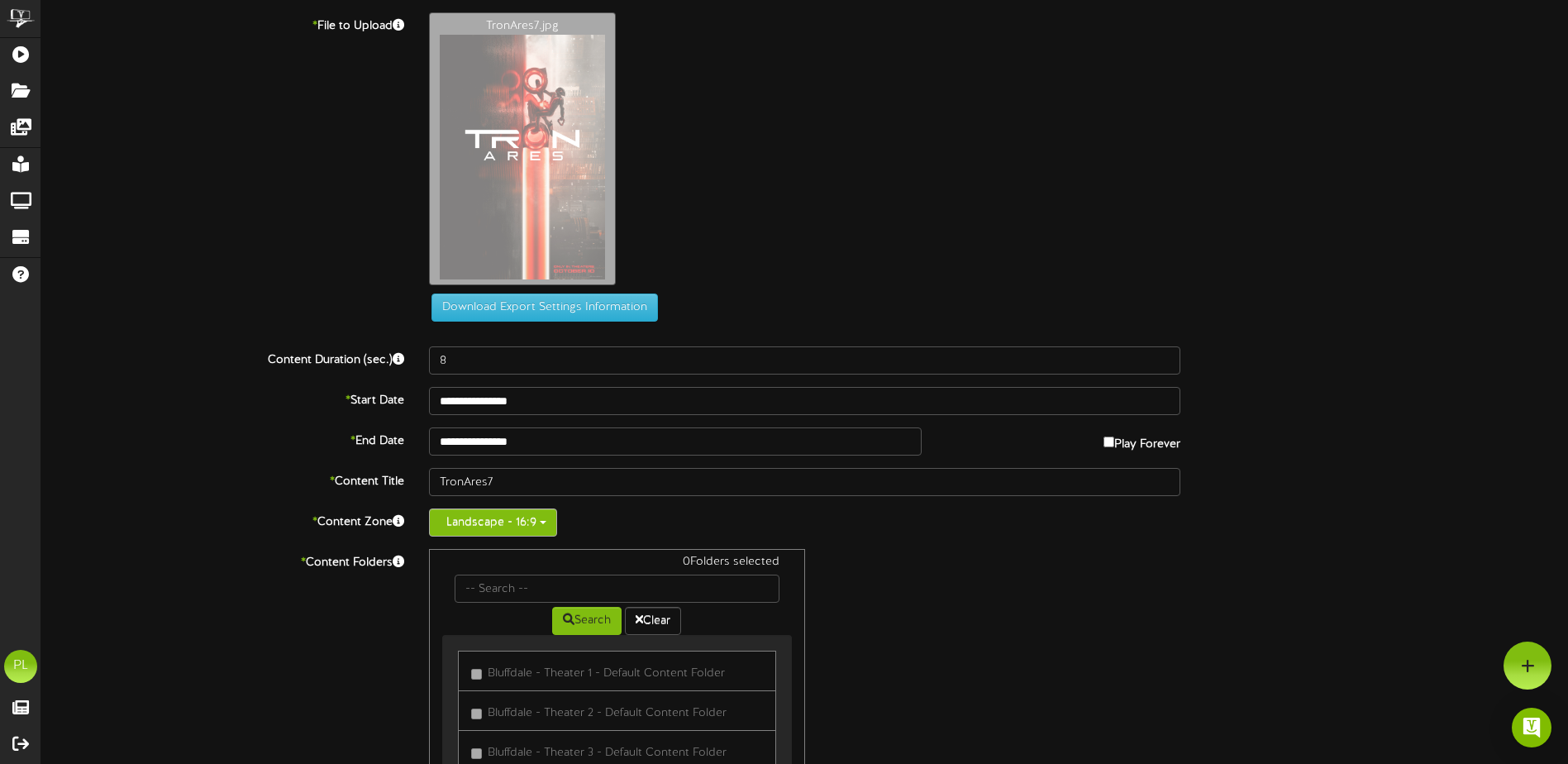
click at [528, 529] on button "Landscape - 16:9" at bounding box center [493, 522] width 128 height 28
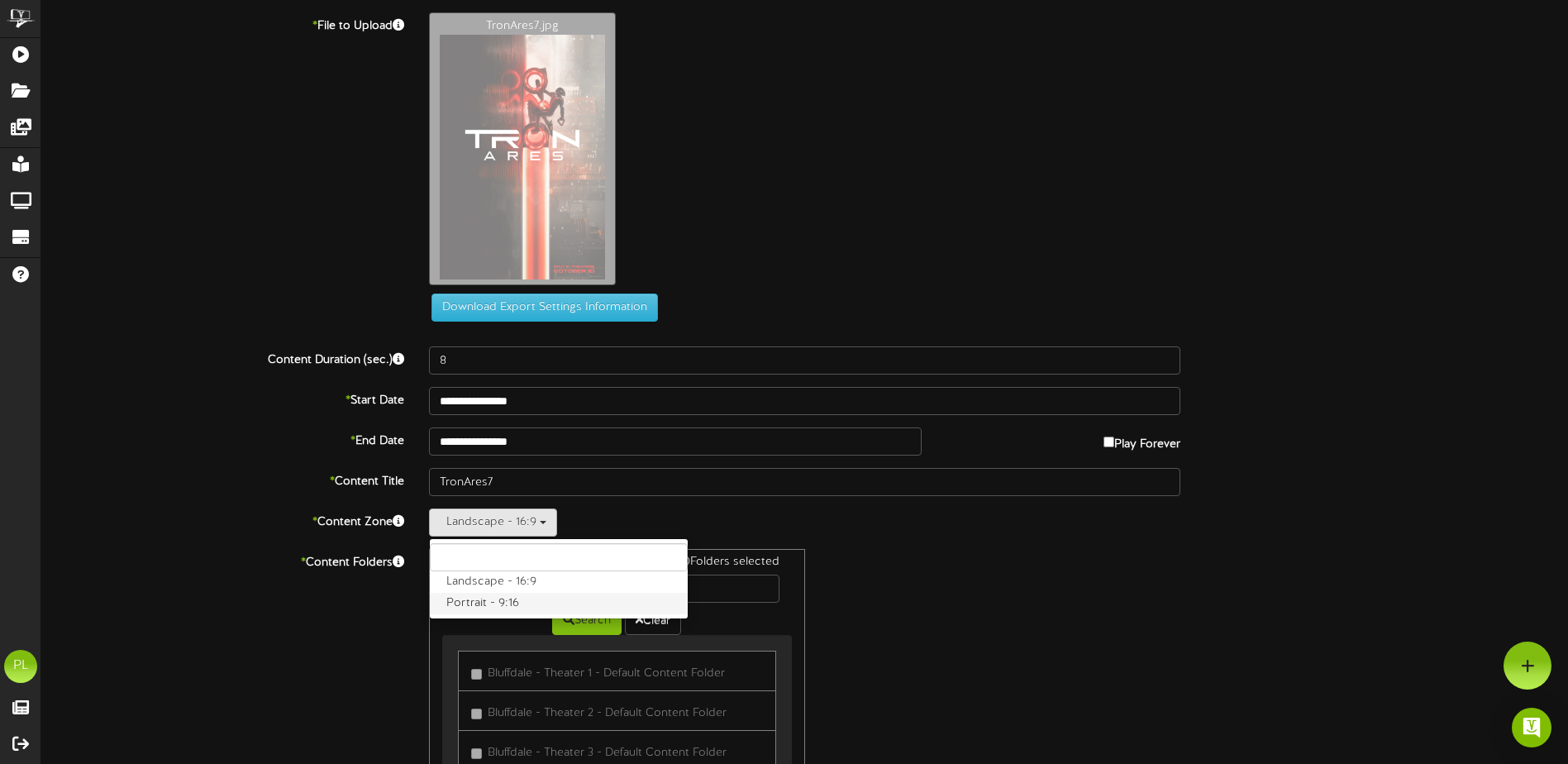
click at [522, 596] on label "Portrait - 9:16" at bounding box center [558, 604] width 257 height 21
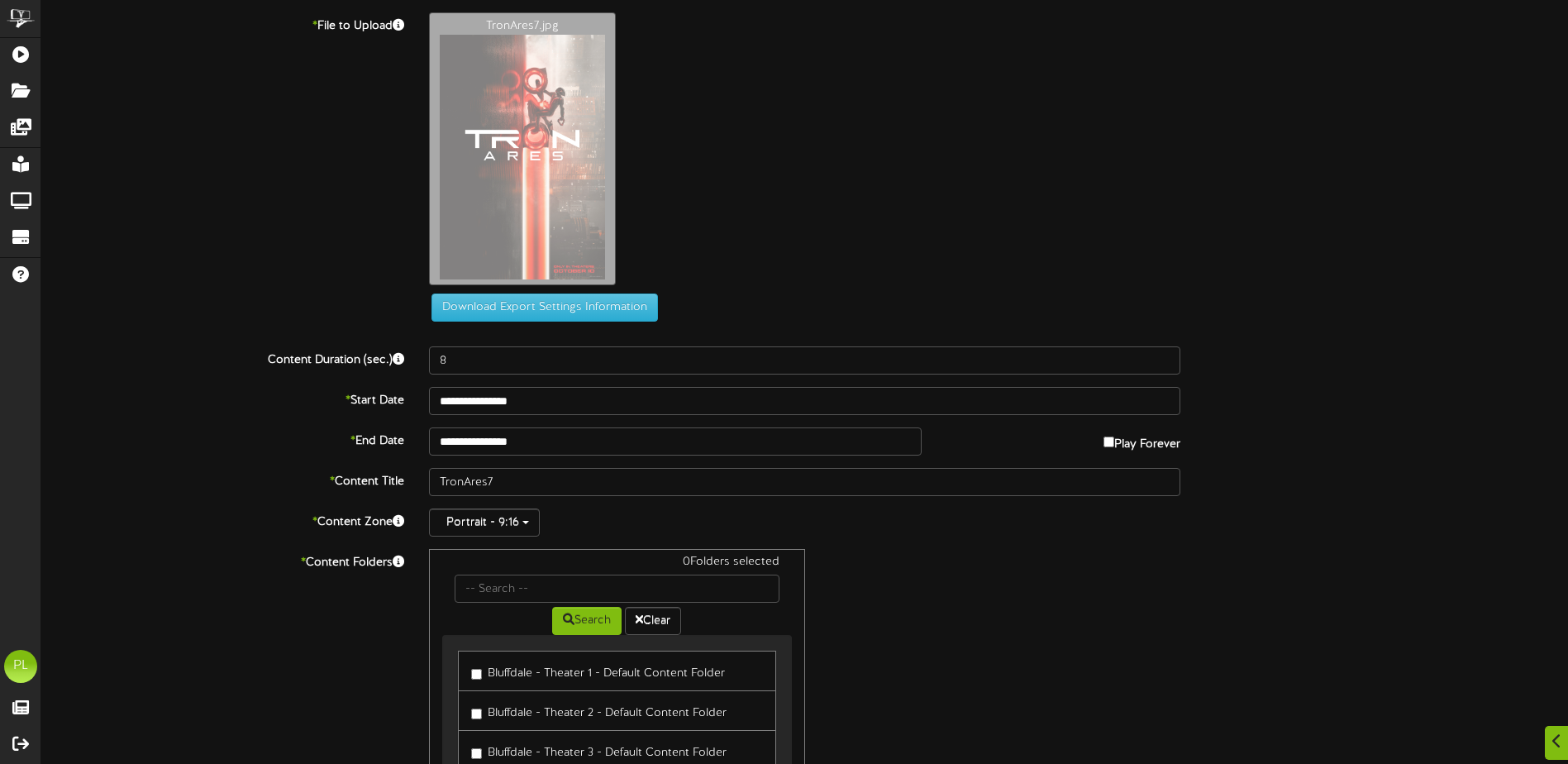
scroll to position [187, 0]
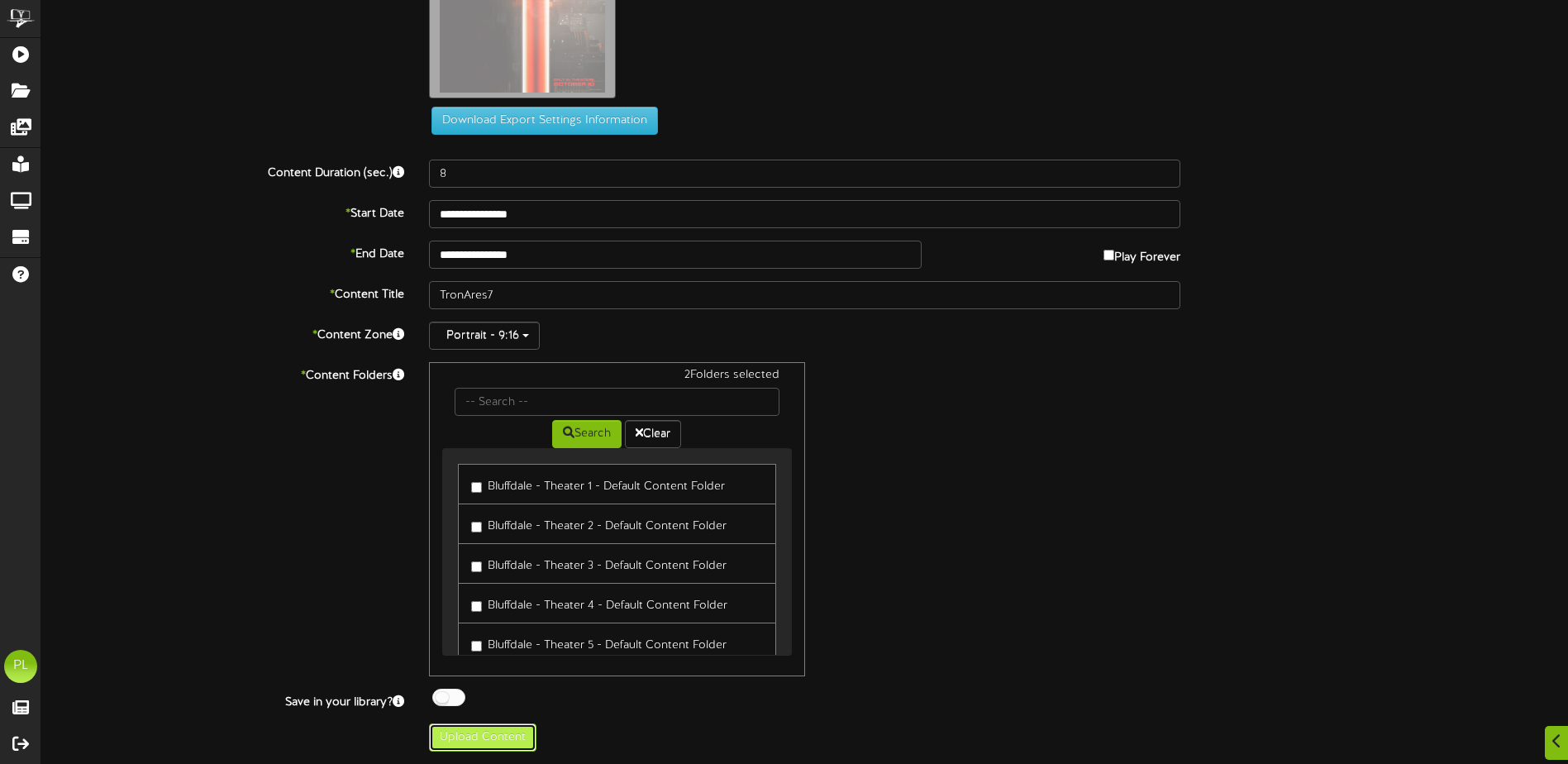
click at [518, 741] on button "Upload Content" at bounding box center [482, 737] width 108 height 28
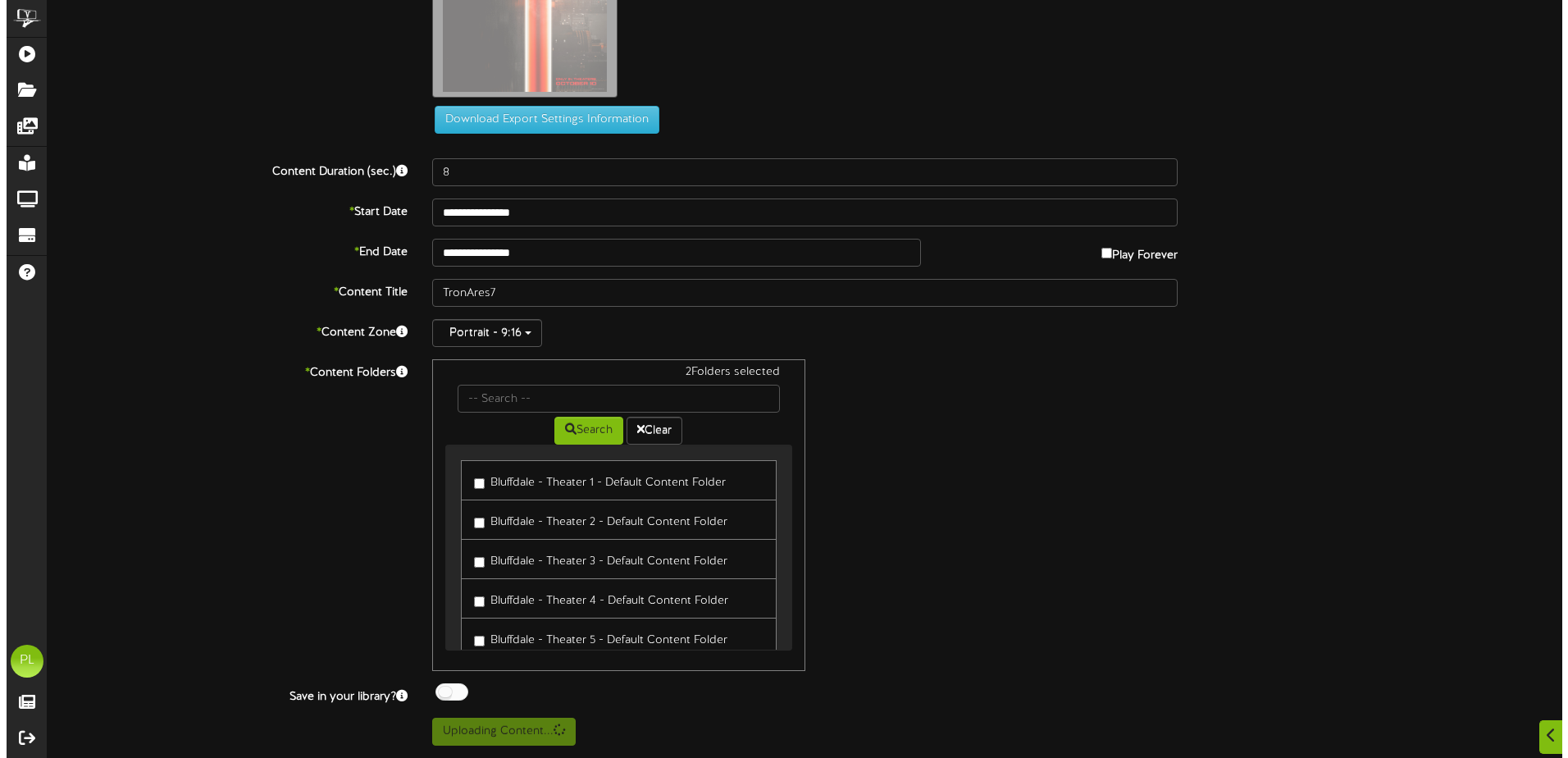
scroll to position [0, 0]
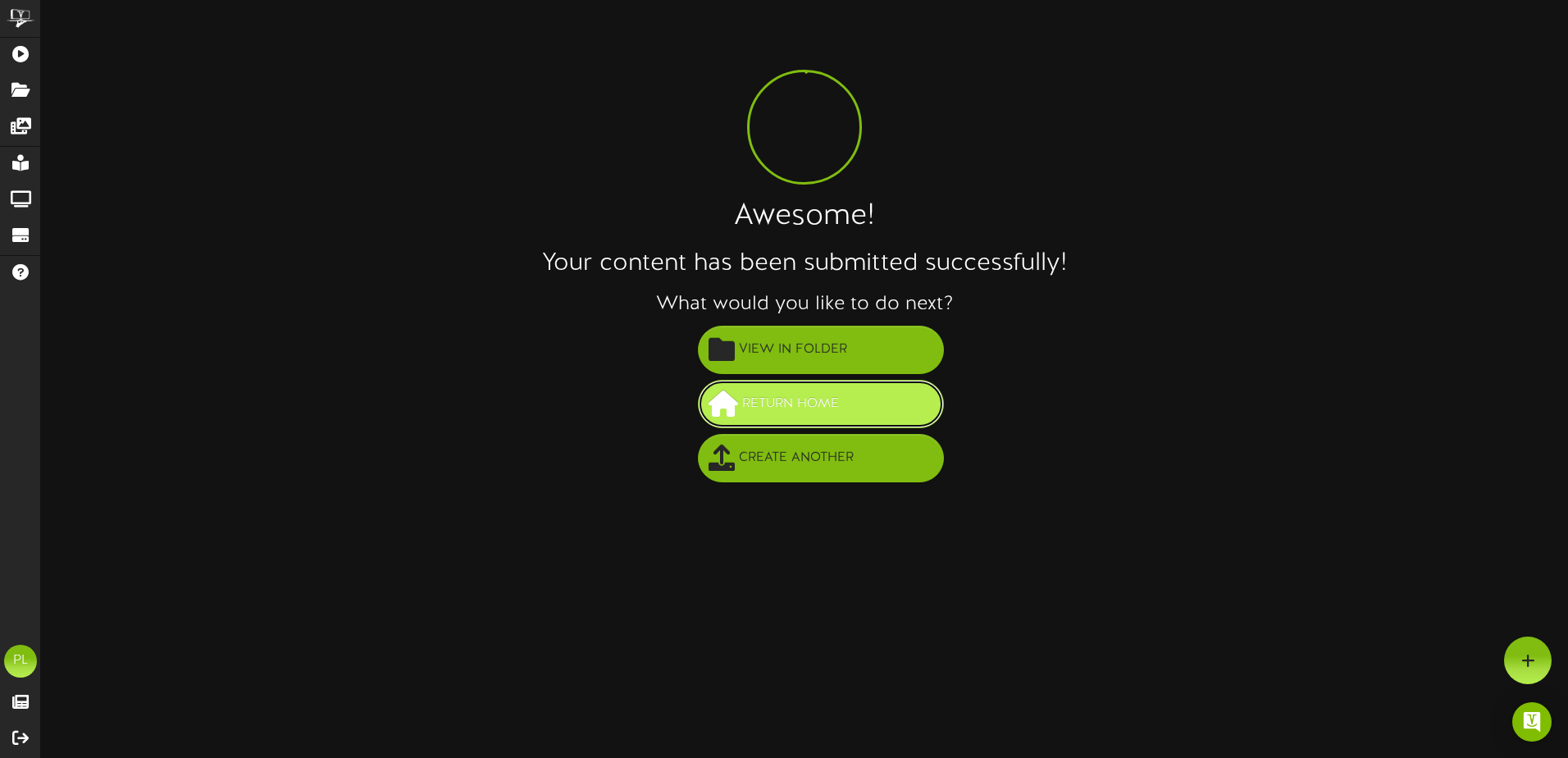
click at [804, 407] on span "Return Home" at bounding box center [791, 404] width 105 height 27
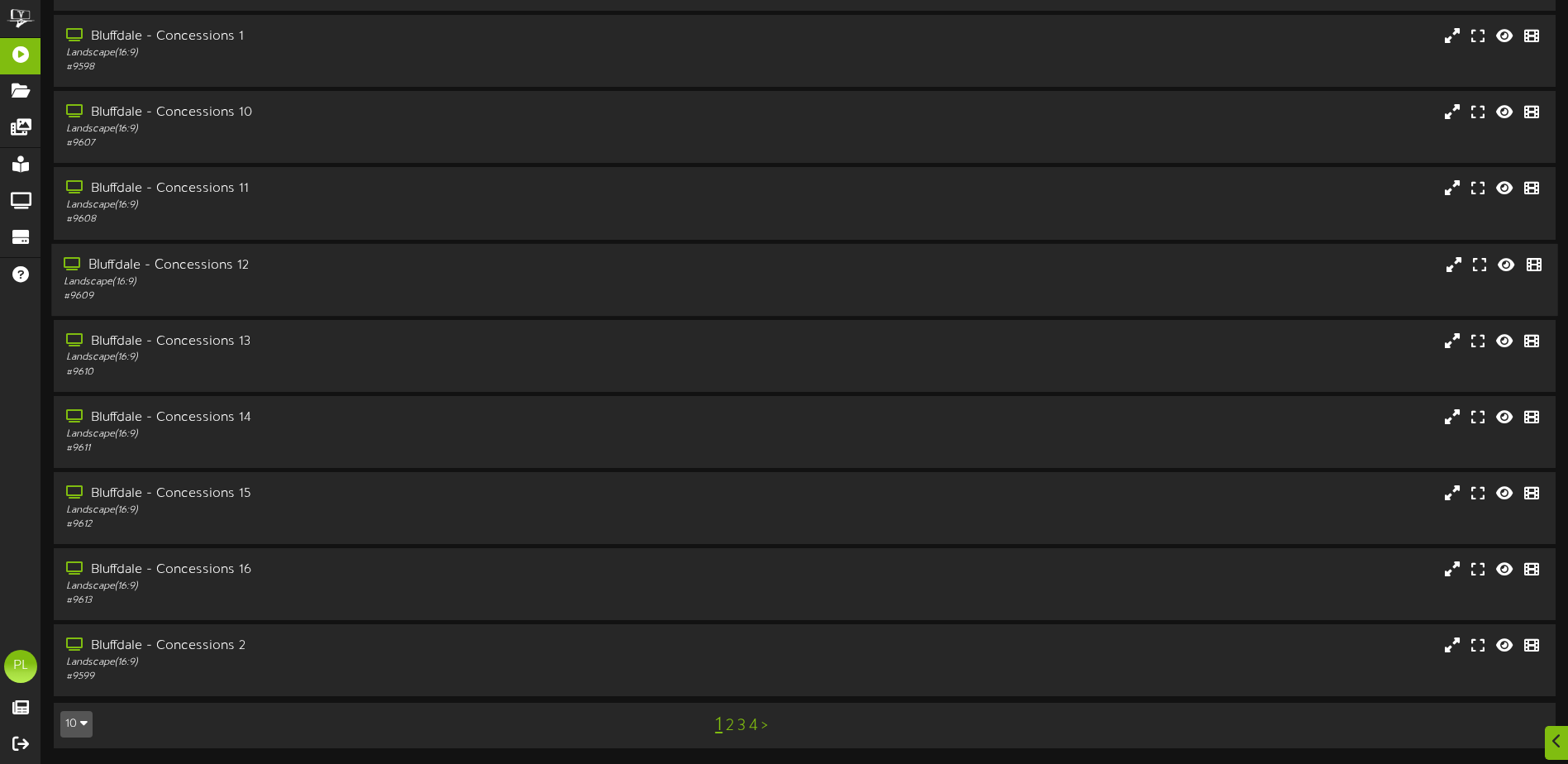
scroll to position [123, 0]
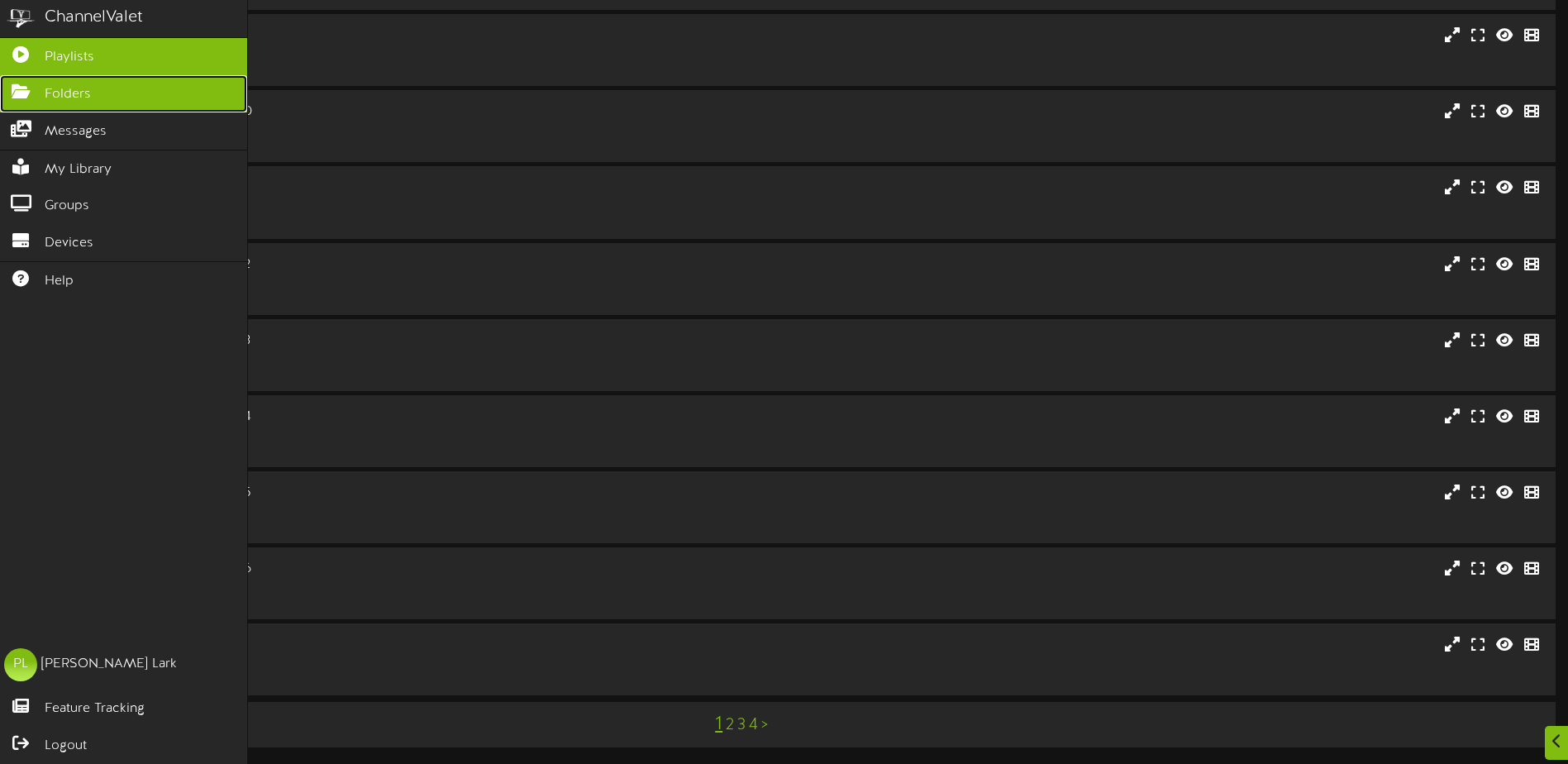
click at [28, 87] on icon at bounding box center [20, 89] width 42 height 13
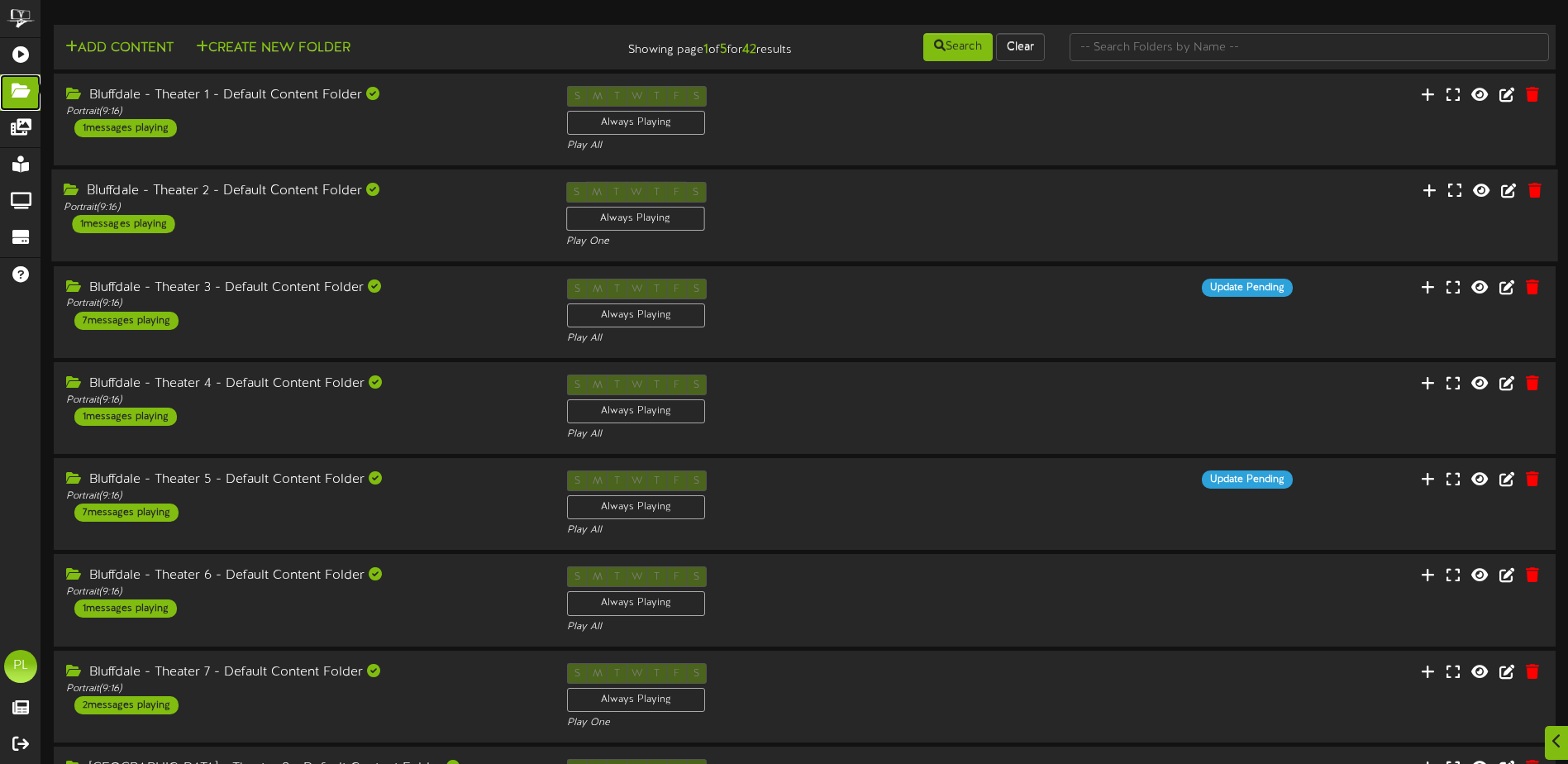
scroll to position [83, 0]
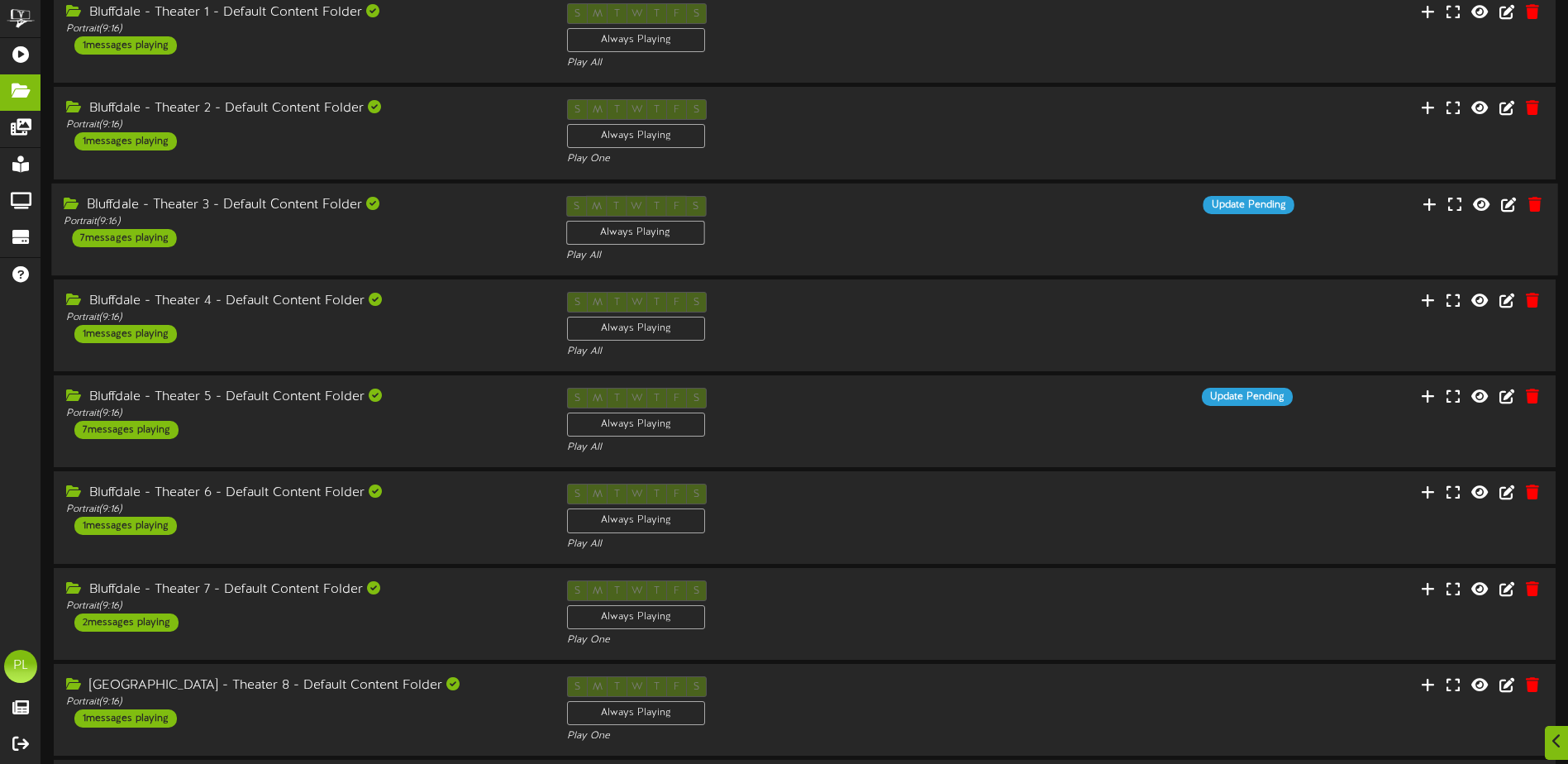
click at [293, 213] on div "Bluffdale - Theater 3 - Default Content Folder" at bounding box center [302, 205] width 477 height 19
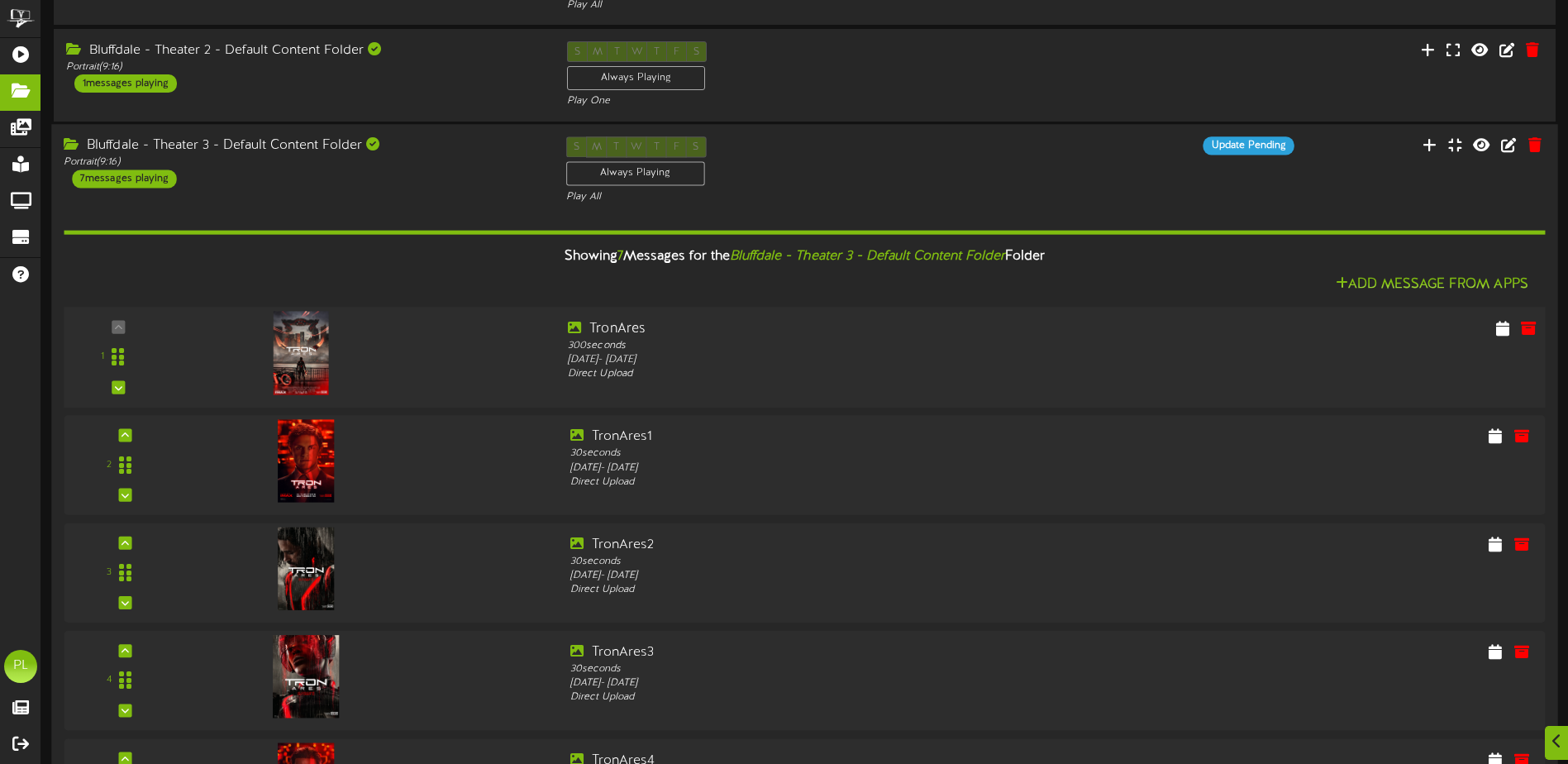
scroll to position [248, 0]
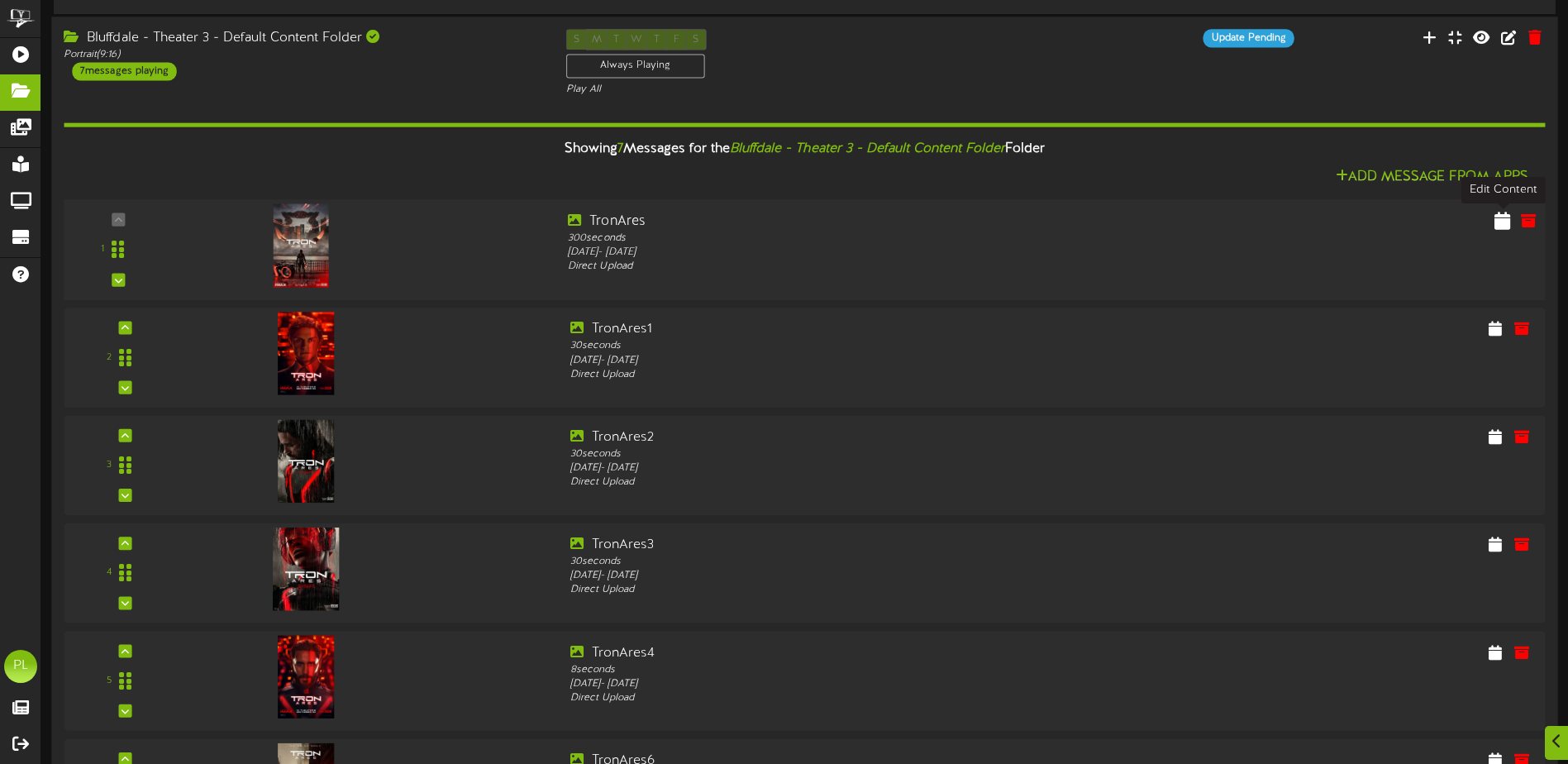
click at [1495, 222] on icon at bounding box center [1502, 220] width 16 height 18
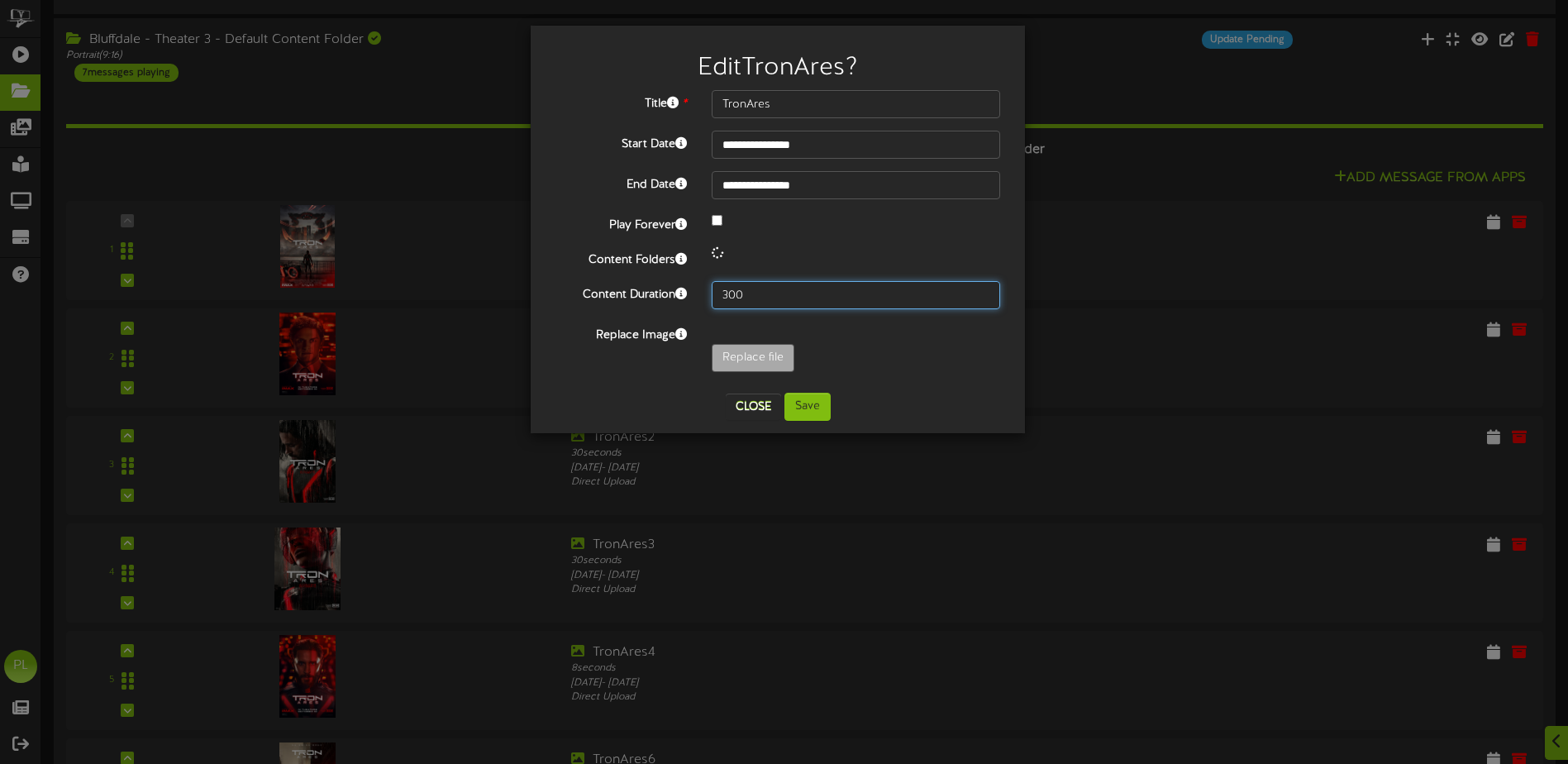
drag, startPoint x: 767, startPoint y: 296, endPoint x: 670, endPoint y: 296, distance: 97.0
click at [670, 296] on div "**********" at bounding box center [778, 235] width 445 height 291
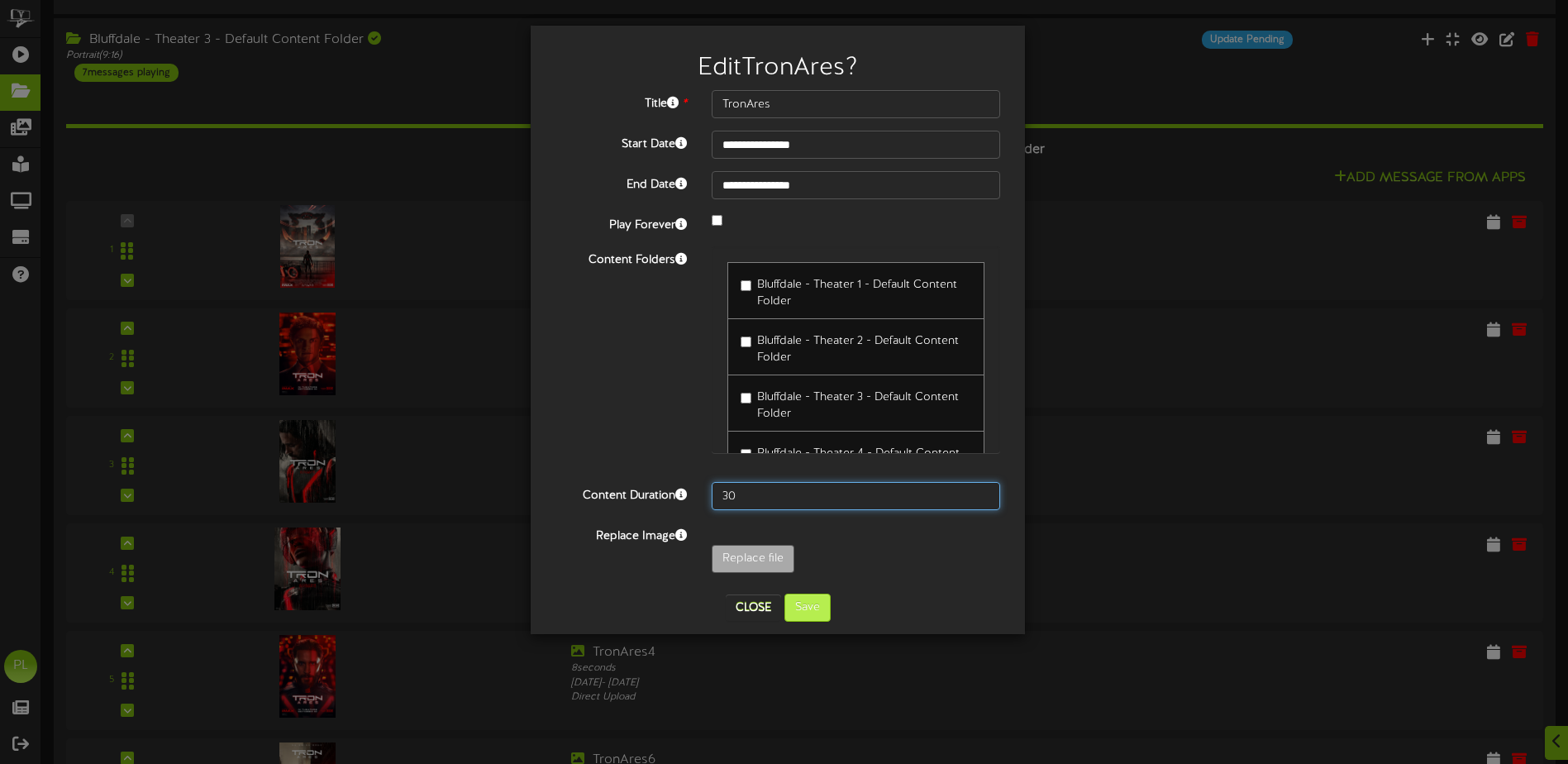
type input "30"
click at [809, 608] on button "Save" at bounding box center [807, 608] width 47 height 28
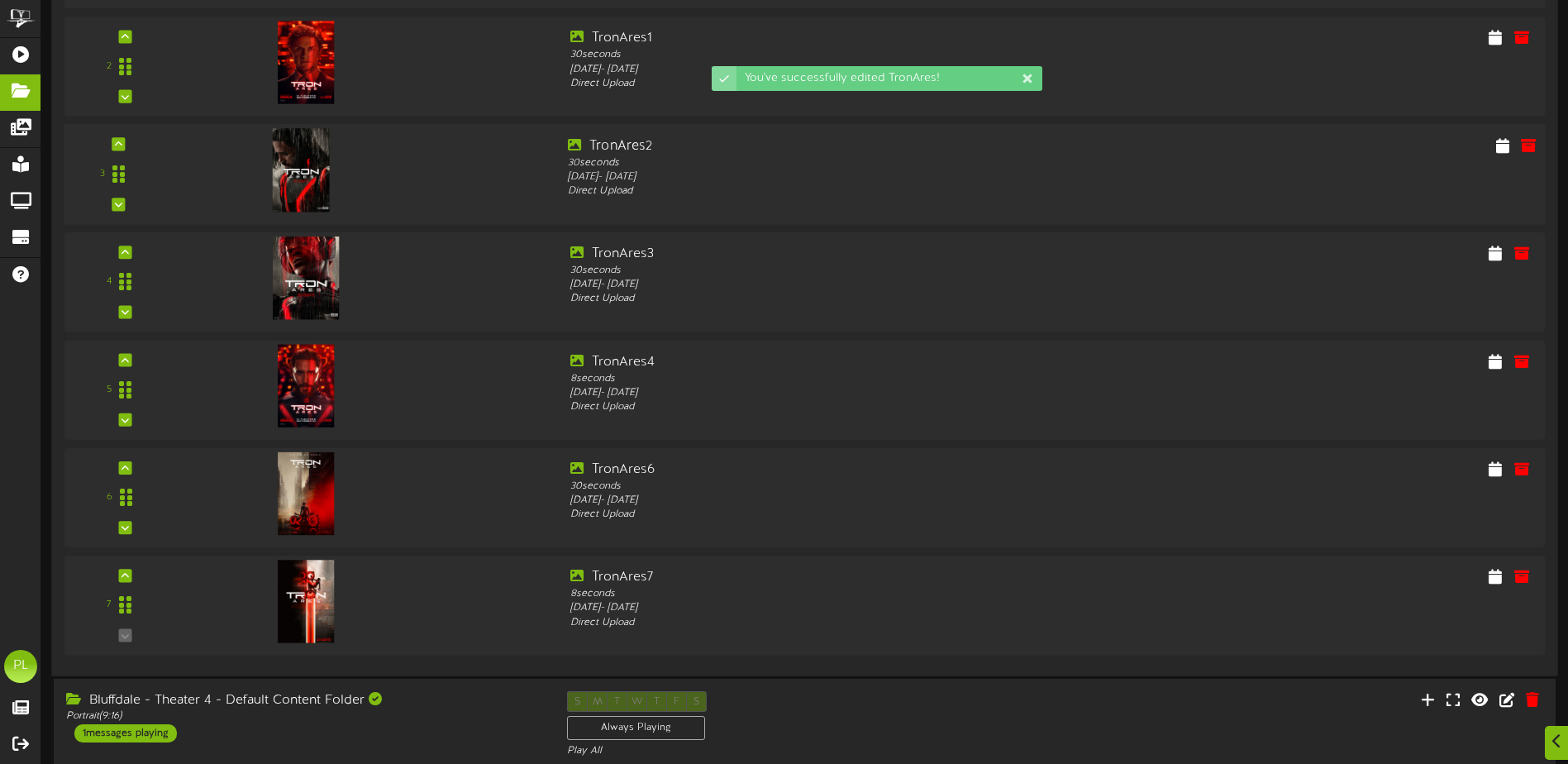
scroll to position [578, 0]
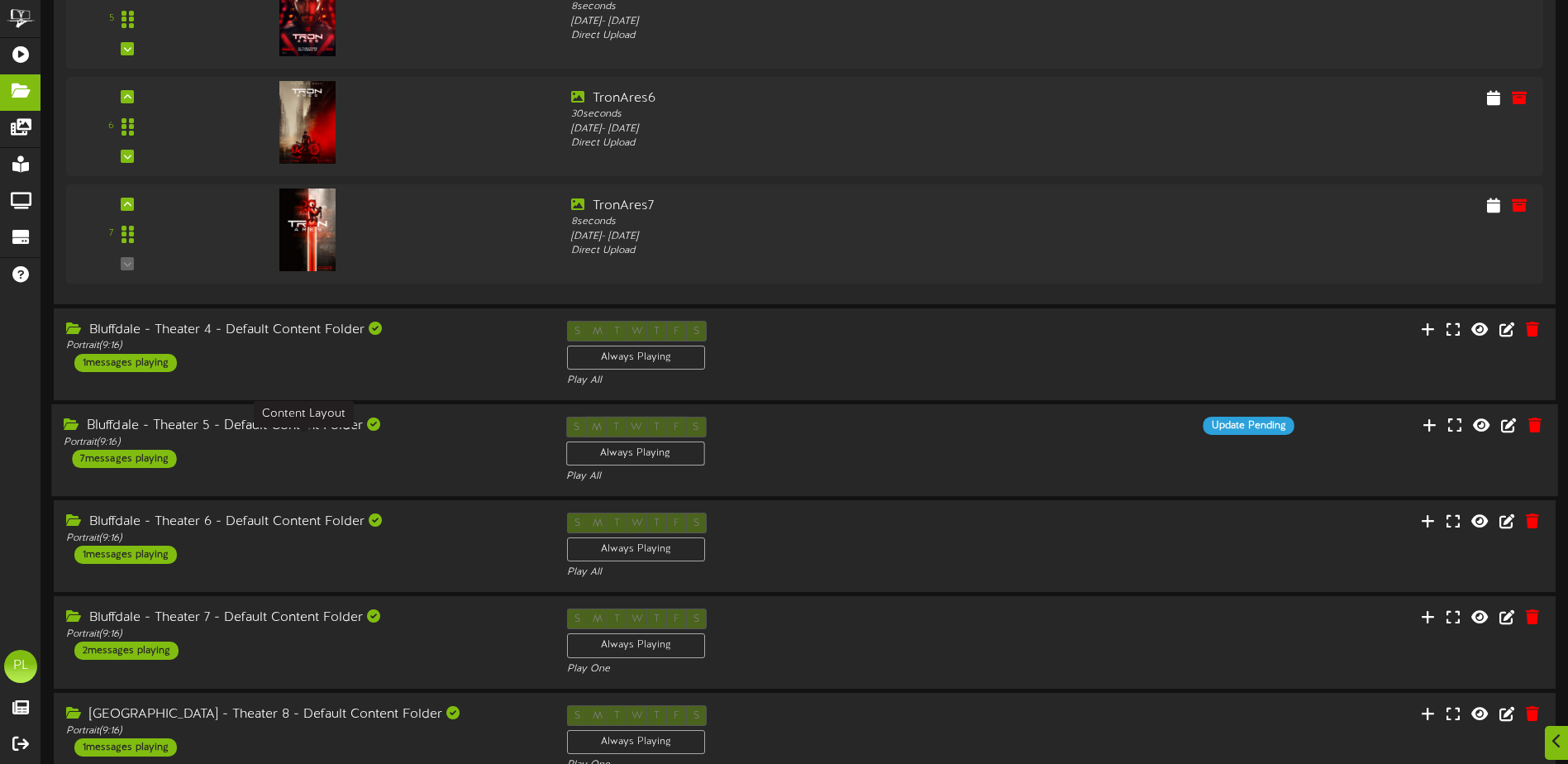
click at [360, 446] on div "Portrait ( 9:16 )" at bounding box center [302, 442] width 477 height 14
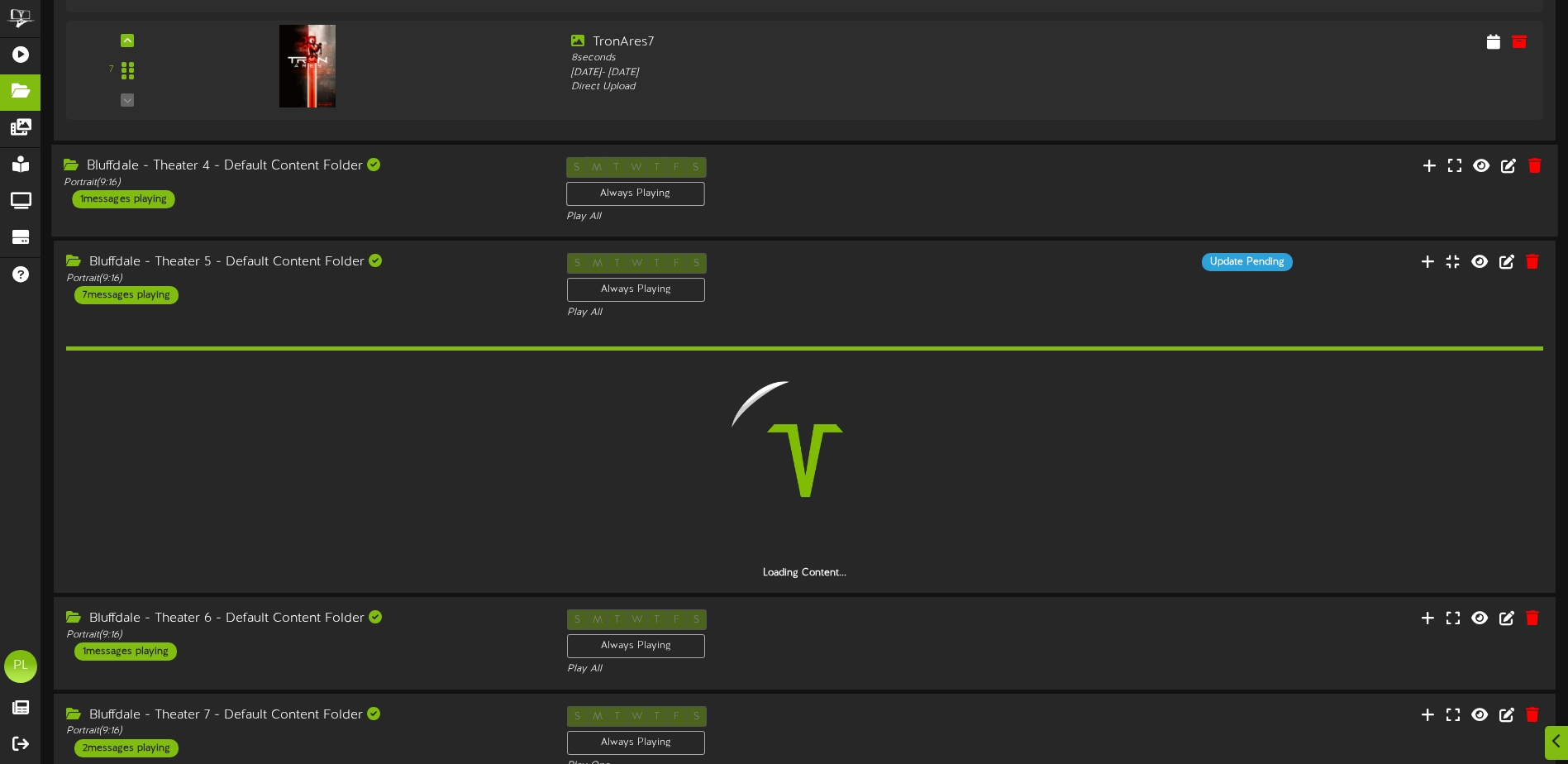
scroll to position [1075, 0]
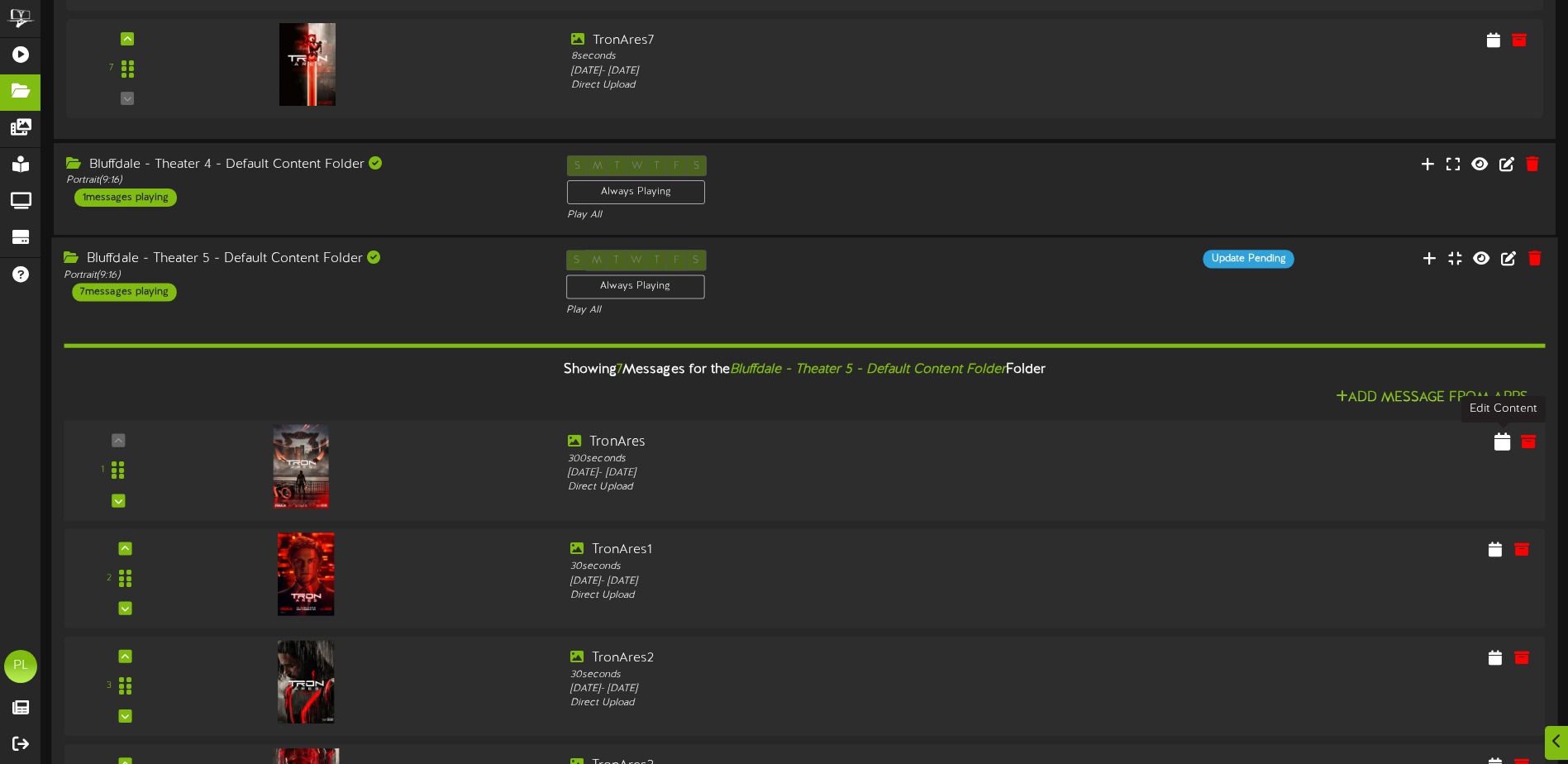
click at [1507, 440] on icon at bounding box center [1502, 440] width 16 height 18
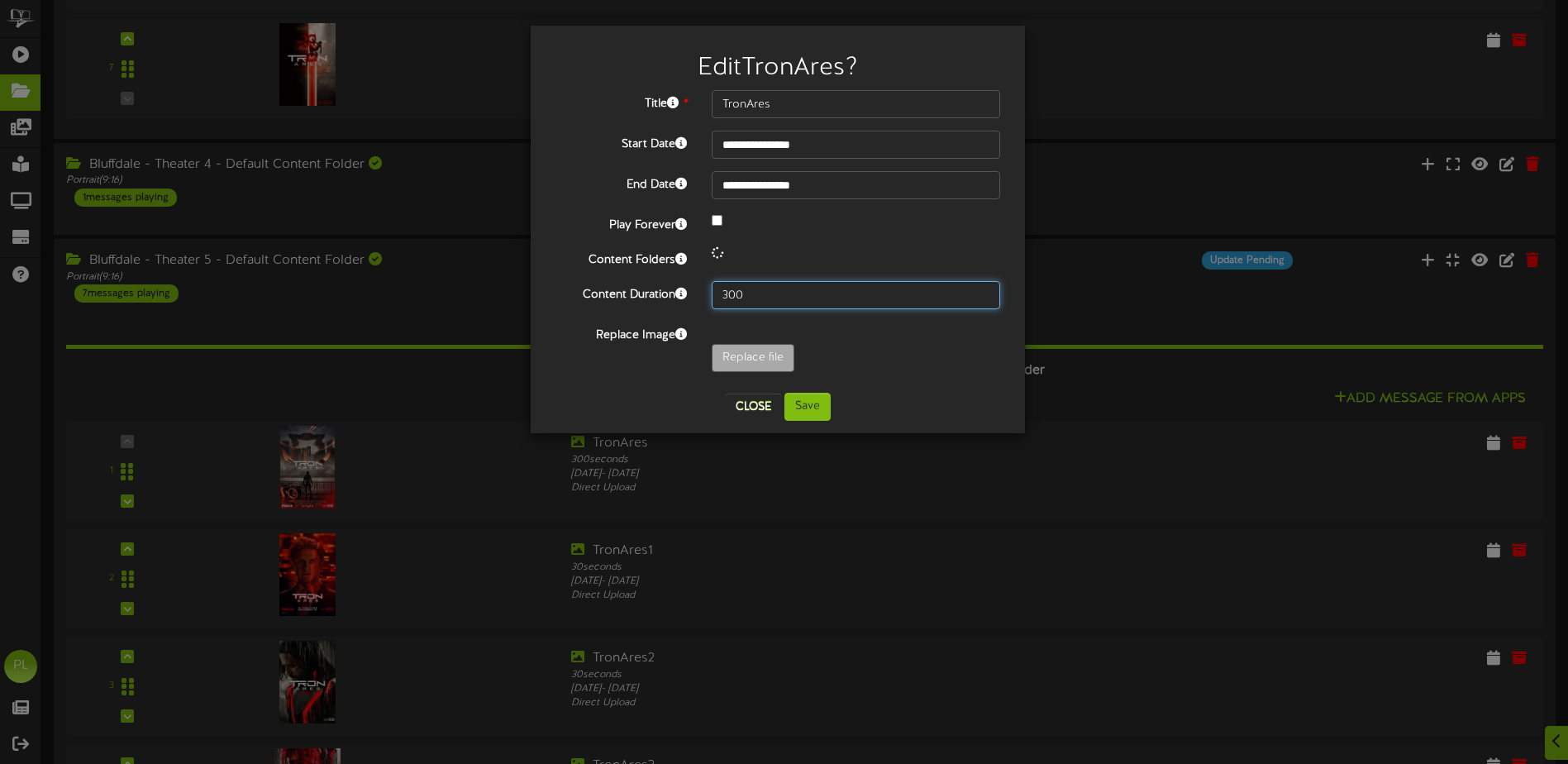
drag, startPoint x: 755, startPoint y: 302, endPoint x: 695, endPoint y: 301, distance: 60.0
click at [695, 301] on div "Content Duration 300" at bounding box center [777, 295] width 469 height 28
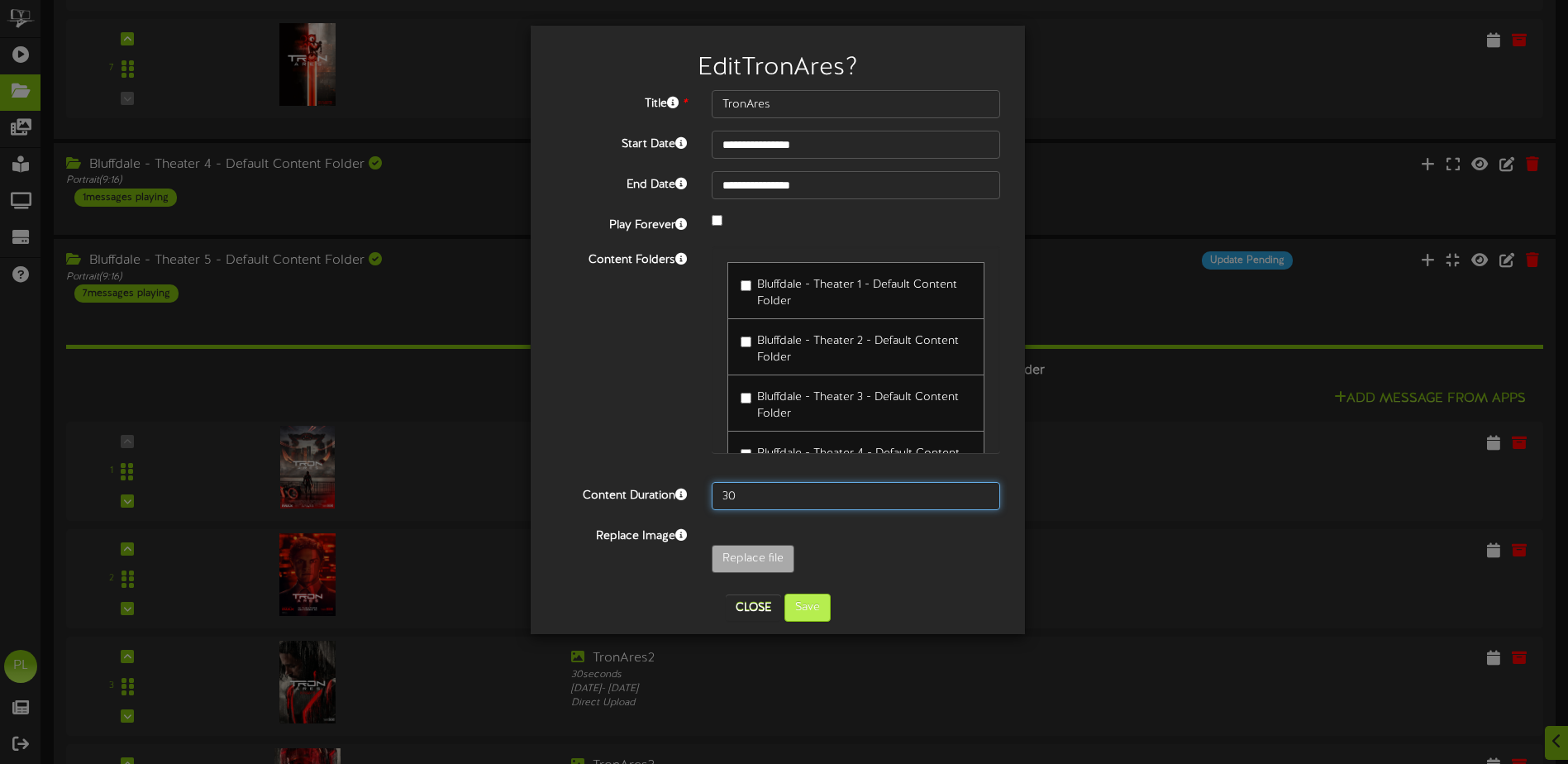
type input "30"
click at [818, 605] on button "Save" at bounding box center [807, 608] width 47 height 28
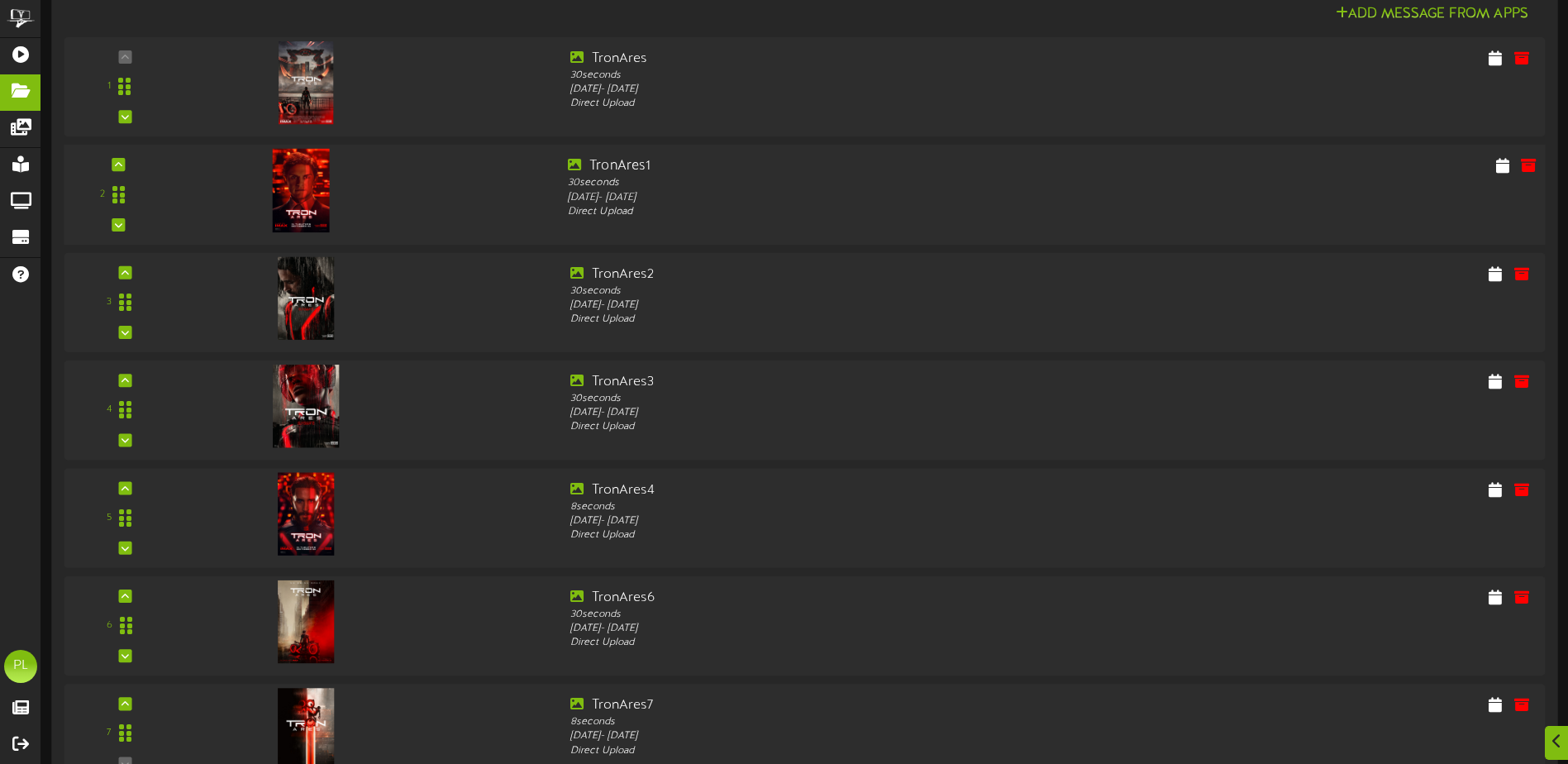
scroll to position [1488, 0]
